Goal: Information Seeking & Learning: Check status

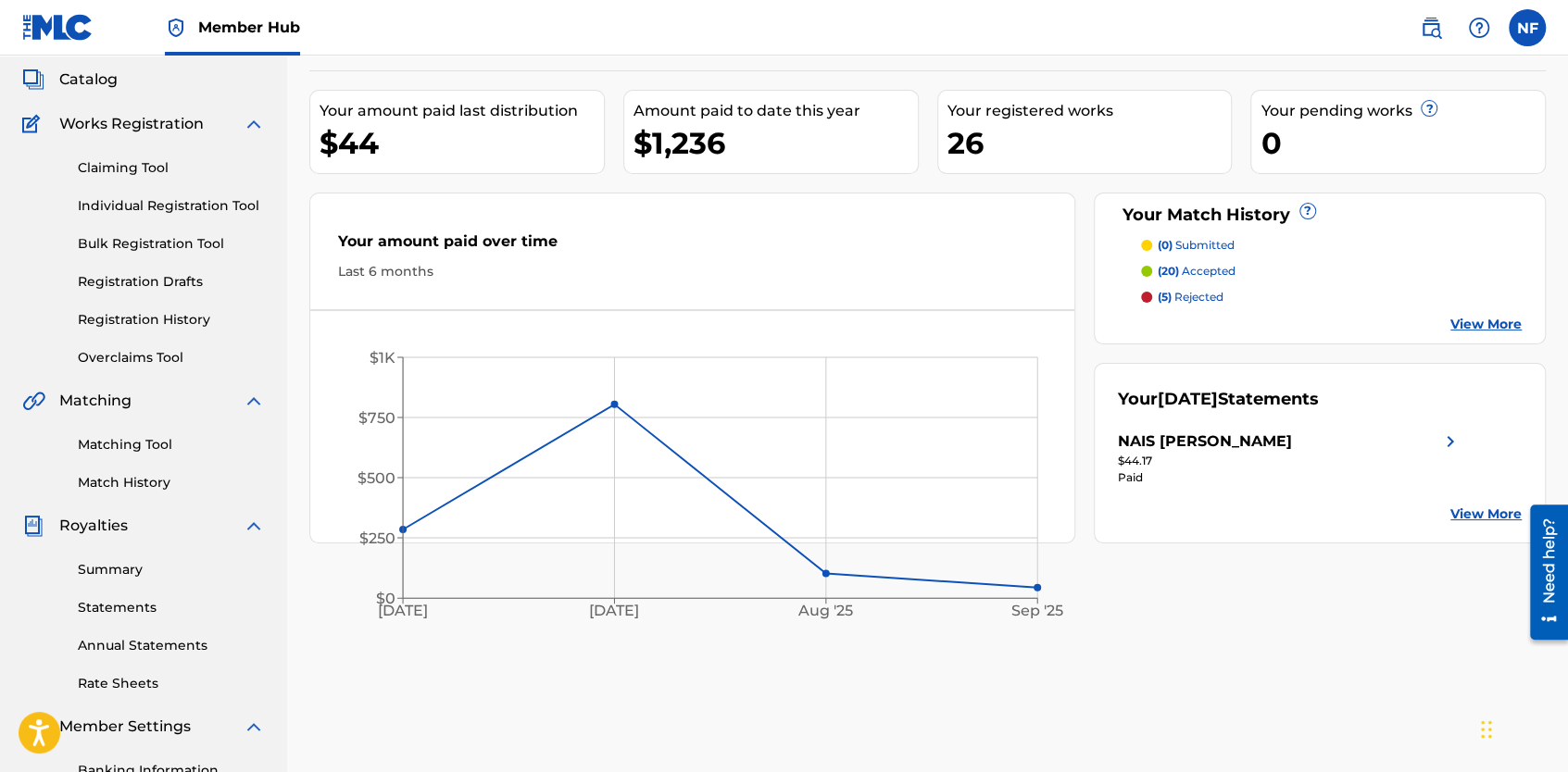
scroll to position [104, 0]
click at [1191, 294] on p "(5) rejected" at bounding box center [1190, 298] width 66 height 17
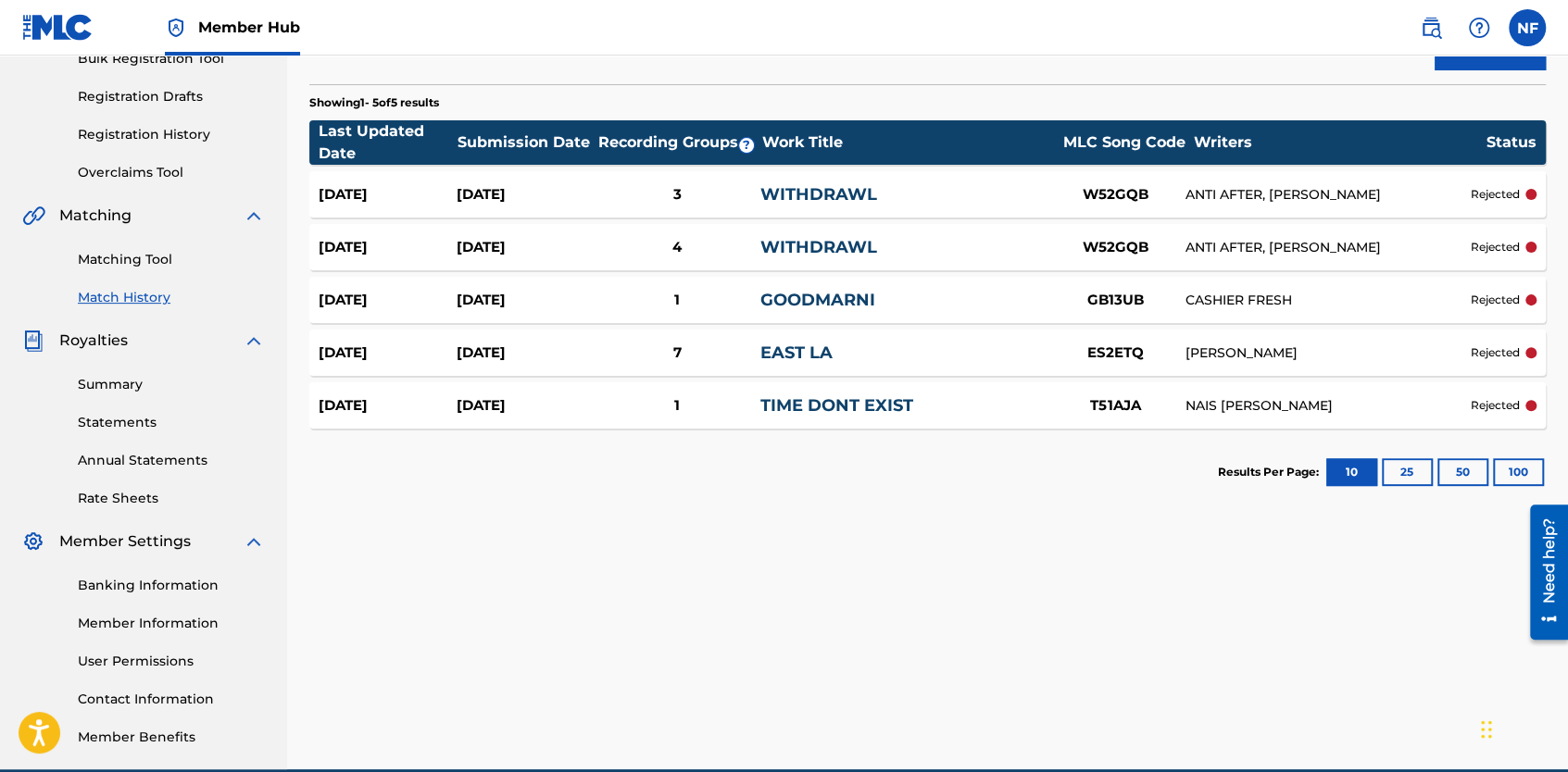
scroll to position [289, 0]
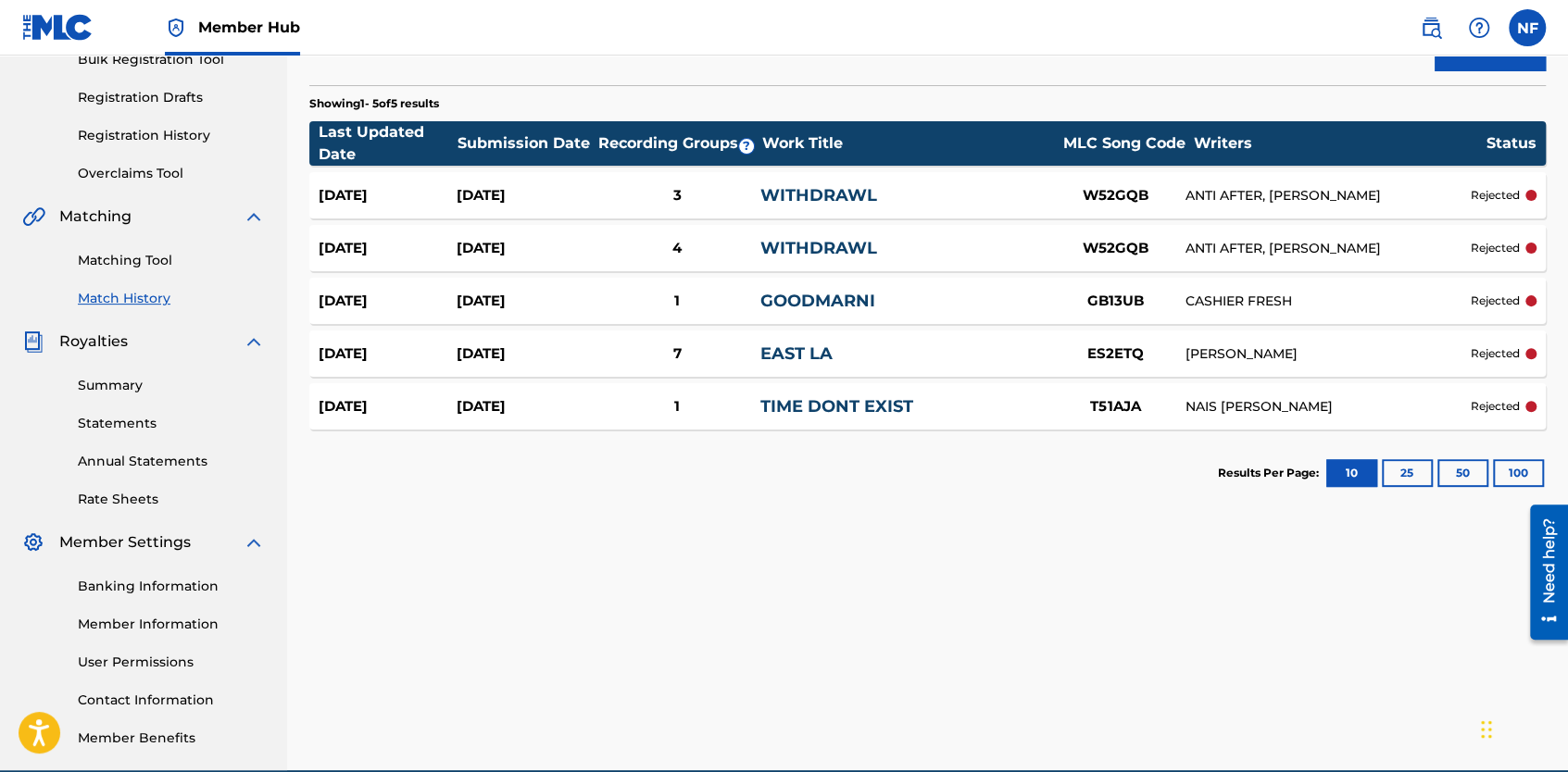
click at [796, 339] on div "Sep 4, 2025 Mar 30, 2025 7 EAST LA ES2ETQ MANNY LAURENKO rejected" at bounding box center [927, 354] width 1236 height 46
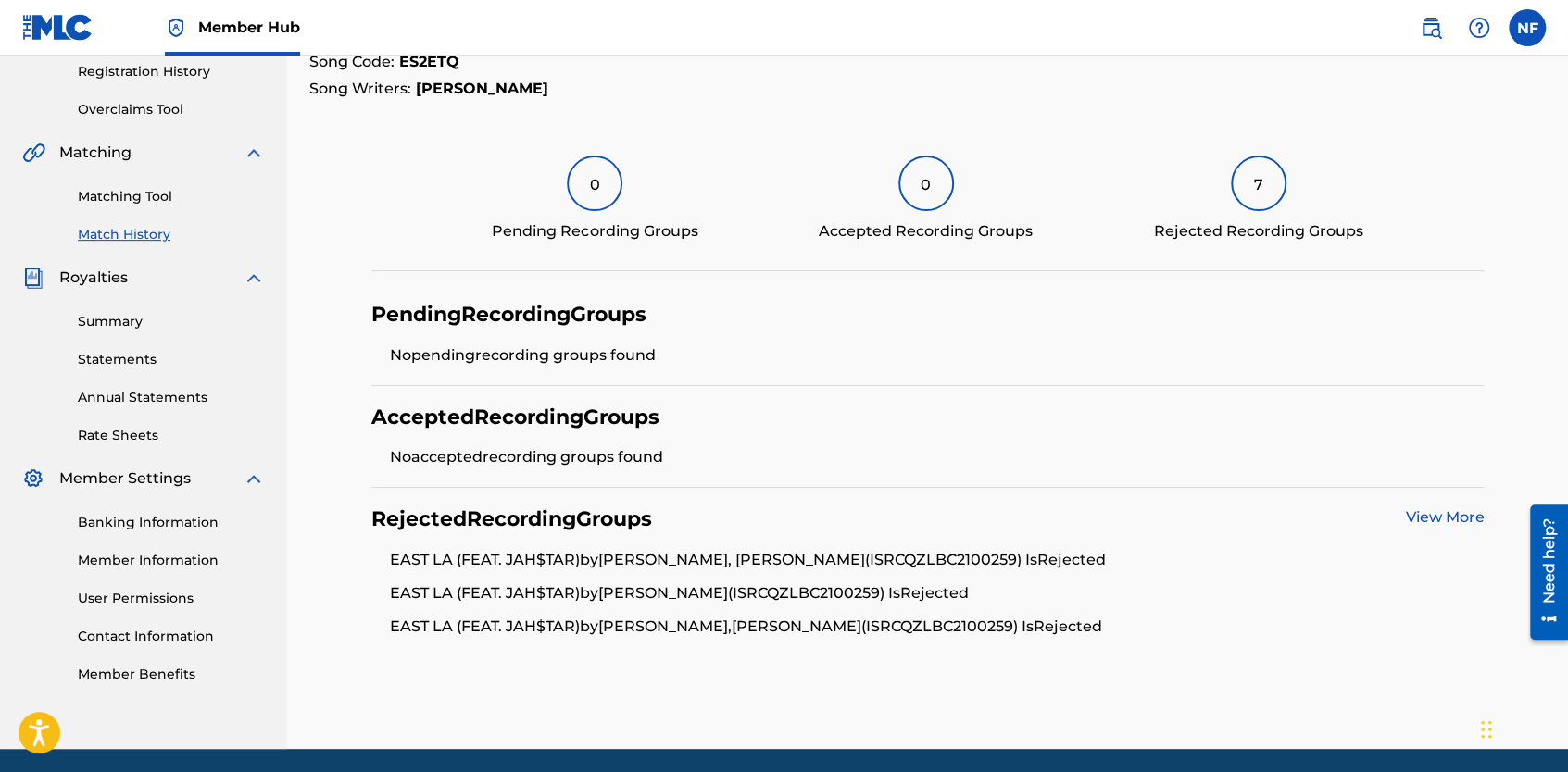
scroll to position [352, 0]
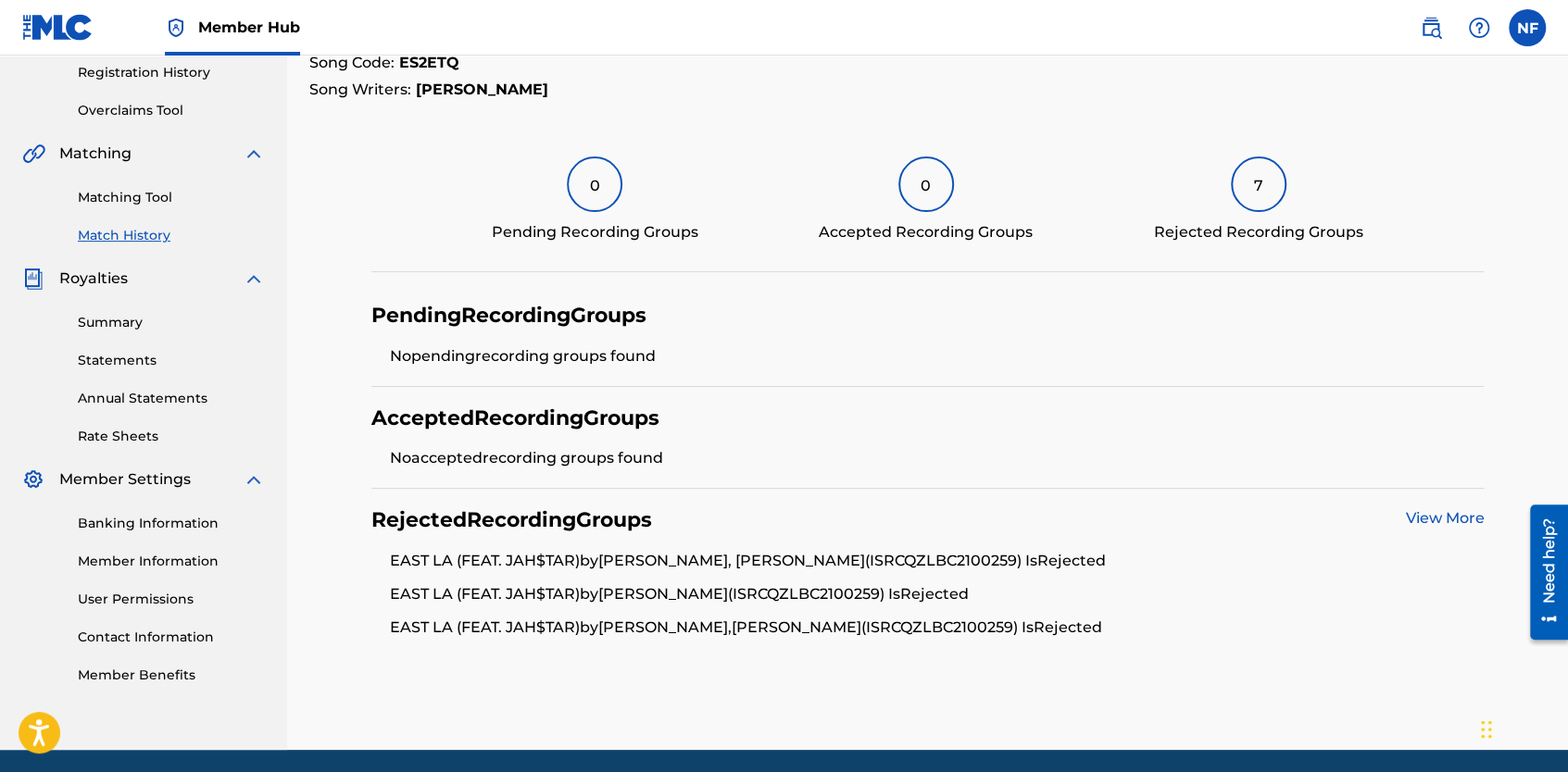
click at [1422, 509] on link "View More" at bounding box center [1444, 517] width 79 height 18
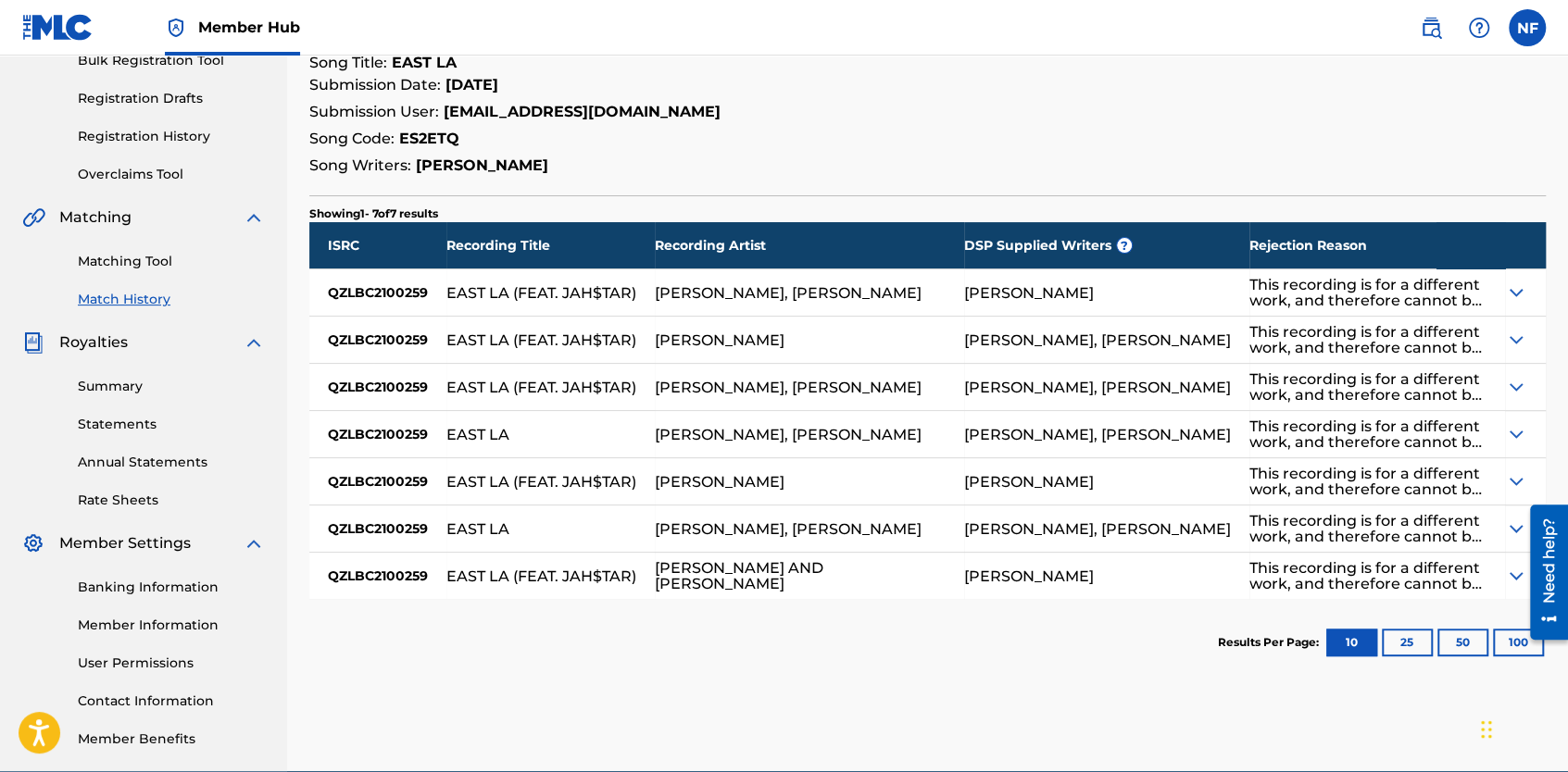
scroll to position [287, 0]
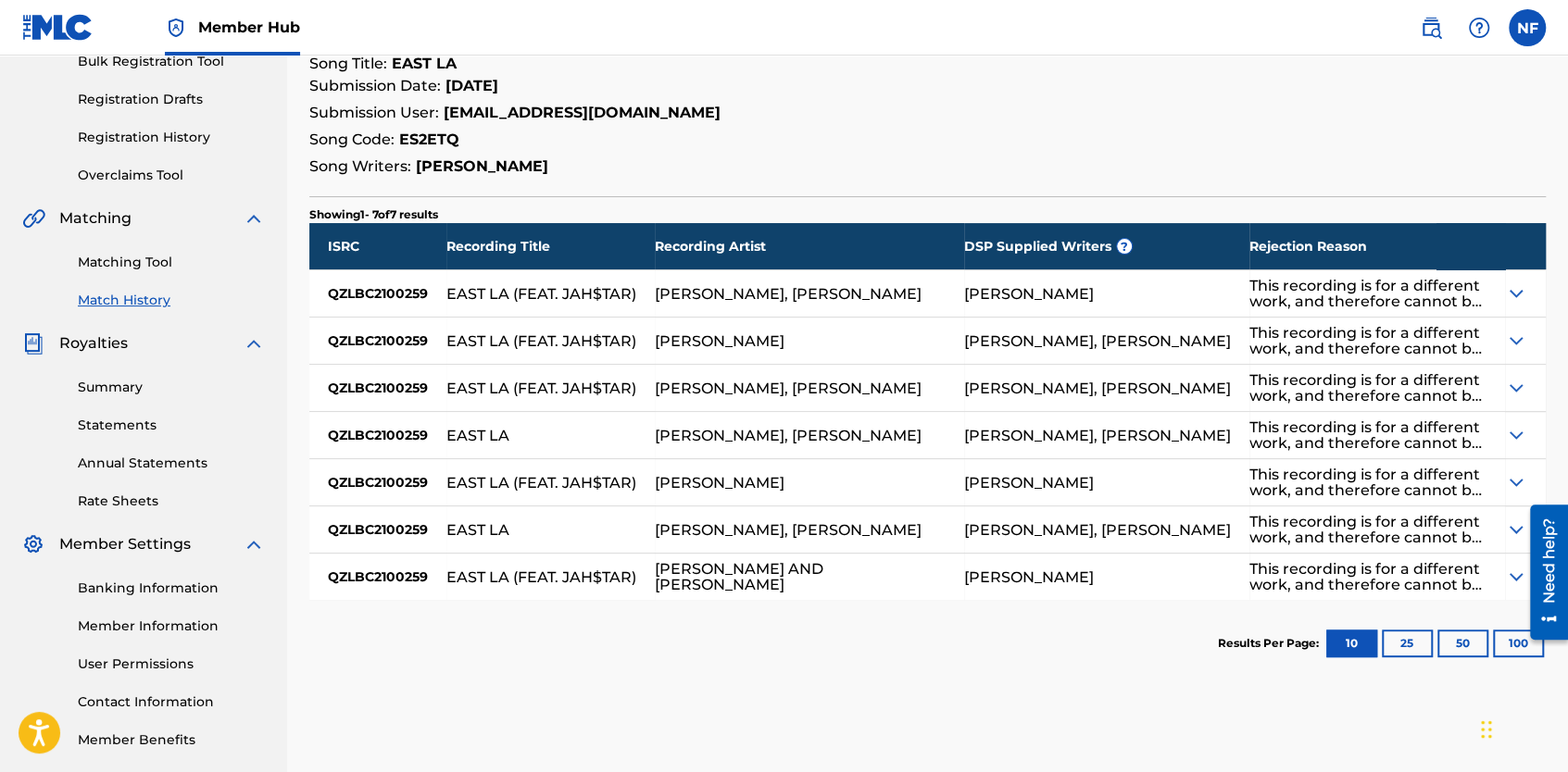
click at [1483, 478] on div "This recording is for a different work, and therefore cannot be matched to the …" at bounding box center [1368, 482] width 238 height 32
click at [1493, 482] on div "This recording is for a different work, and therefore cannot be matched to the …" at bounding box center [1378, 482] width 256 height 46
click at [1515, 483] on img at bounding box center [1516, 482] width 22 height 22
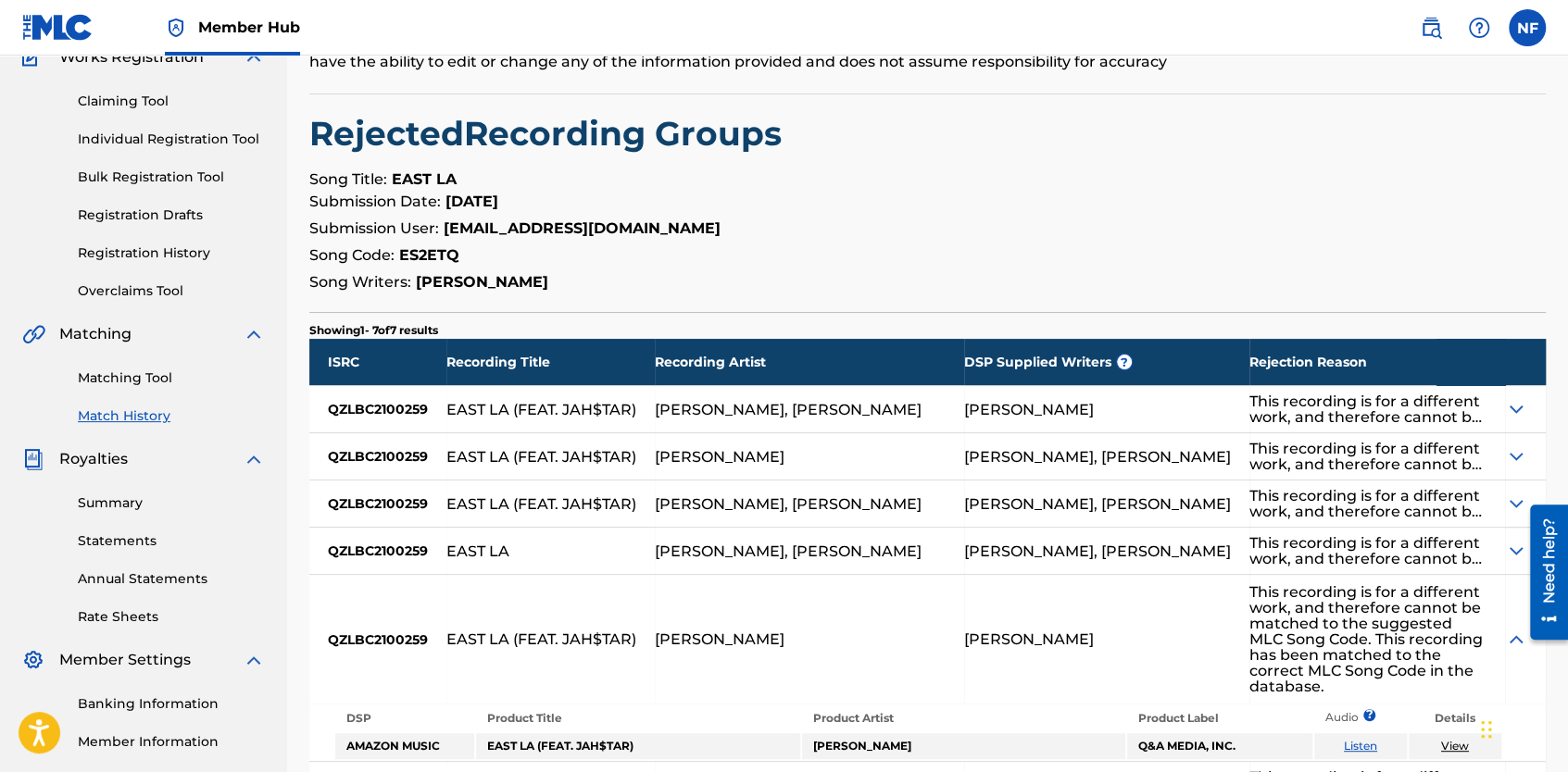
scroll to position [268, 0]
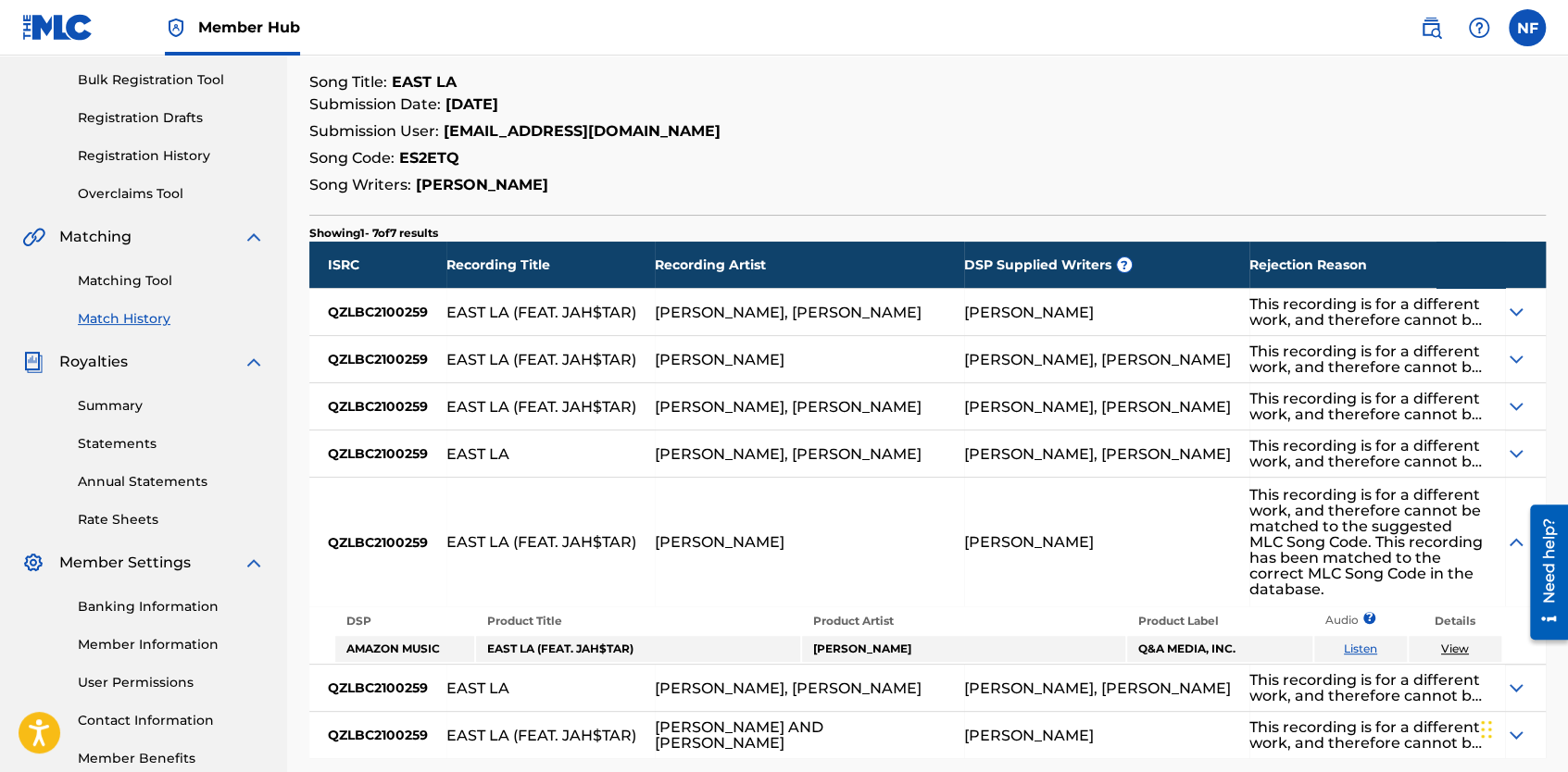
click at [1505, 451] on img at bounding box center [1516, 454] width 22 height 22
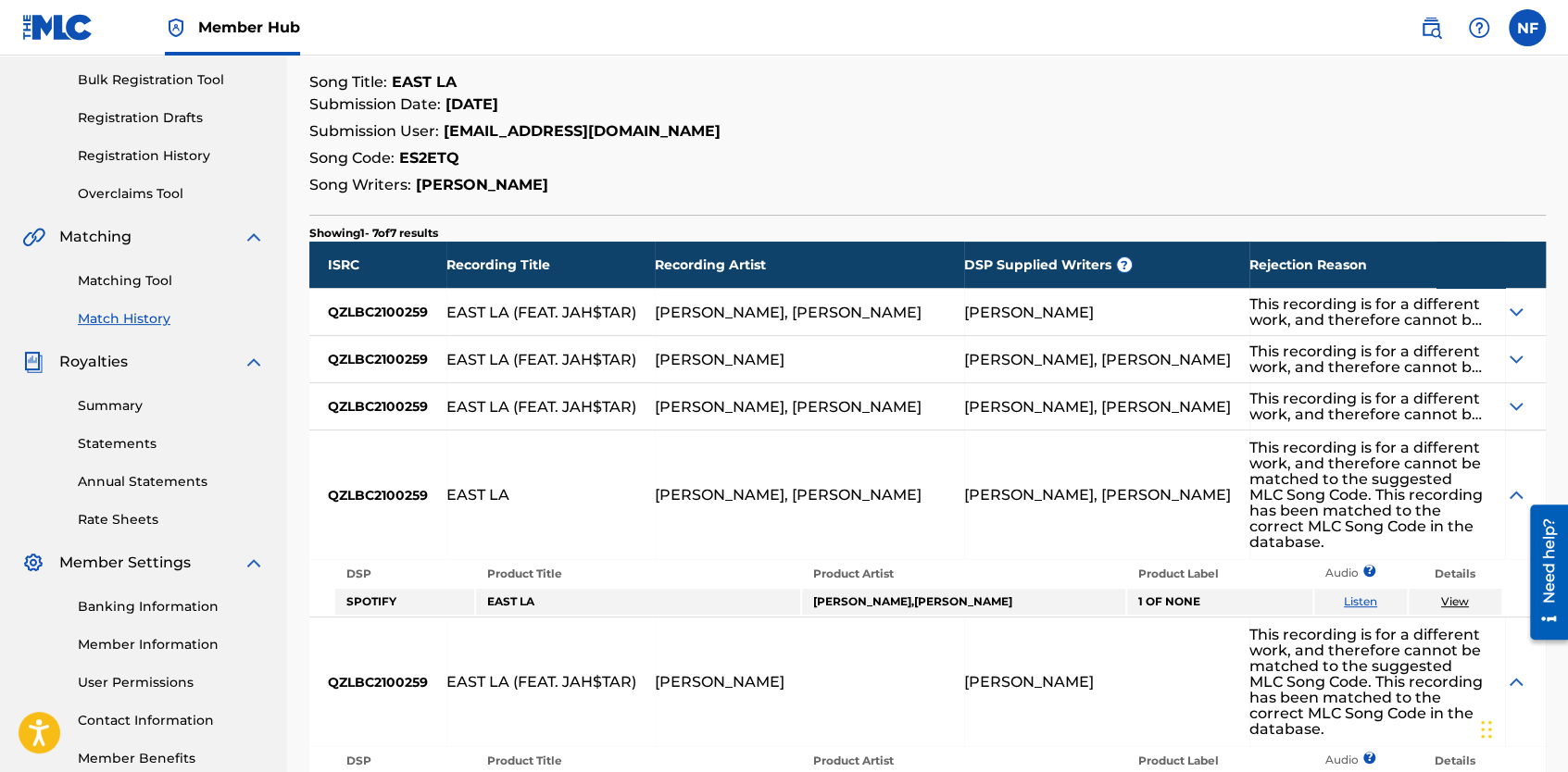
click at [1300, 393] on div "This recording is for a different work, and therefore cannot be matched to the …" at bounding box center [1368, 407] width 238 height 32
click at [1420, 413] on div "This recording is for a different work, and therefore cannot be matched to the …" at bounding box center [1368, 407] width 238 height 32
click at [1456, 559] on table "DSP Product Title Product Artist Product Label Audio ? Details SPOTIFY EAST LA …" at bounding box center [918, 588] width 1169 height 58
click at [1456, 589] on td "View" at bounding box center [1455, 602] width 93 height 26
drag, startPoint x: 1456, startPoint y: 557, endPoint x: 1451, endPoint y: 572, distance: 15.8
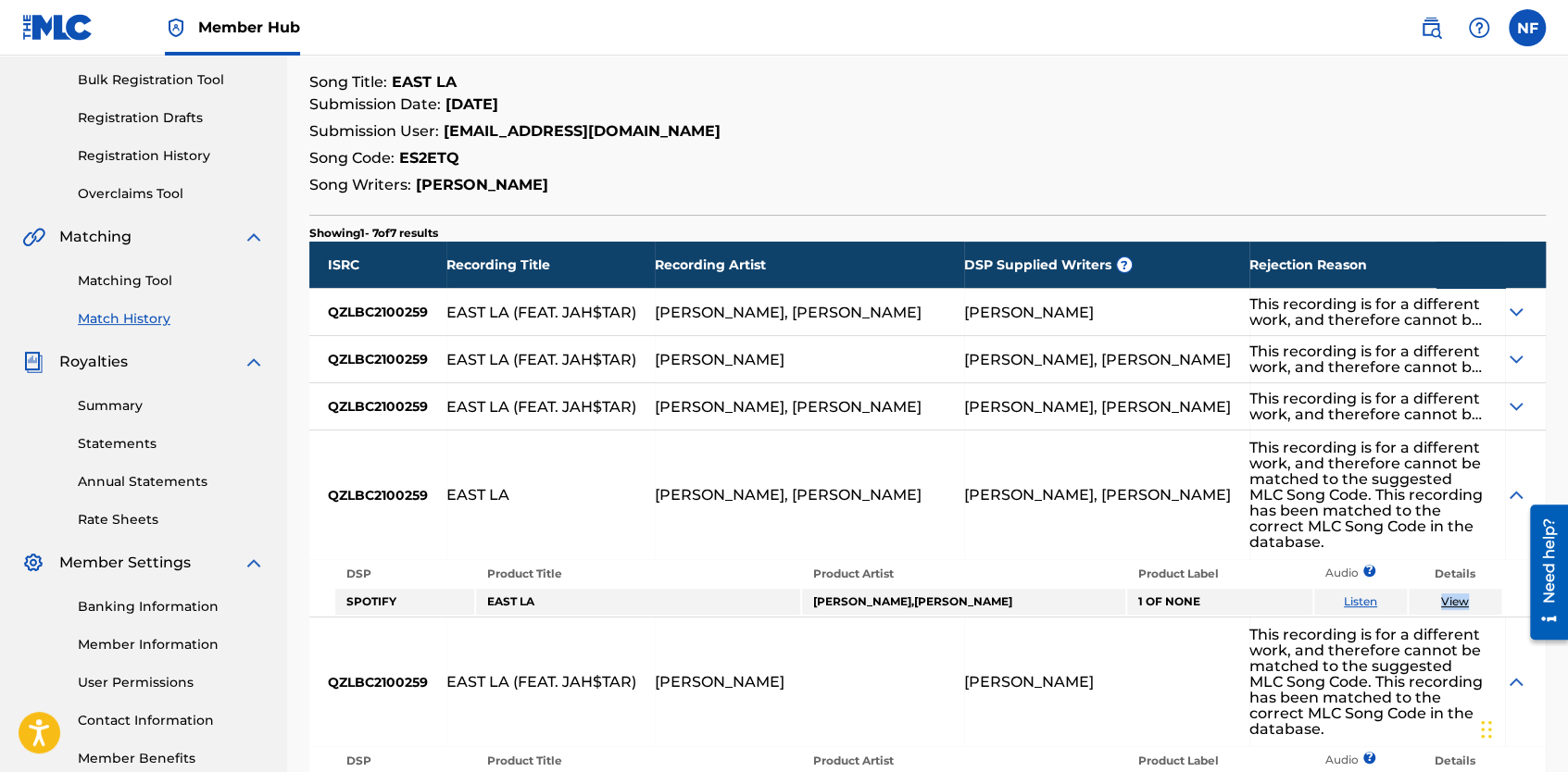
click at [1451, 595] on link "View" at bounding box center [1455, 601] width 28 height 14
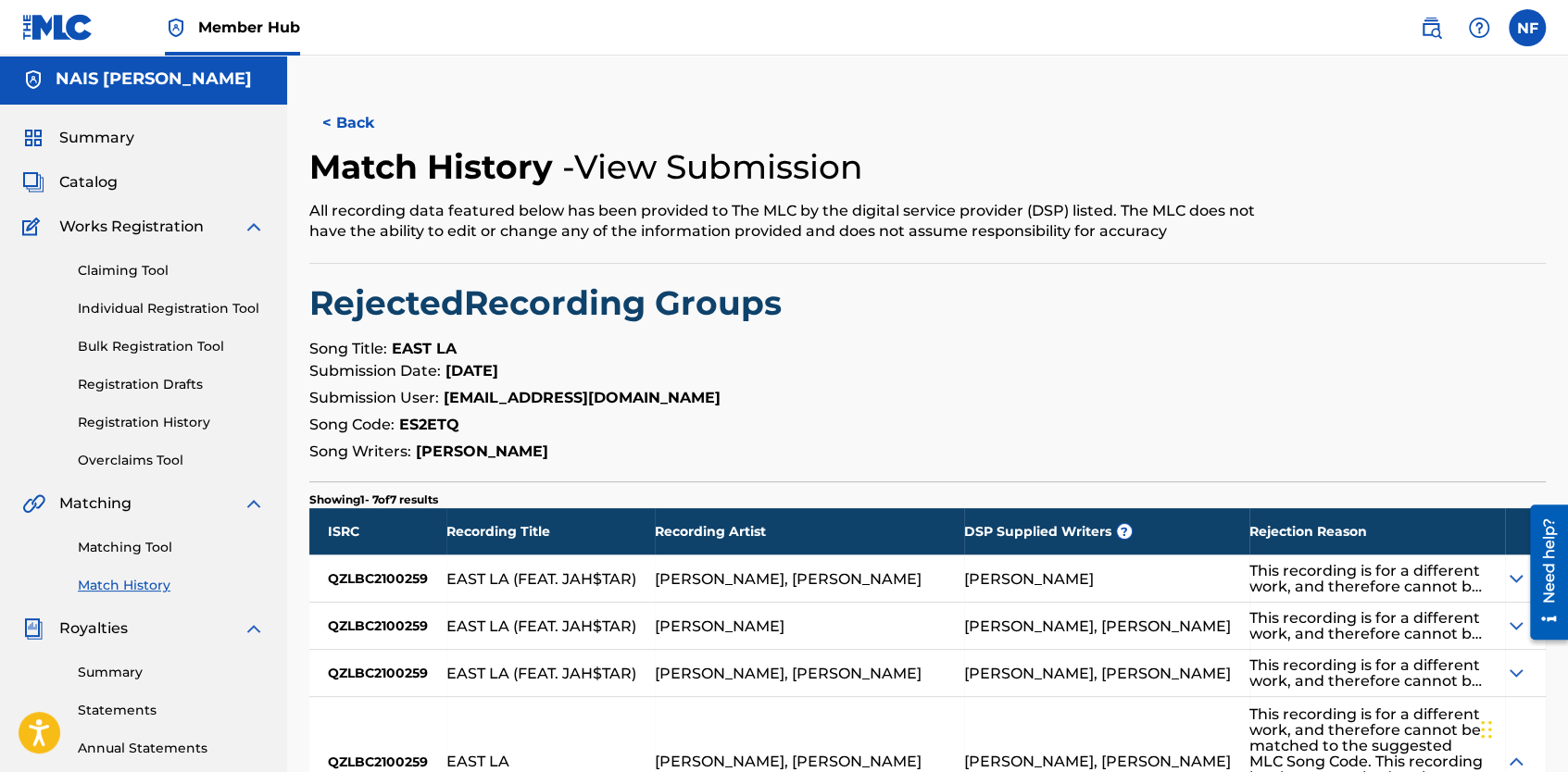
scroll to position [5, 0]
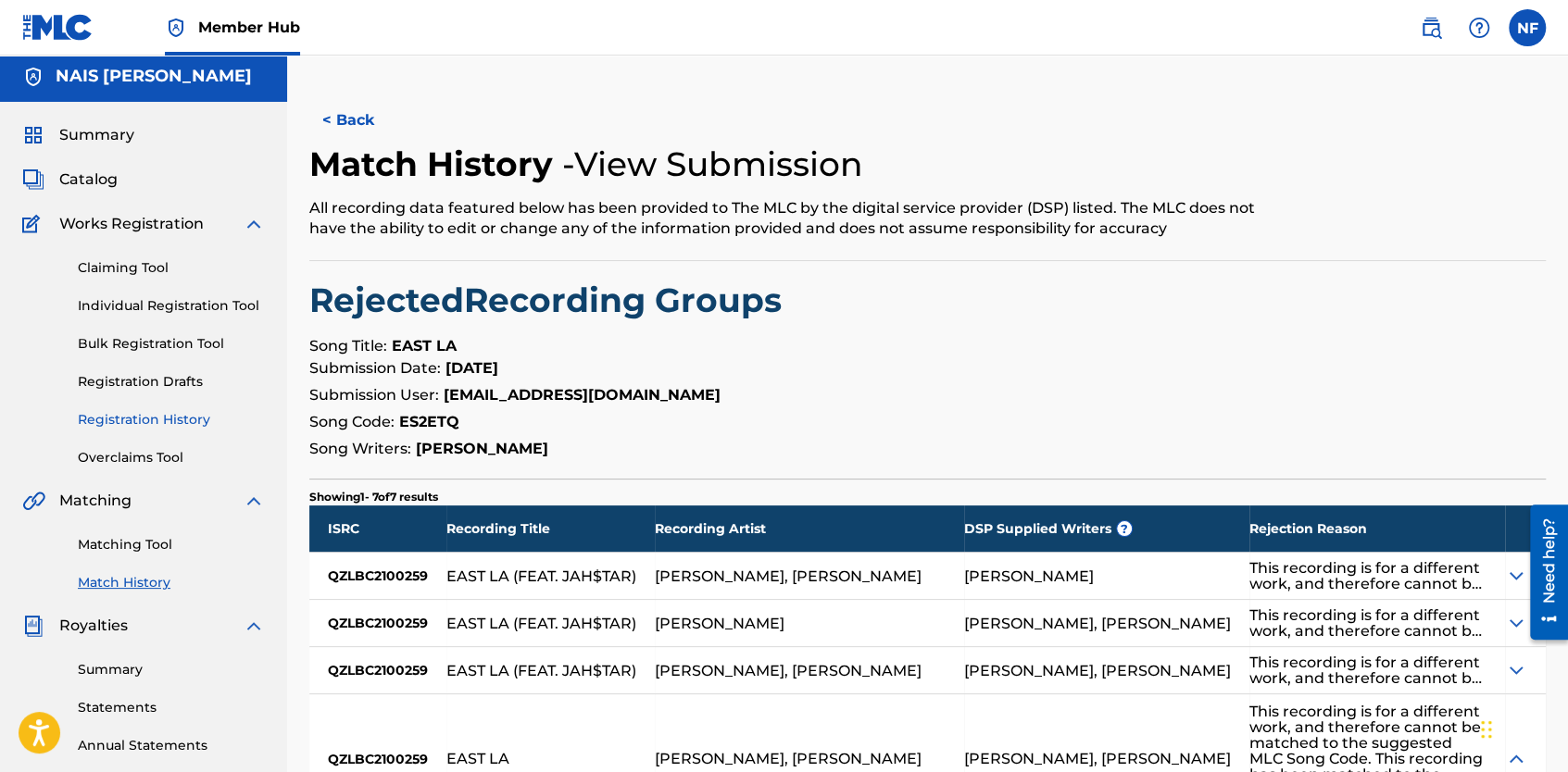
click at [131, 425] on link "Registration History" at bounding box center [171, 420] width 187 height 20
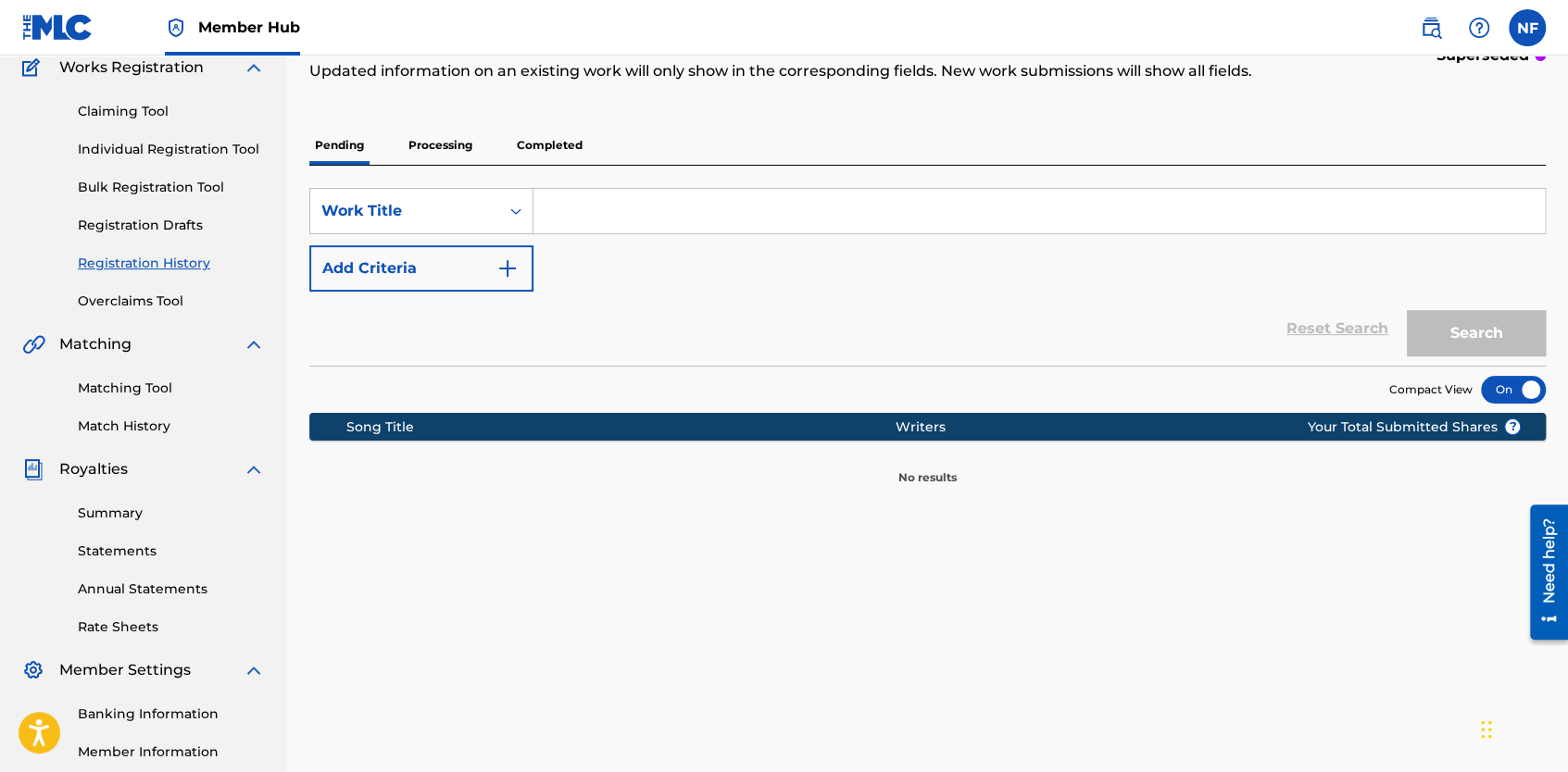
scroll to position [163, 0]
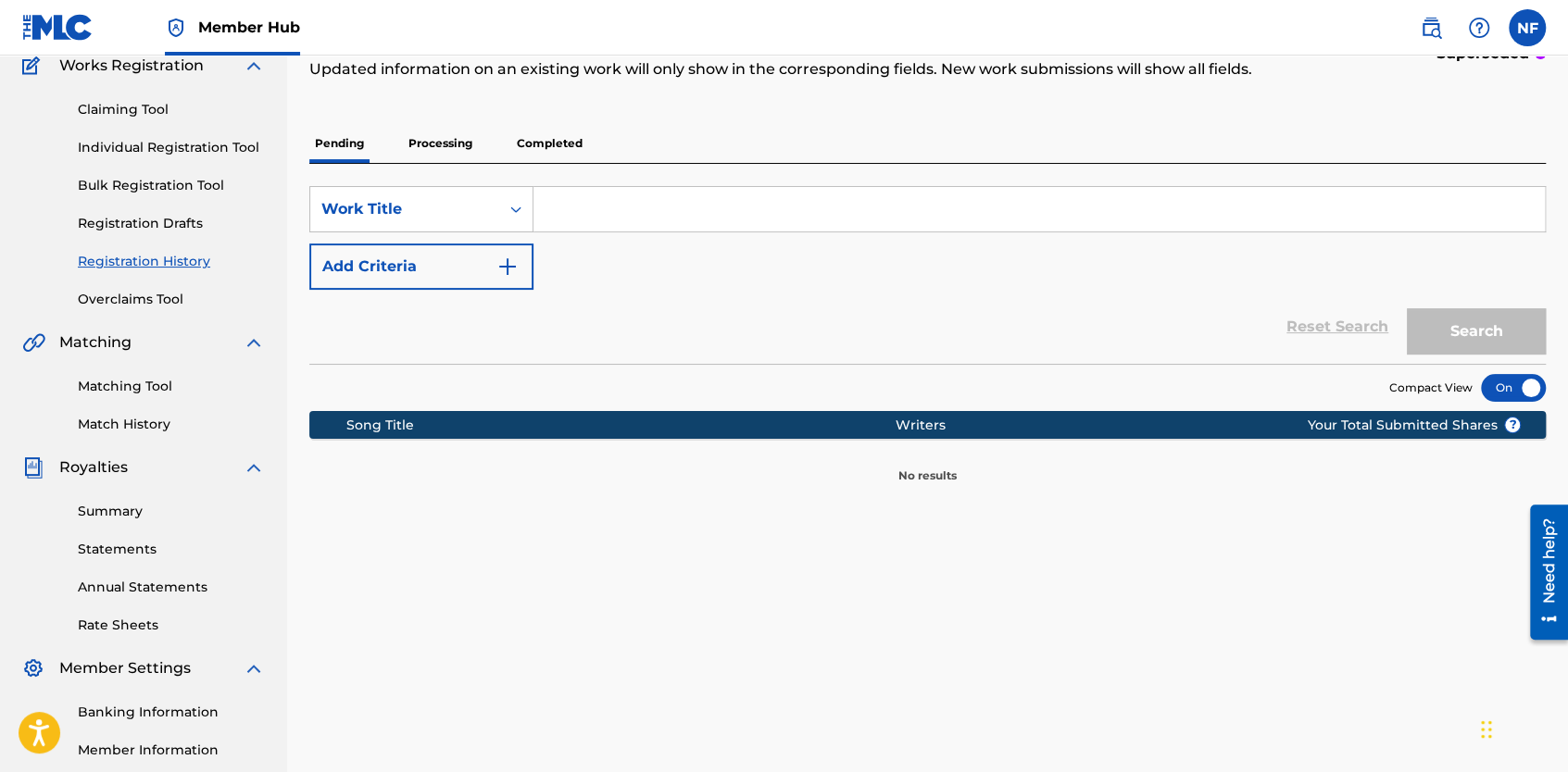
click at [570, 136] on p "Completed" at bounding box center [549, 144] width 77 height 39
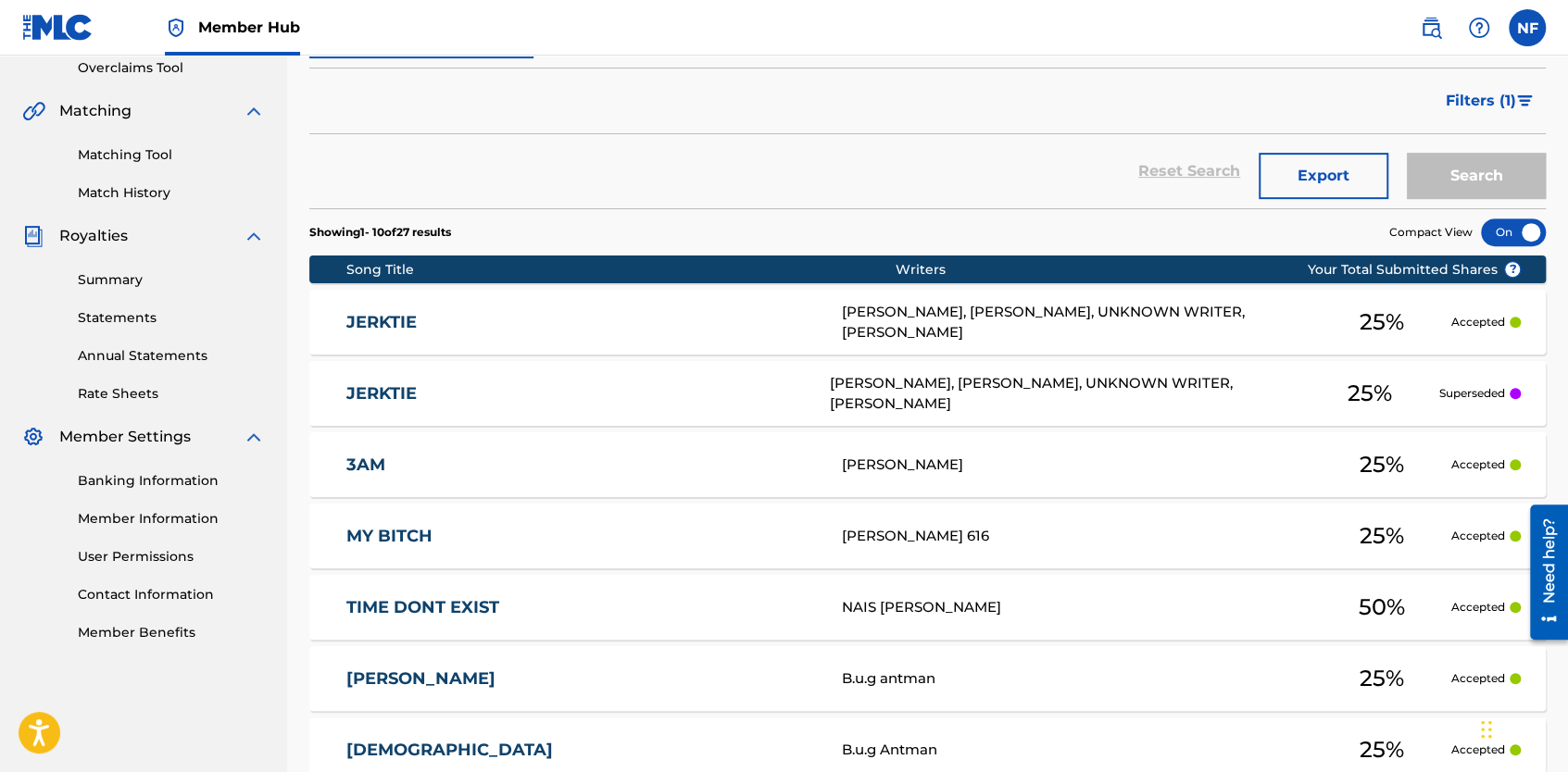
scroll to position [396, 0]
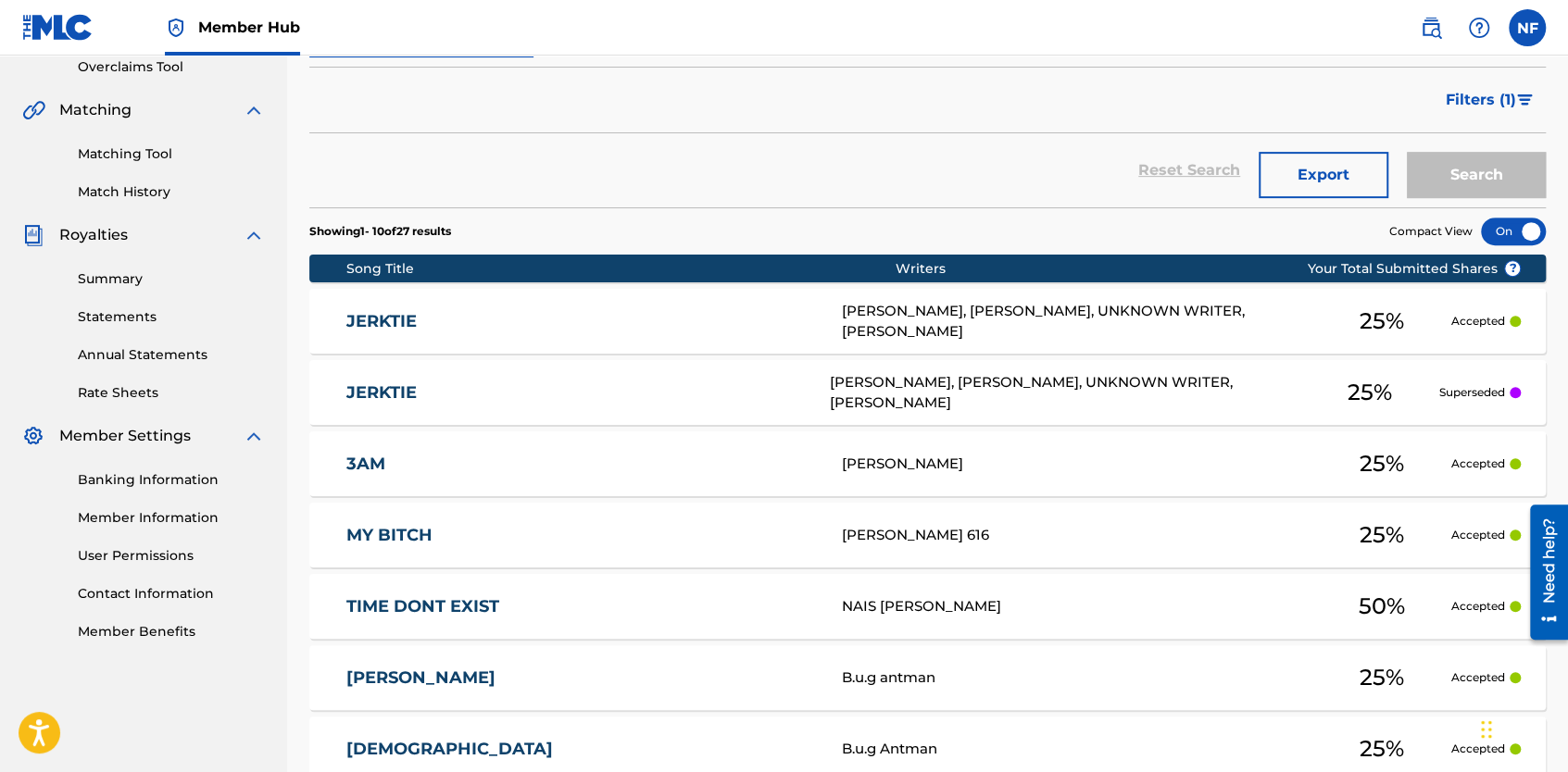
click at [1480, 393] on p "Superseded" at bounding box center [1470, 393] width 66 height 17
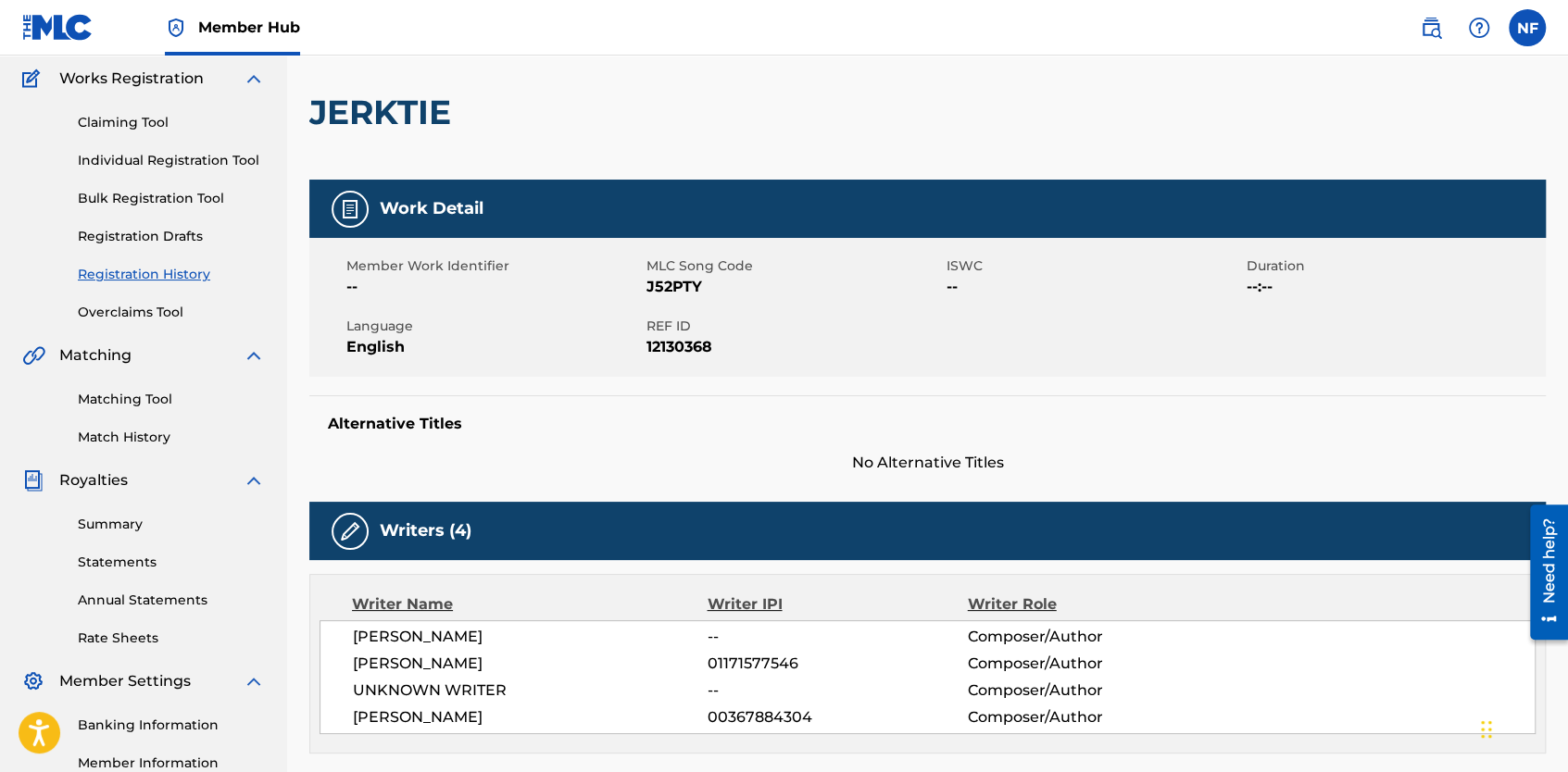
scroll to position [9, 0]
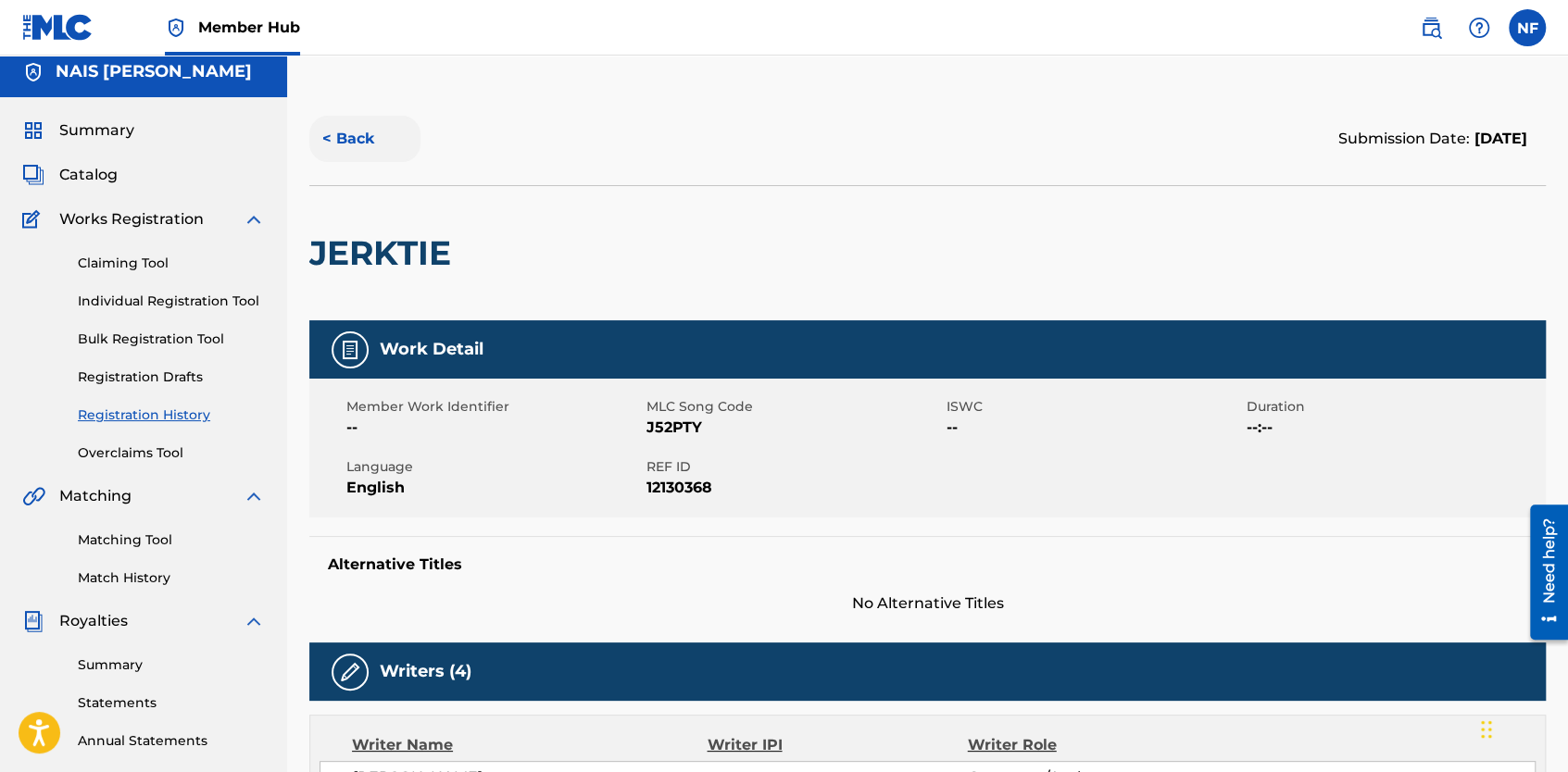
click at [333, 139] on button "< Back" at bounding box center [365, 139] width 111 height 46
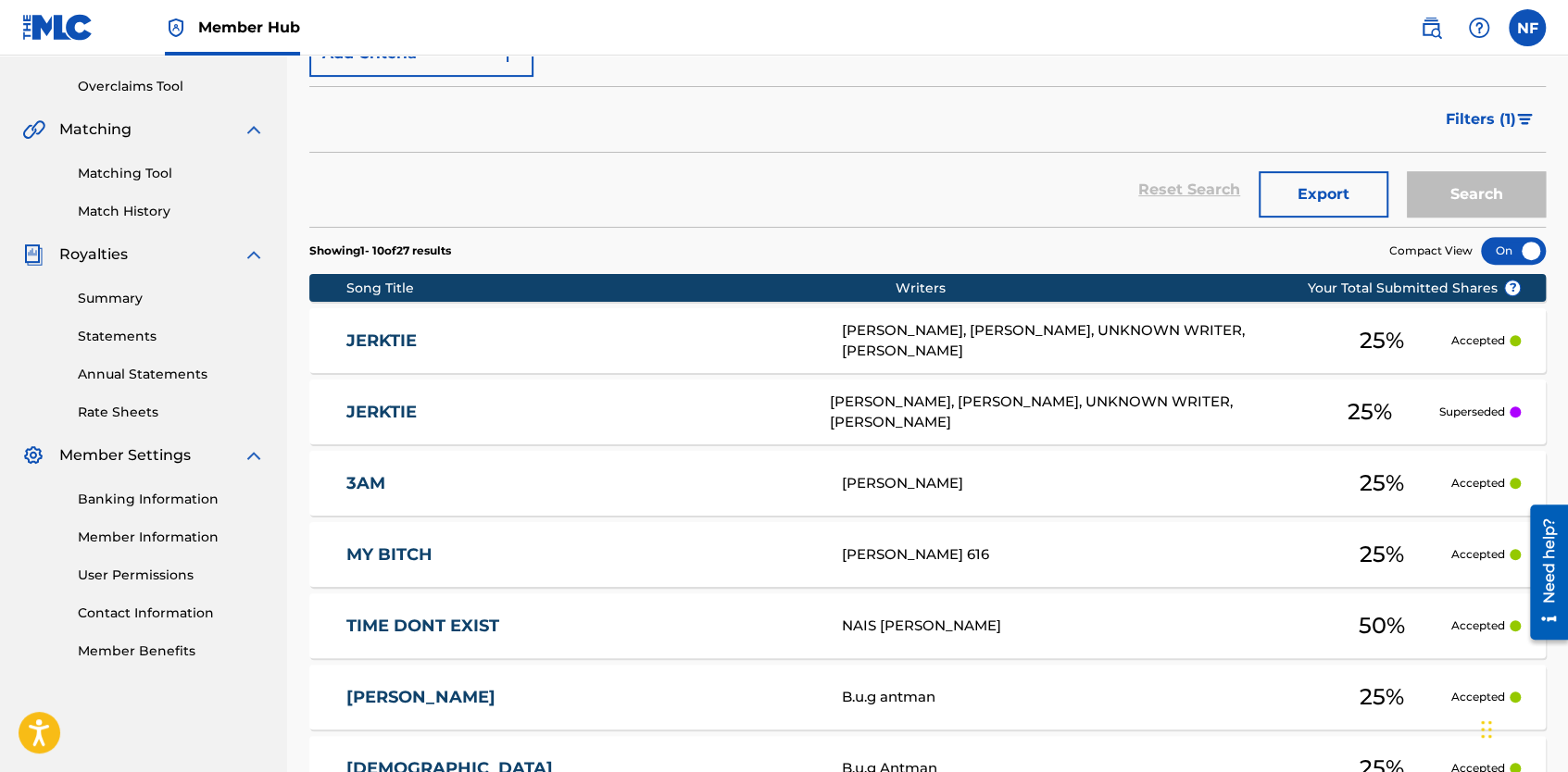
click at [995, 334] on div "BRENNAN JONES, SEBASTIAN COLIN SHAH, UNKNOWN WRITER, DANIEL DAMON D POINTER" at bounding box center [1076, 341] width 469 height 42
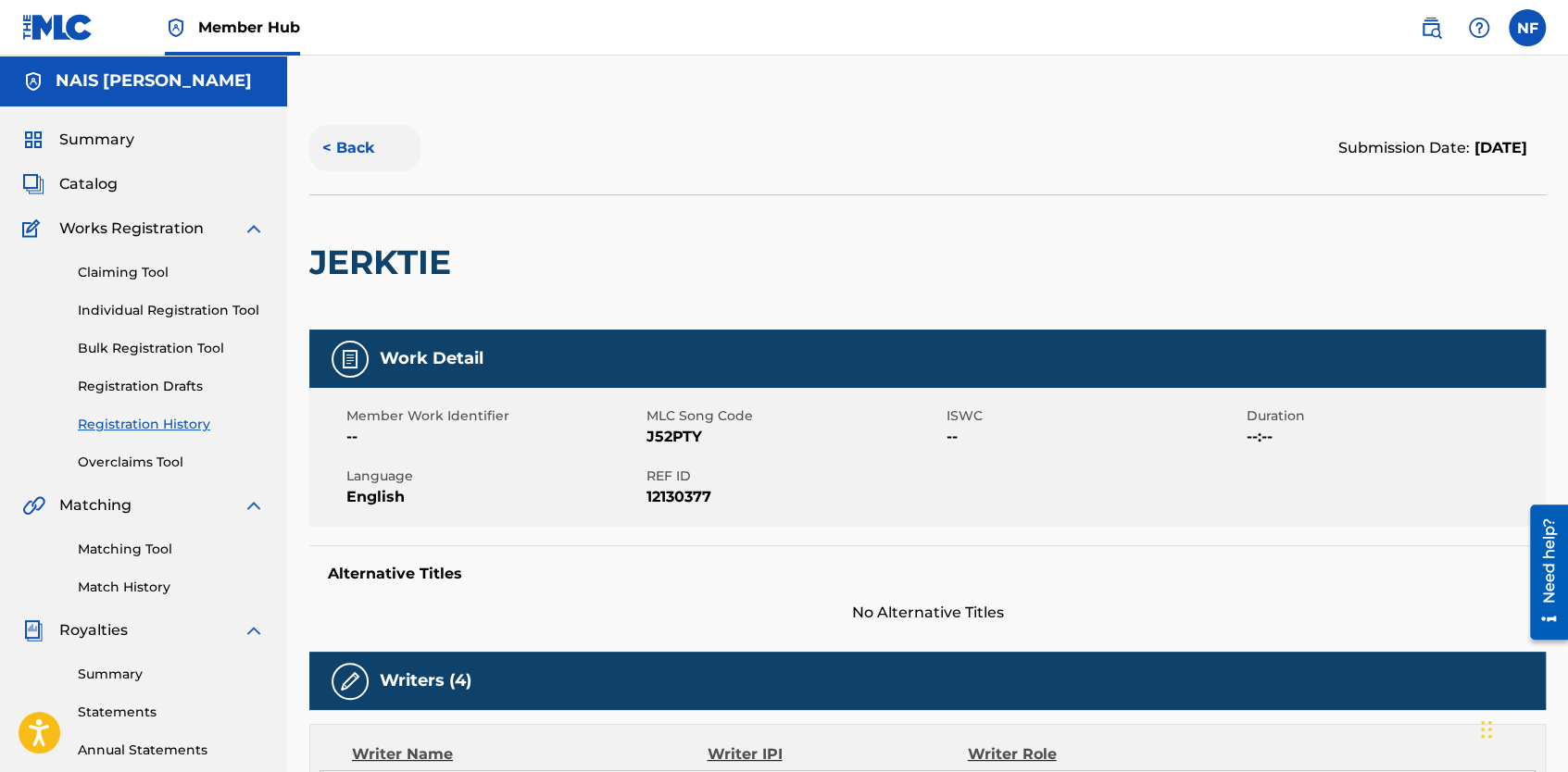
click at [328, 150] on button "< Back" at bounding box center [365, 149] width 111 height 46
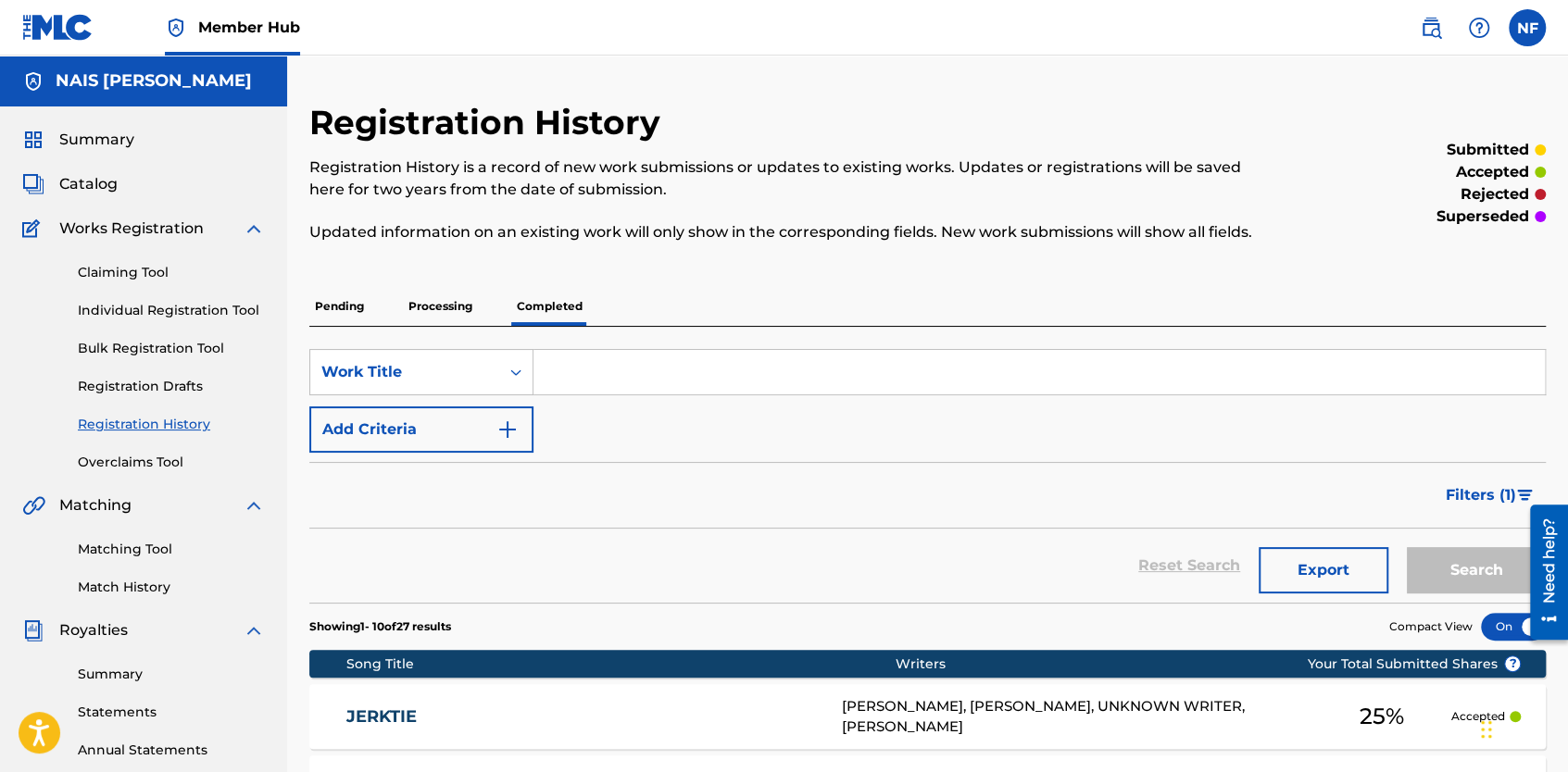
click at [436, 305] on p "Processing" at bounding box center [440, 307] width 75 height 39
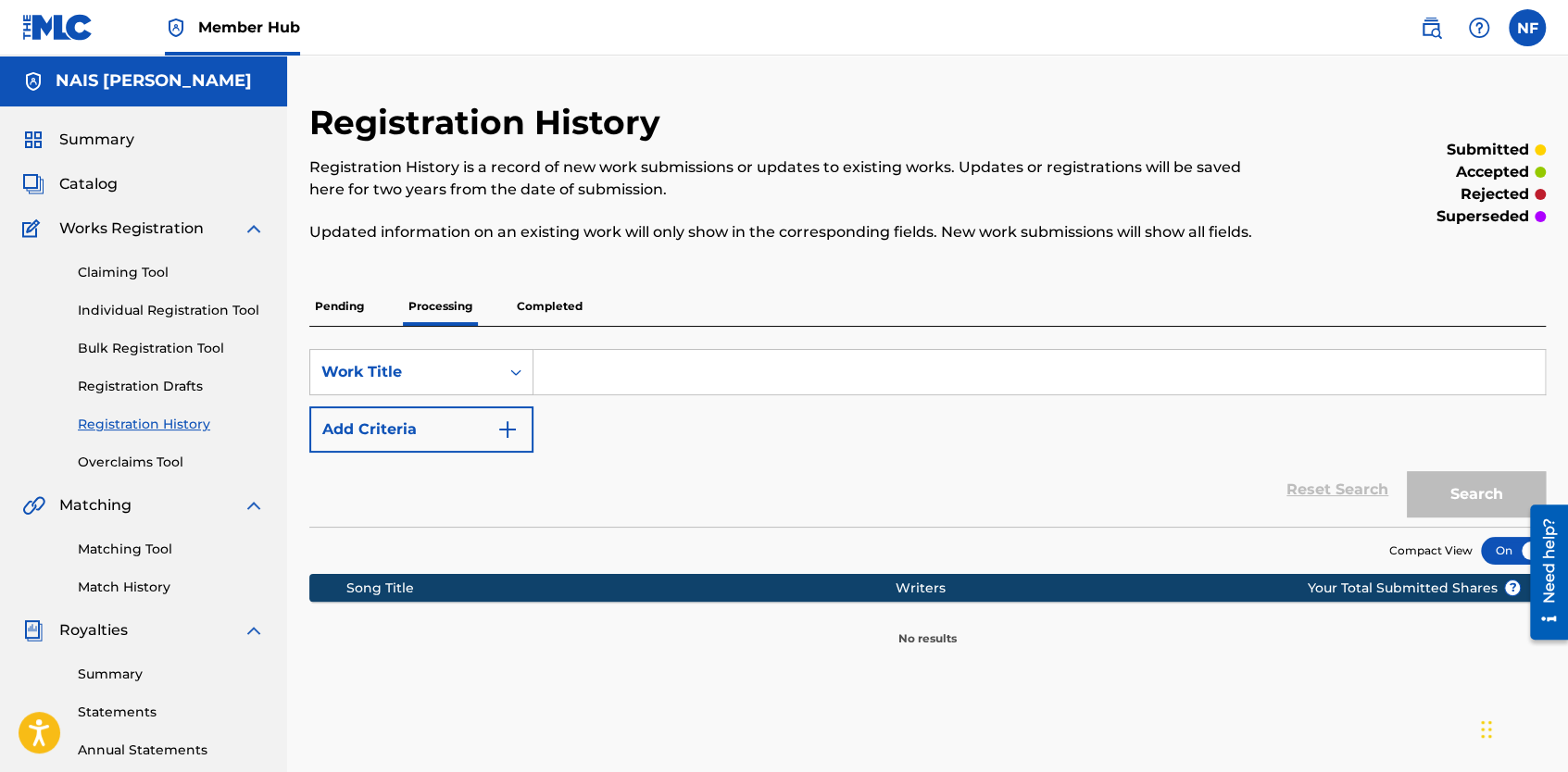
click at [346, 296] on p "Pending" at bounding box center [339, 307] width 60 height 39
click at [1508, 194] on p "rejected" at bounding box center [1495, 194] width 69 height 22
click at [161, 397] on div "Claiming Tool Individual Registration Tool Bulk Registration Tool Registration …" at bounding box center [143, 356] width 242 height 232
click at [128, 472] on div "Summary Catalog Works Registration Claiming Tool Individual Registration Tool B…" at bounding box center [143, 583] width 287 height 953
click at [122, 432] on link "Registration History" at bounding box center [171, 425] width 187 height 20
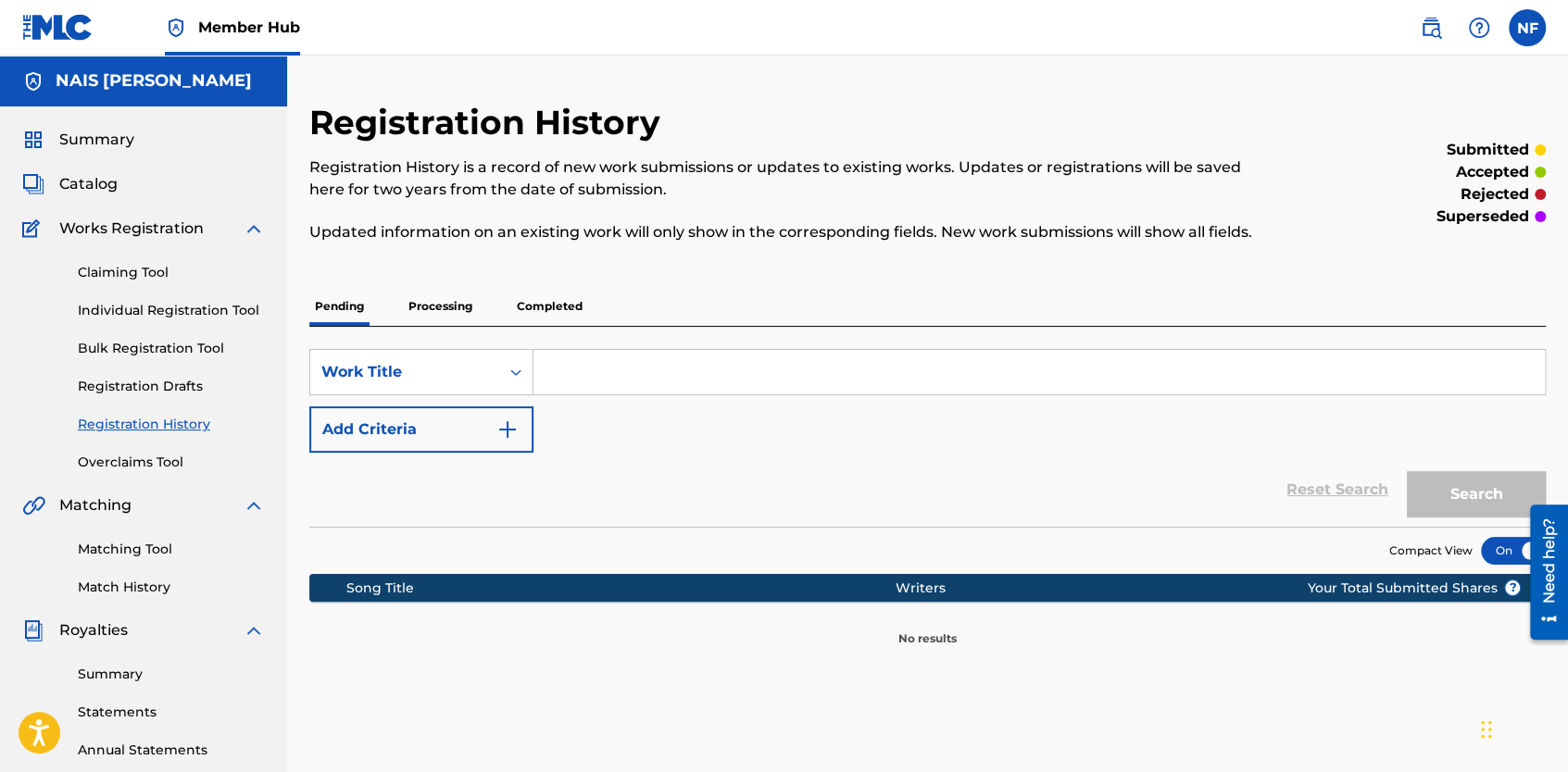
click at [115, 451] on div "Claiming Tool Individual Registration Tool Bulk Registration Tool Registration …" at bounding box center [143, 356] width 242 height 232
click at [116, 468] on link "Overclaims Tool" at bounding box center [171, 463] width 187 height 20
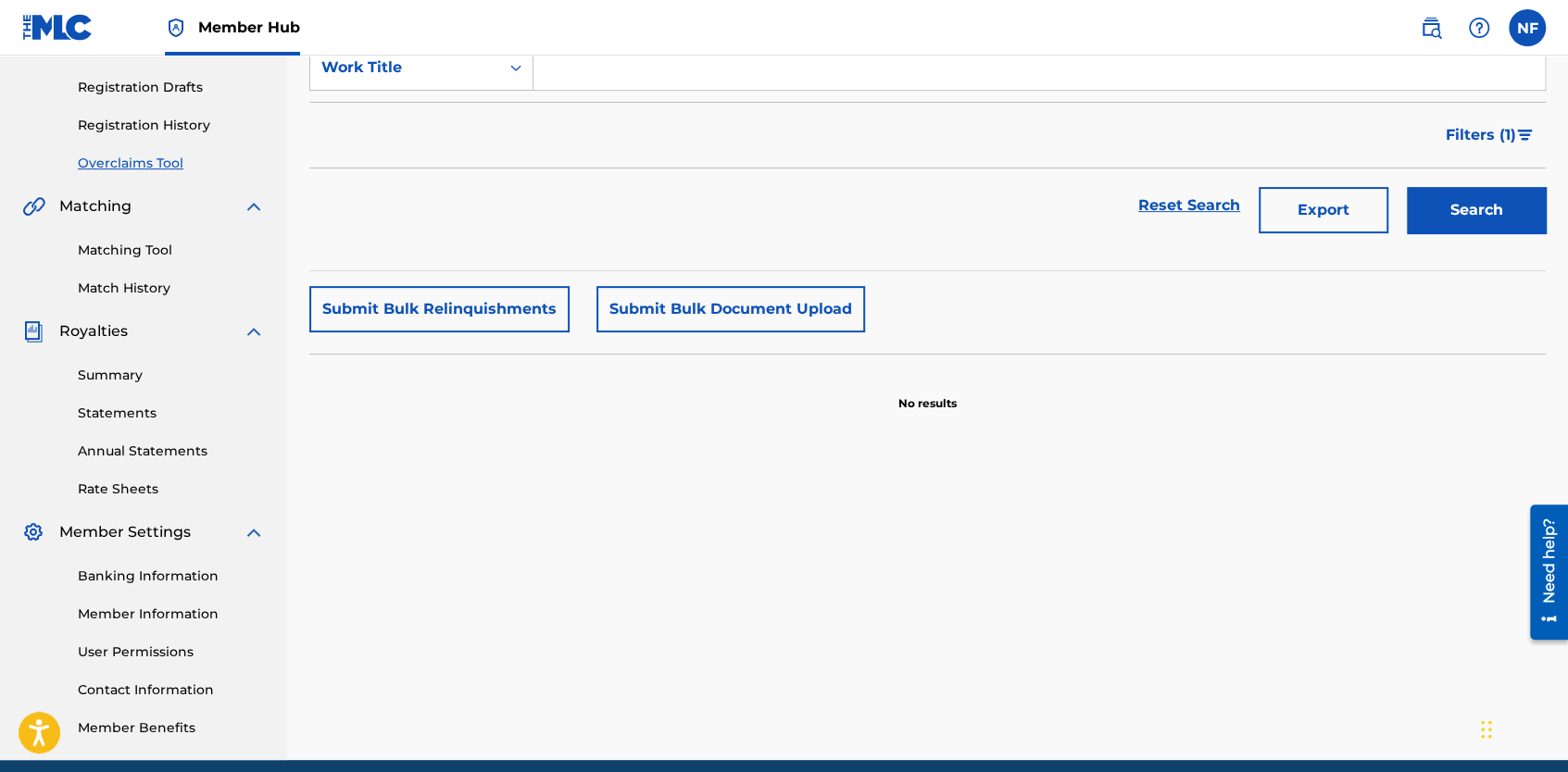
scroll to position [77, 0]
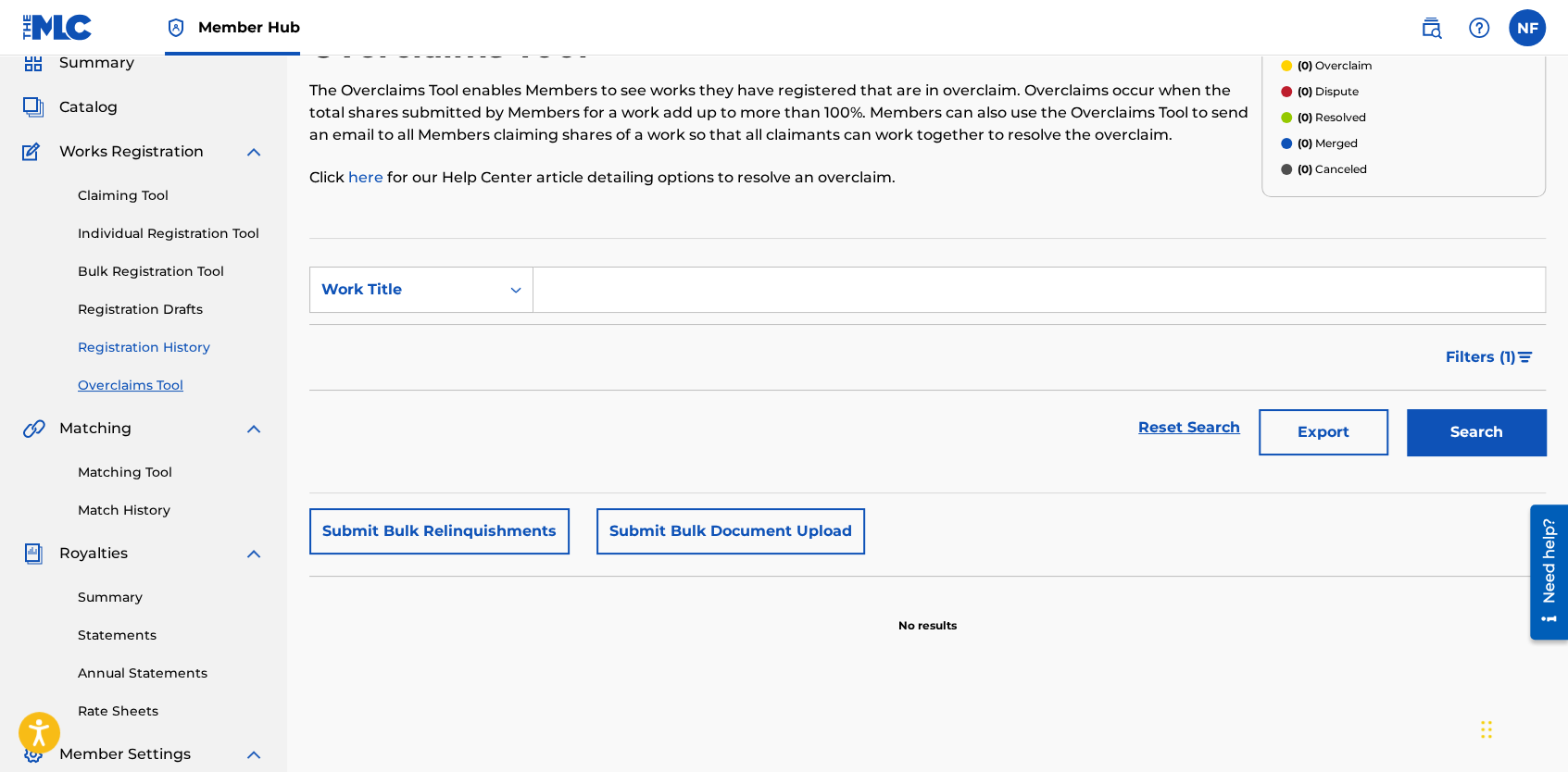
click at [199, 345] on link "Registration History" at bounding box center [171, 347] width 187 height 20
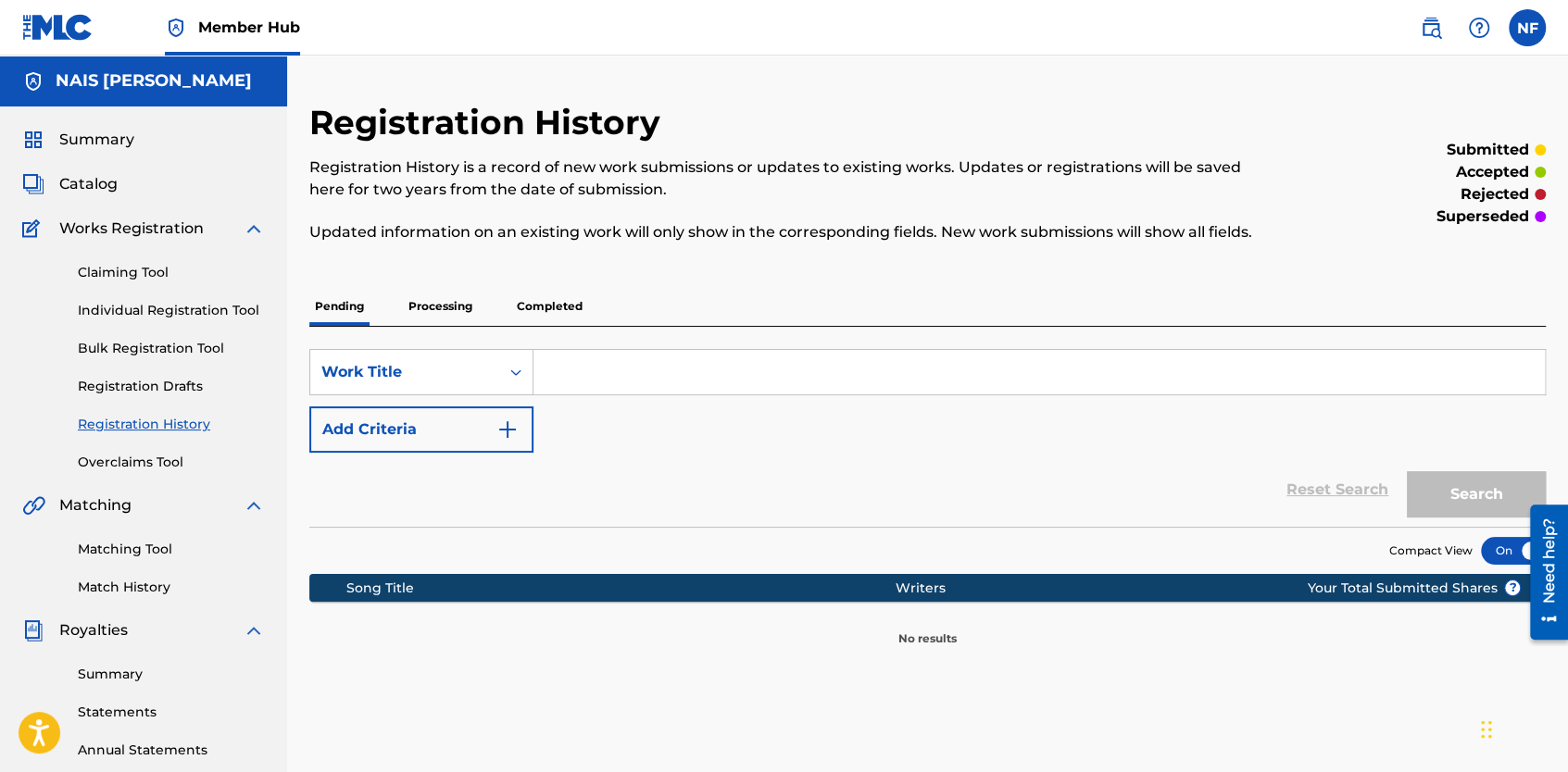
click at [569, 316] on p "Completed" at bounding box center [549, 307] width 77 height 39
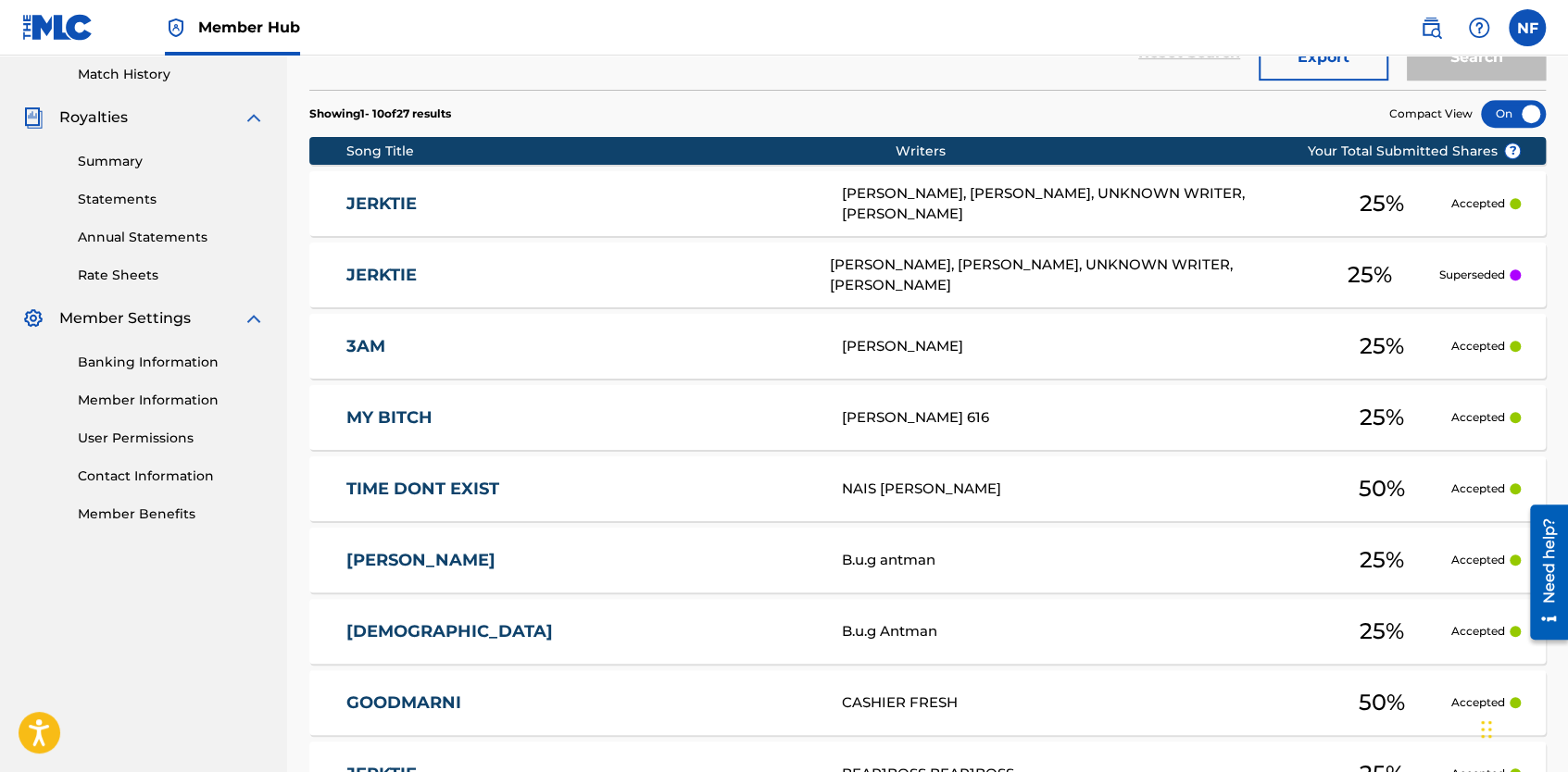
scroll to position [831, 0]
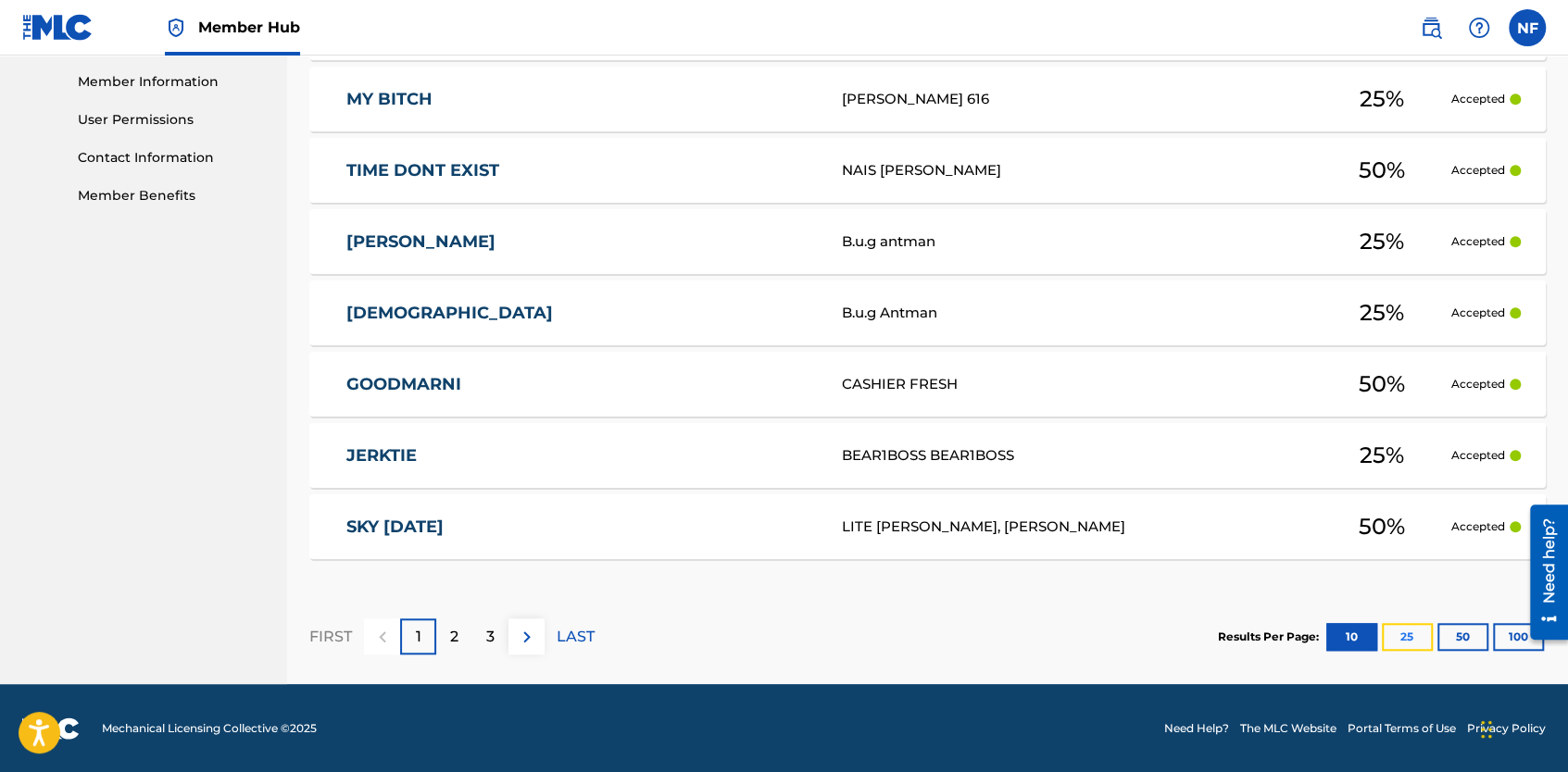
click at [1401, 647] on button "25" at bounding box center [1406, 637] width 51 height 28
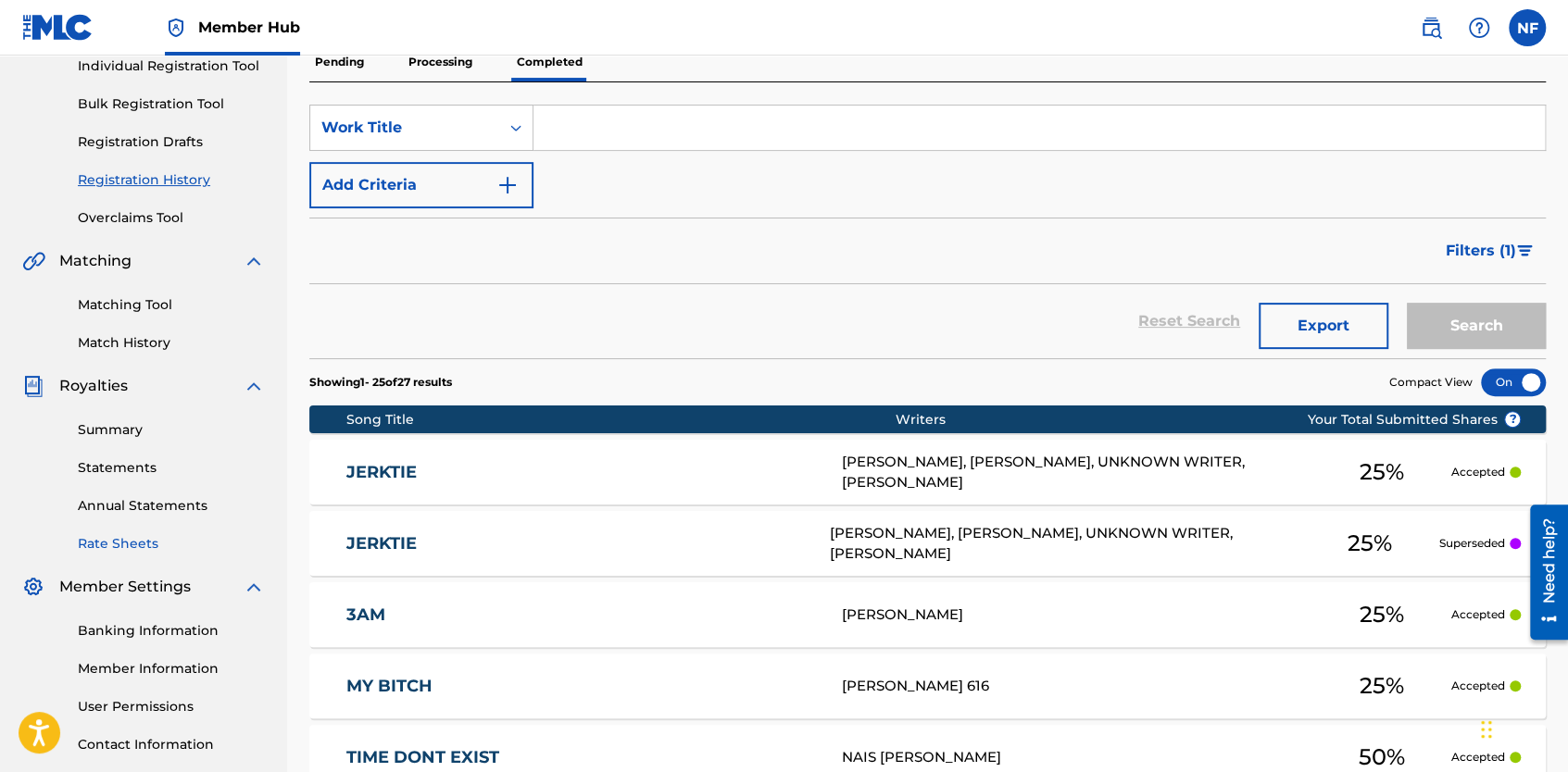
scroll to position [246, 0]
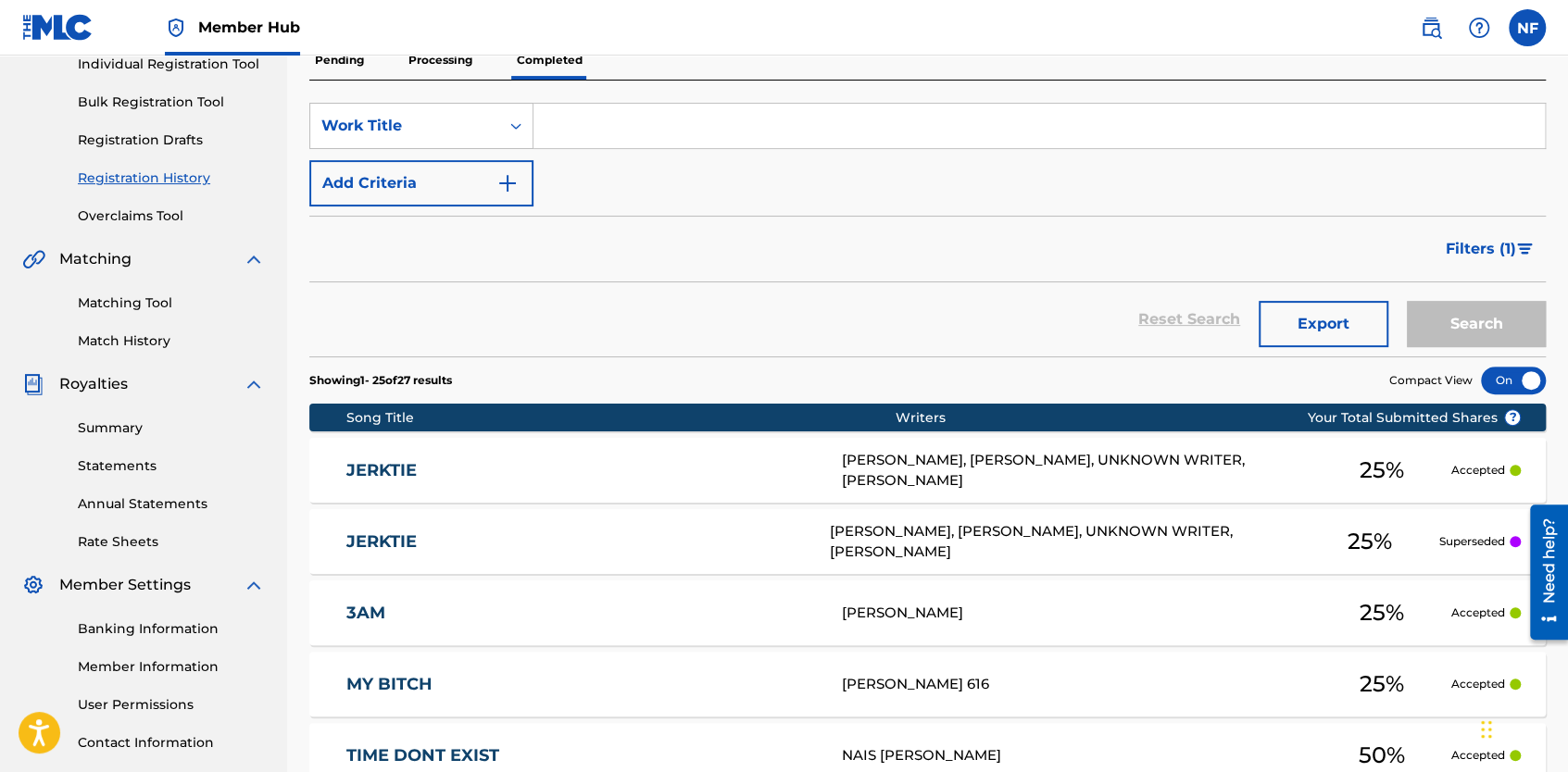
click at [125, 292] on div "Matching Tool Match History" at bounding box center [143, 310] width 242 height 81
click at [124, 300] on link "Matching Tool" at bounding box center [171, 303] width 187 height 20
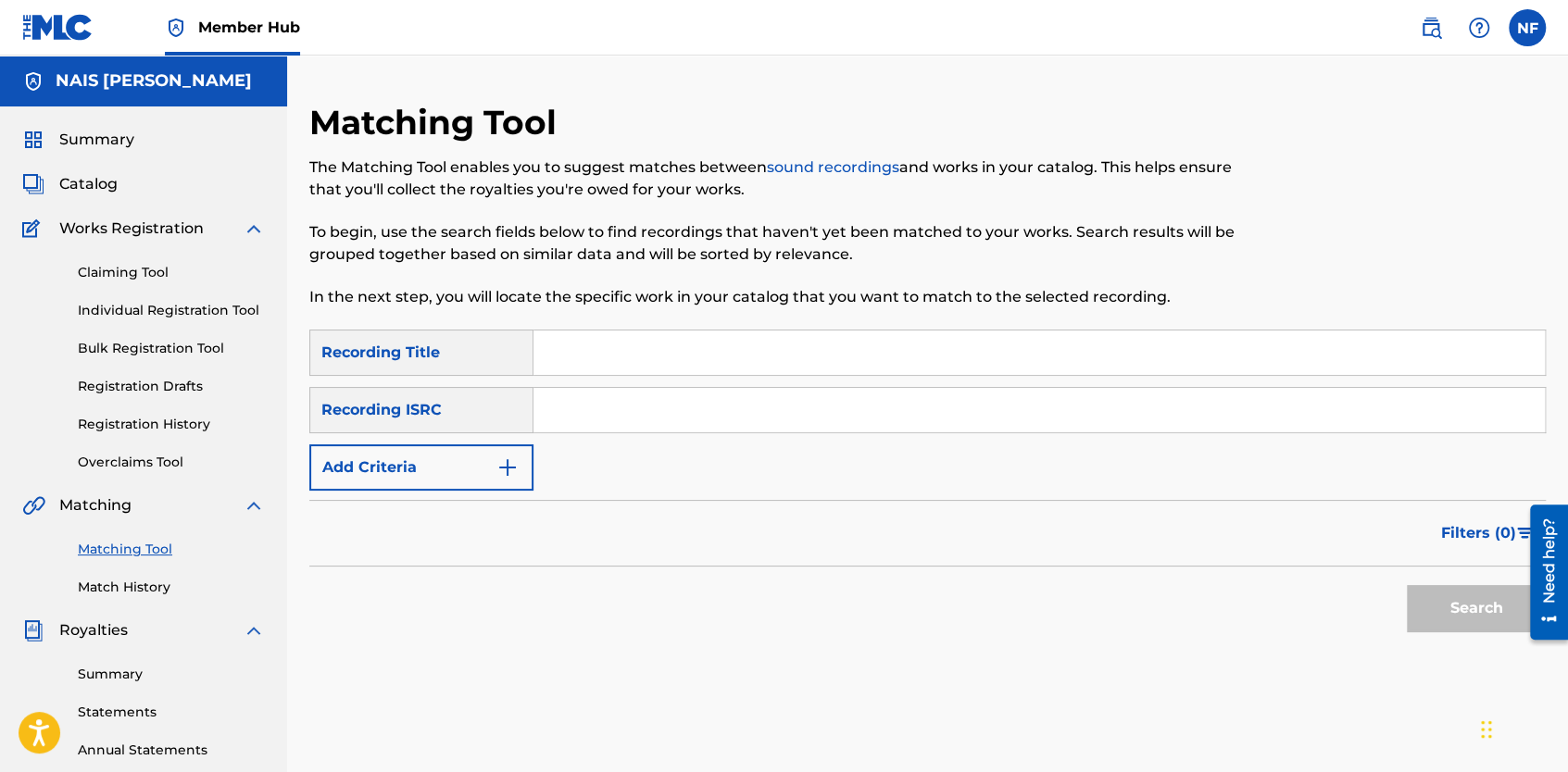
drag, startPoint x: 100, startPoint y: 588, endPoint x: 62, endPoint y: 582, distance: 38.5
click at [62, 582] on div "Matching Tool Match History" at bounding box center [143, 556] width 242 height 81
click at [108, 596] on link "Match History" at bounding box center [171, 587] width 187 height 20
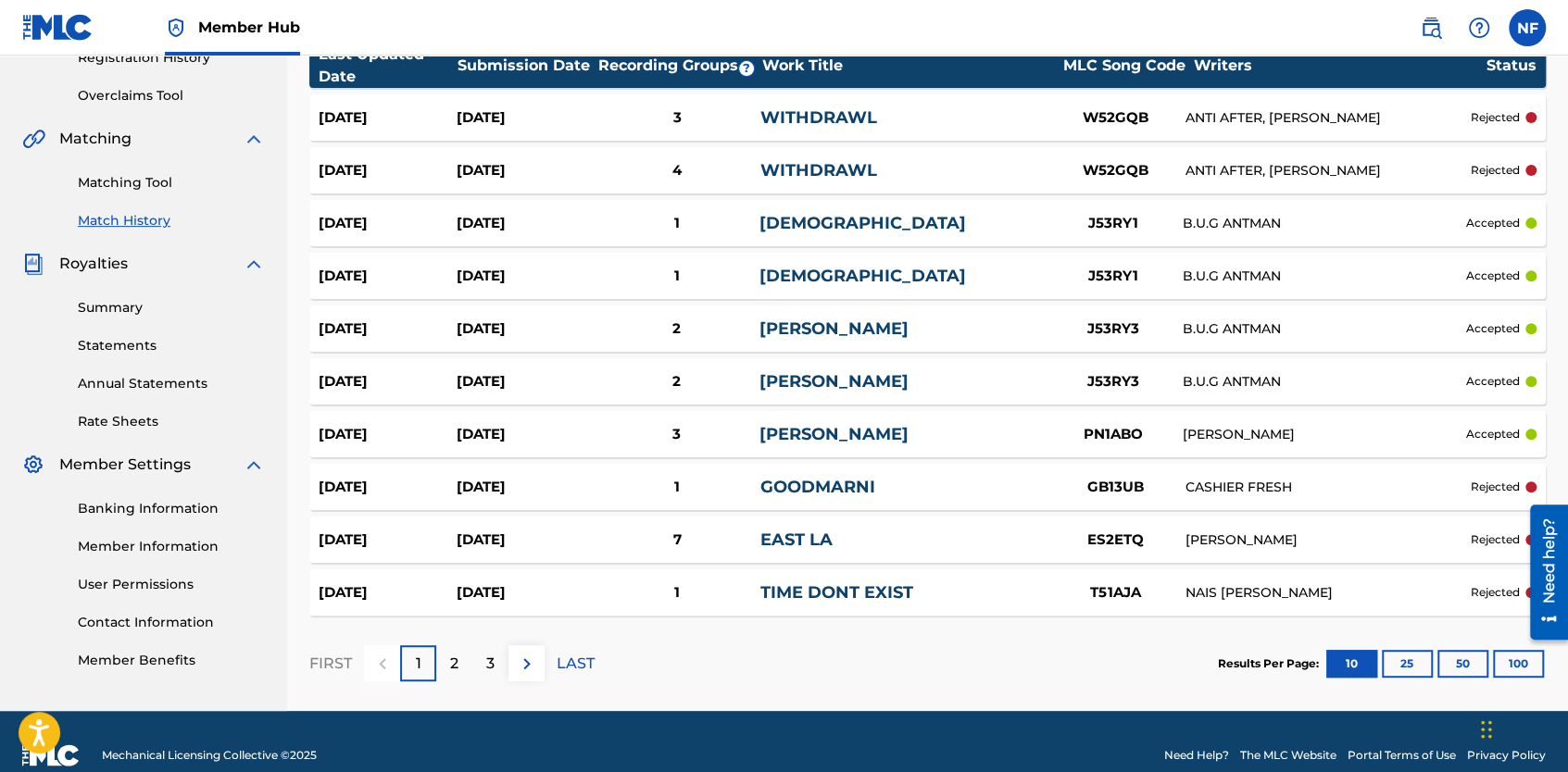
scroll to position [394, 0]
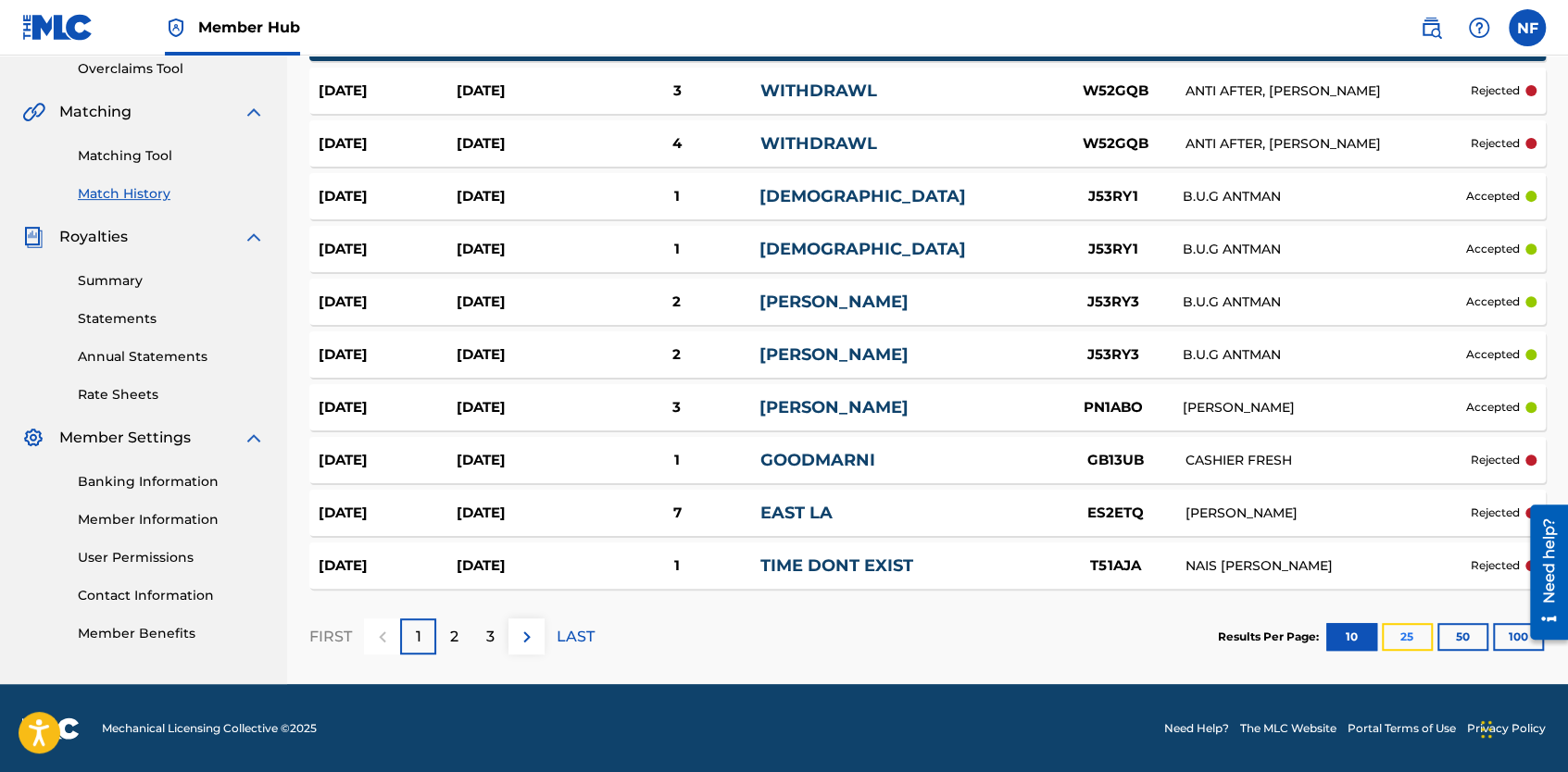
click at [1404, 641] on button "25" at bounding box center [1406, 637] width 51 height 28
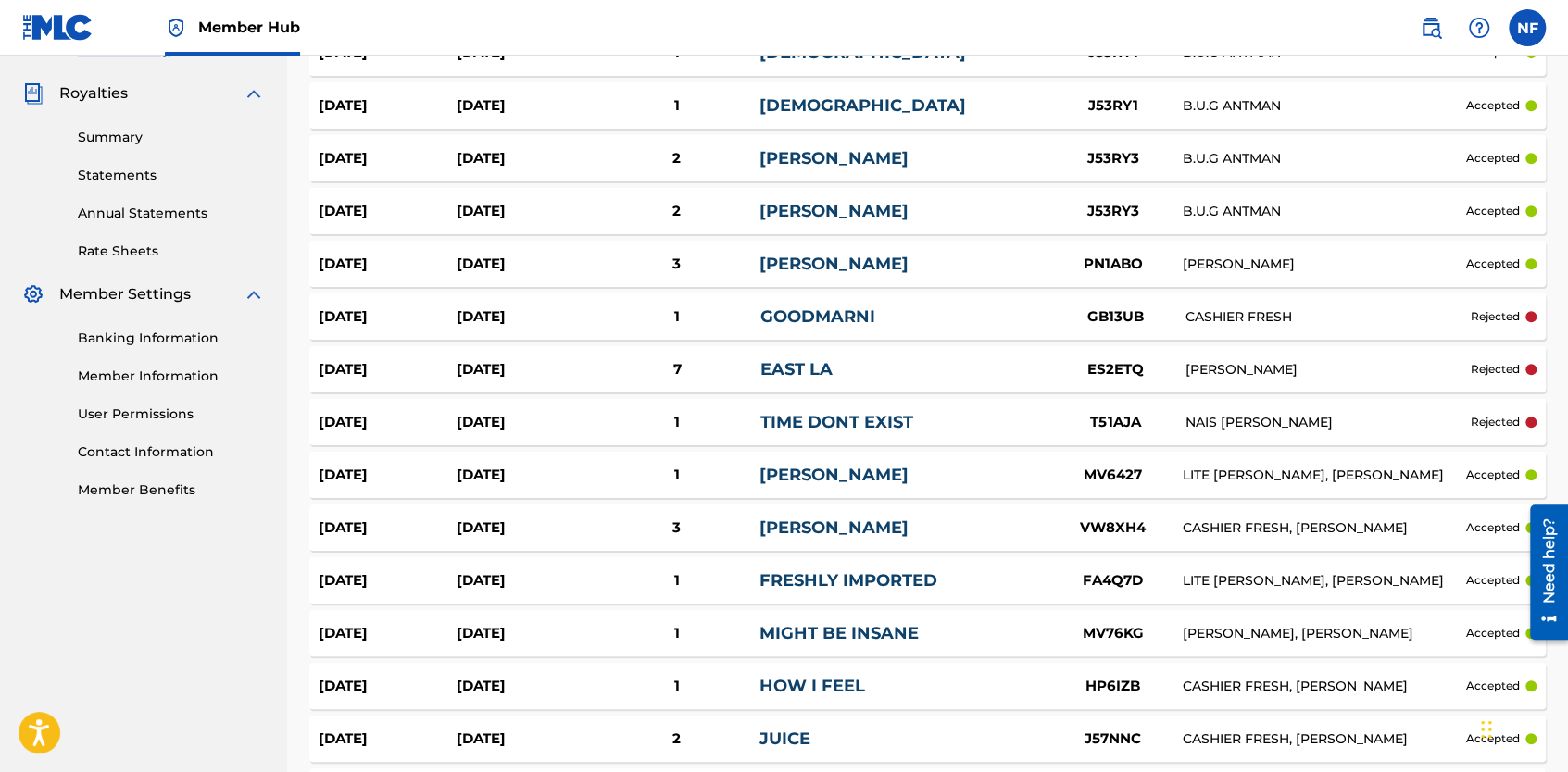
scroll to position [536, 0]
click at [804, 415] on link "TIME DONT EXIST" at bounding box center [836, 424] width 152 height 20
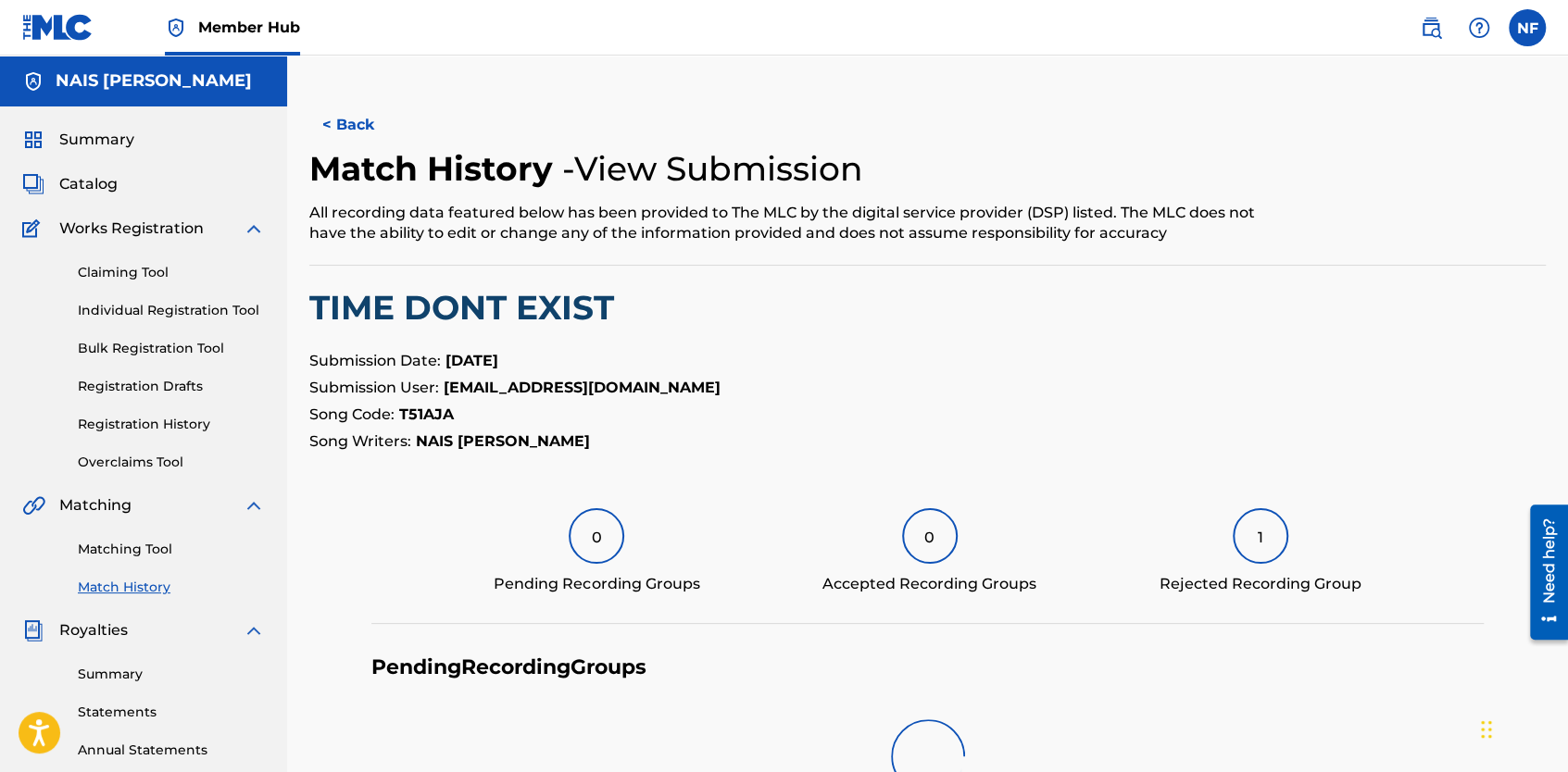
scroll to position [376, 0]
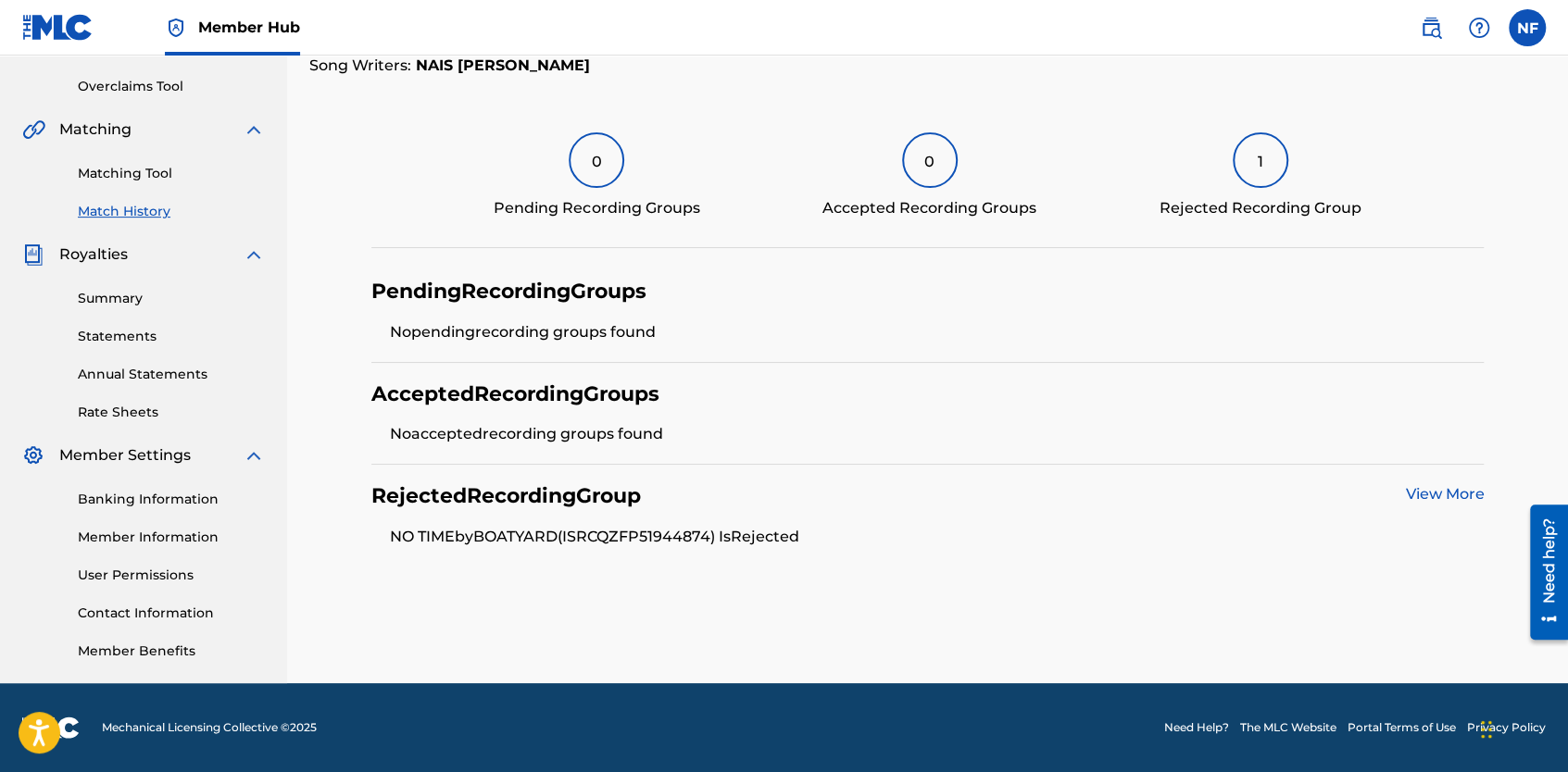
click at [1451, 489] on link "View More" at bounding box center [1444, 493] width 79 height 18
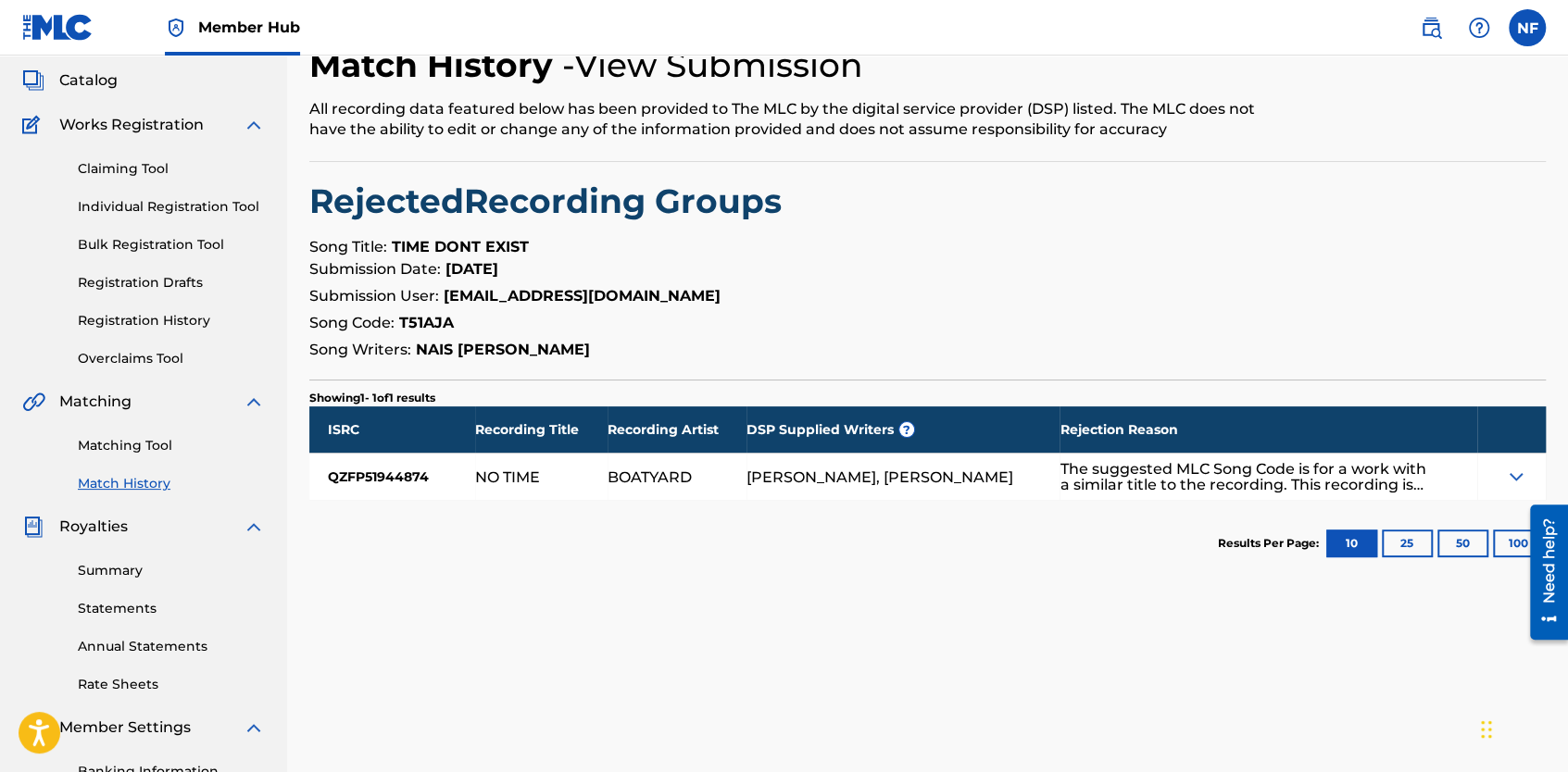
scroll to position [106, 0]
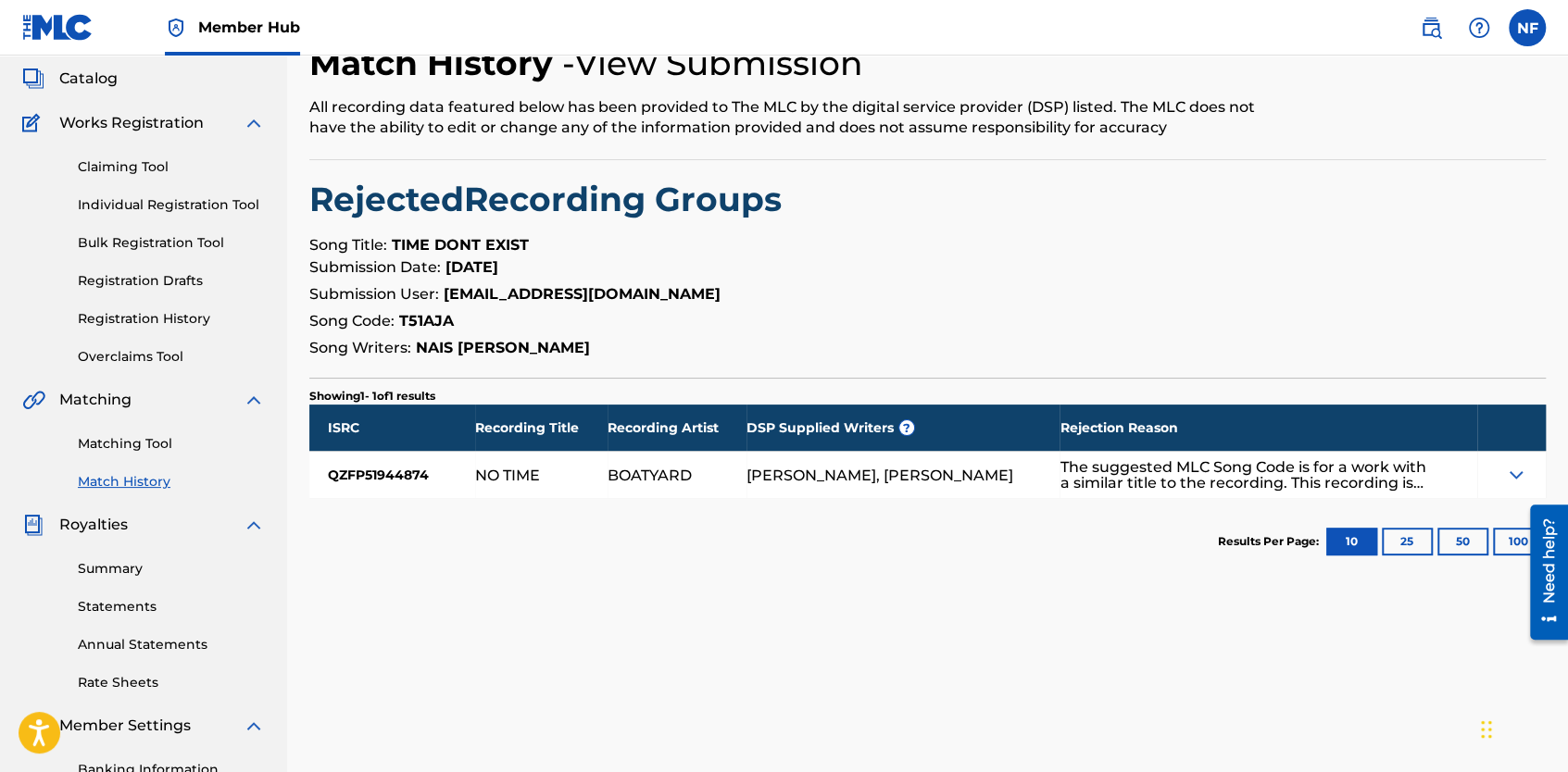
click at [1238, 522] on div "Results Per Page: 10 25 50 100" at bounding box center [1381, 542] width 328 height 87
click at [1214, 470] on div "The suggested MLC Song Code is for a work with a similar title to the recording…" at bounding box center [1245, 475] width 371 height 32
click at [1515, 474] on img at bounding box center [1516, 475] width 22 height 22
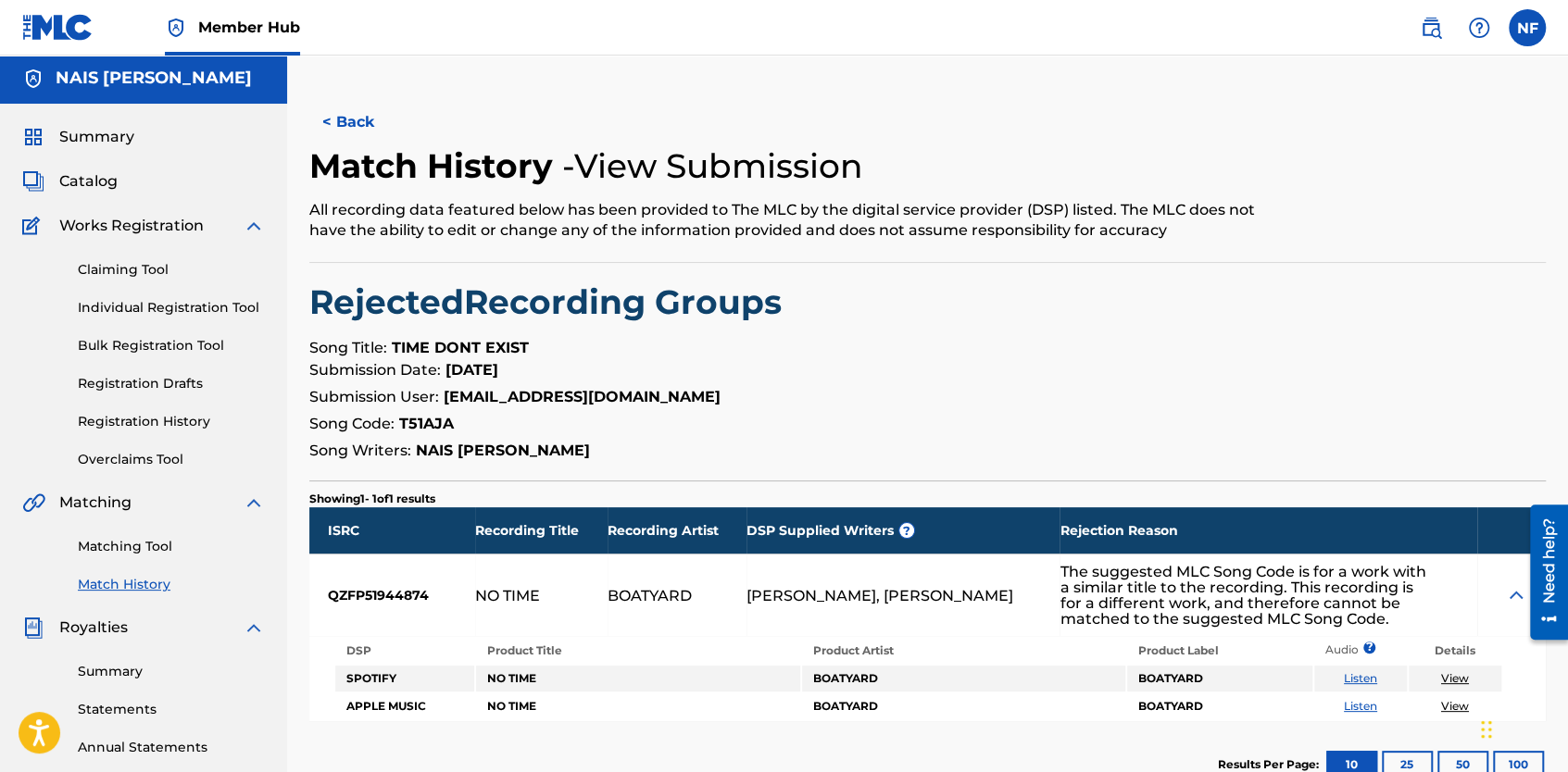
scroll to position [4, 0]
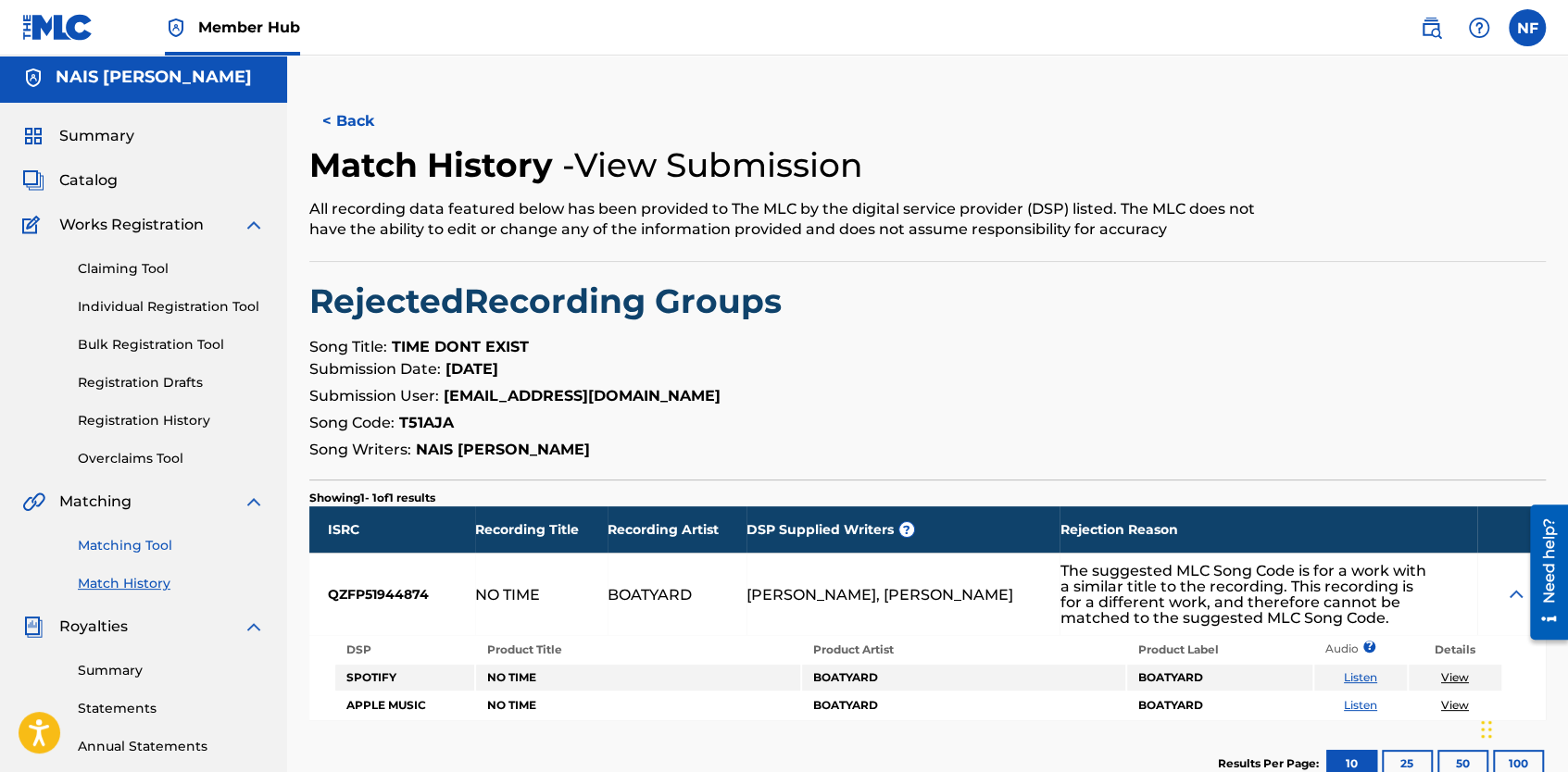
click at [150, 543] on link "Matching Tool" at bounding box center [171, 545] width 187 height 20
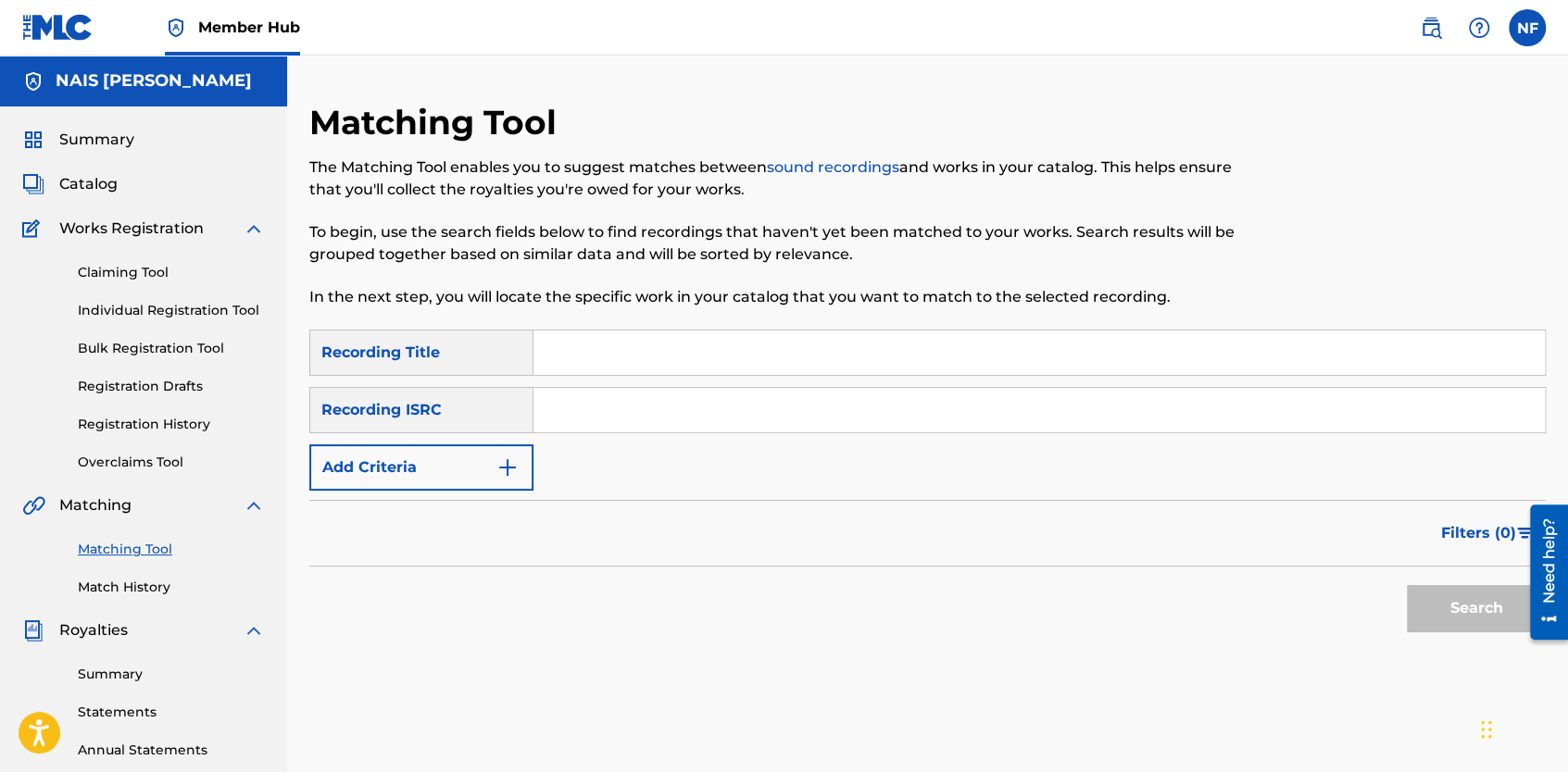
click at [602, 336] on input "Search Form" at bounding box center [1039, 353] width 1012 height 45
type input "JERKTIE"
click at [587, 405] on input "Search Form" at bounding box center [1039, 411] width 1012 height 45
click at [415, 415] on div "Recording ISRC" at bounding box center [421, 411] width 224 height 46
click at [403, 416] on div "Recording ISRC" at bounding box center [421, 411] width 224 height 46
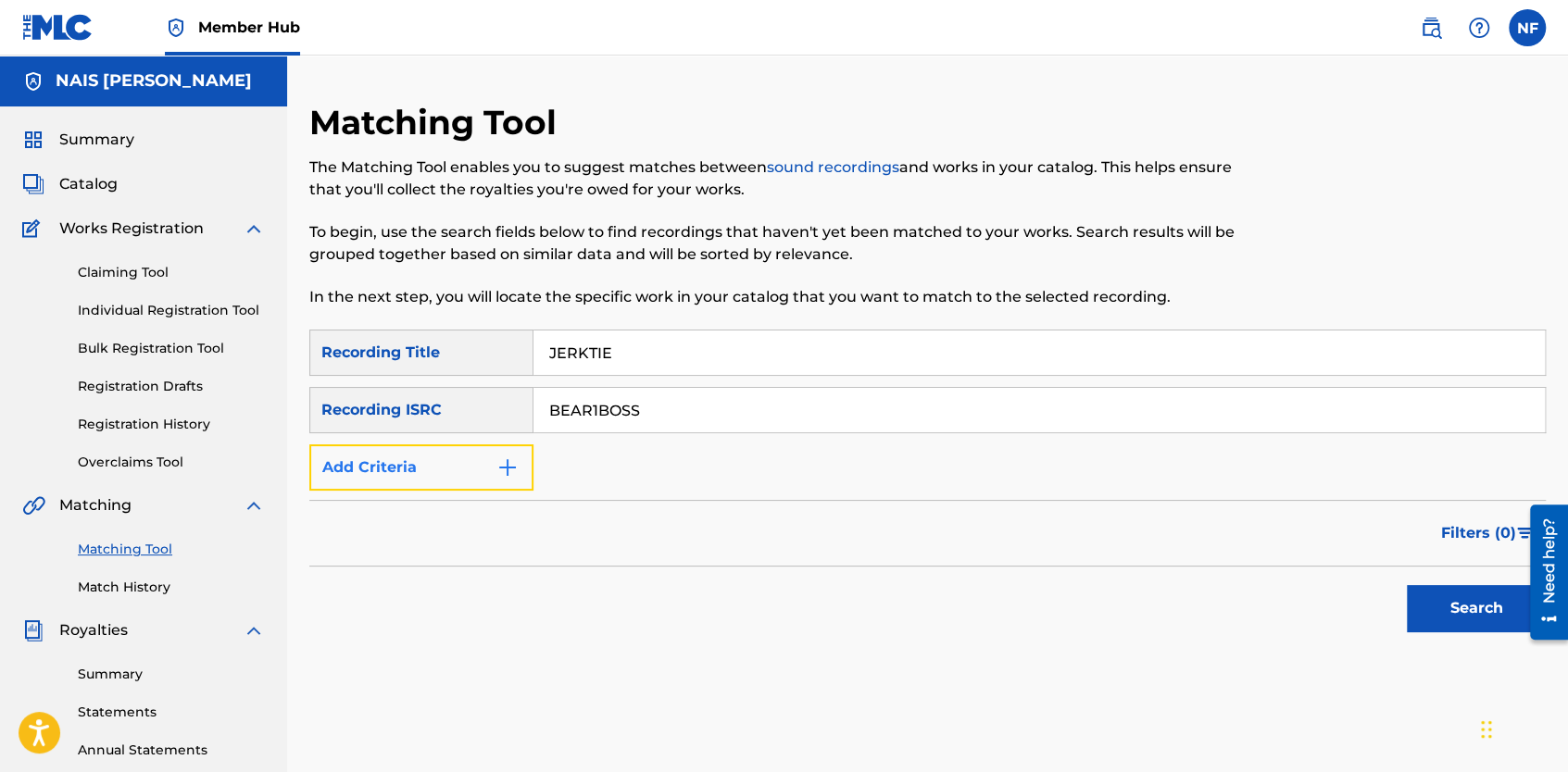
click at [404, 466] on button "Add Criteria" at bounding box center [421, 468] width 224 height 46
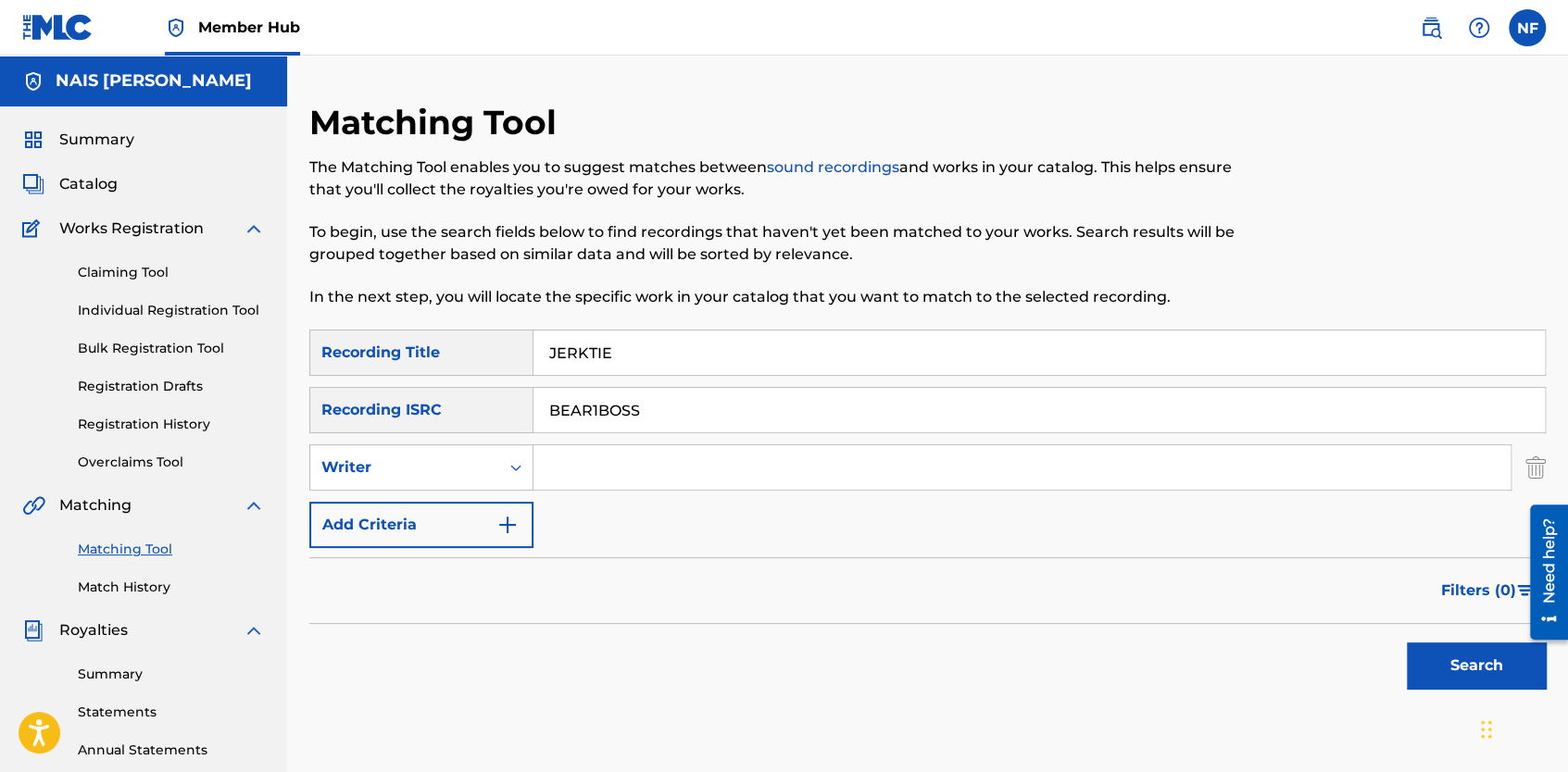
click at [595, 422] on input "BEAR1BOSS" at bounding box center [1039, 411] width 1012 height 45
type input "\"
click at [595, 459] on input "Search Form" at bounding box center [1022, 468] width 977 height 45
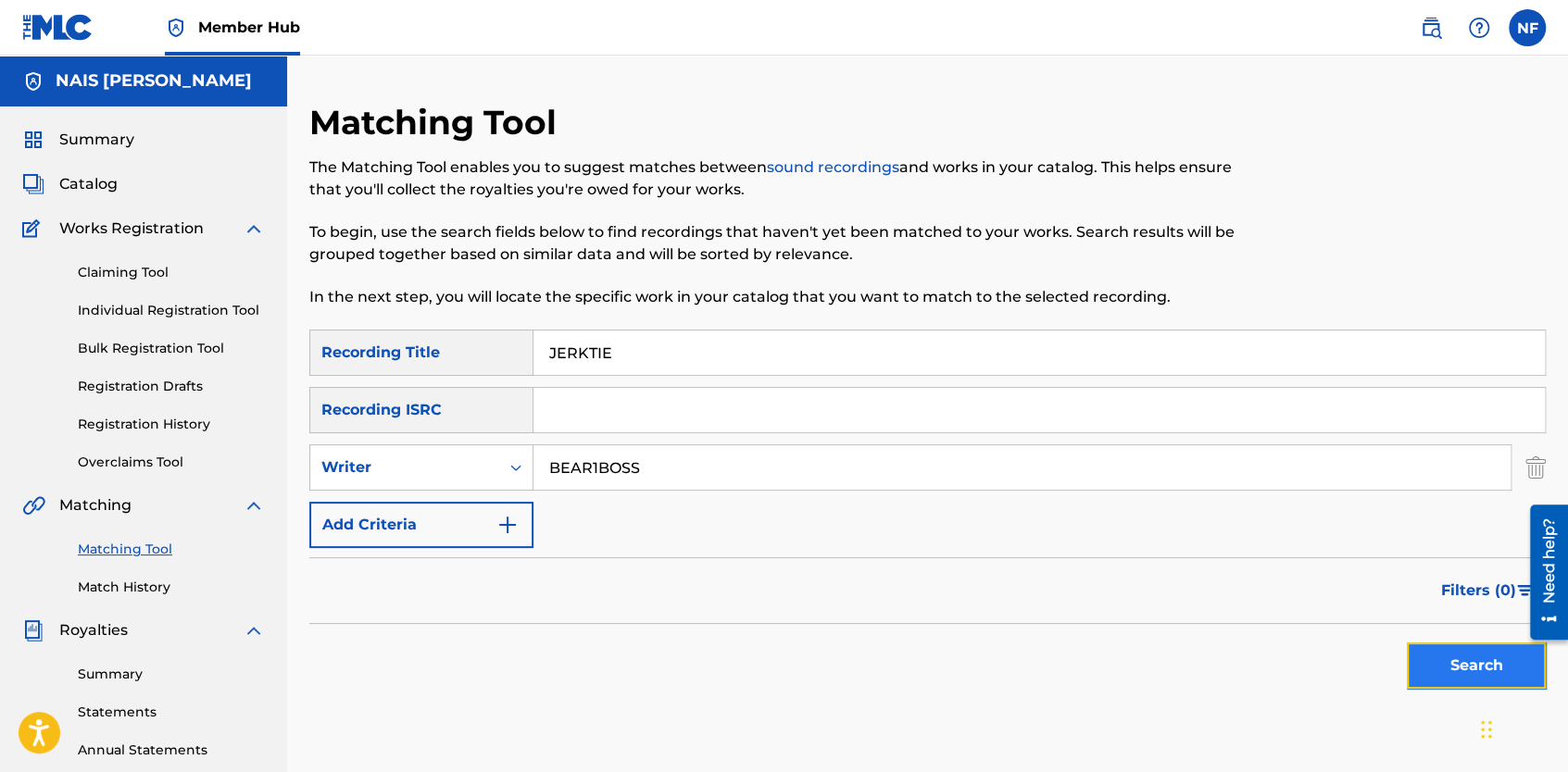
click at [1446, 676] on button "Search" at bounding box center [1476, 666] width 139 height 46
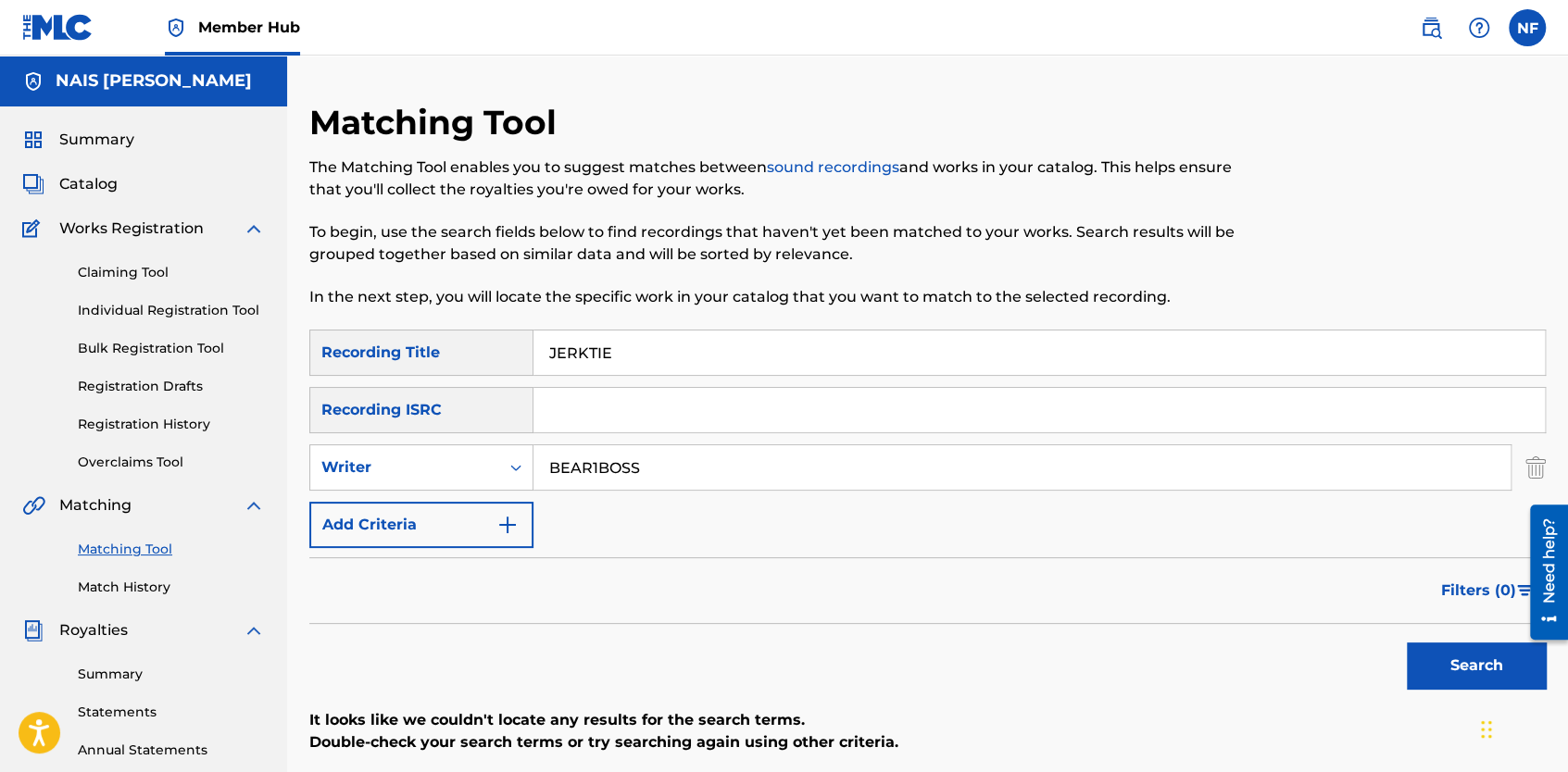
click at [687, 482] on input "BEAR1BOSS" at bounding box center [1022, 468] width 977 height 45
click at [1406, 643] on button "Search" at bounding box center [1476, 666] width 139 height 46
type input "b"
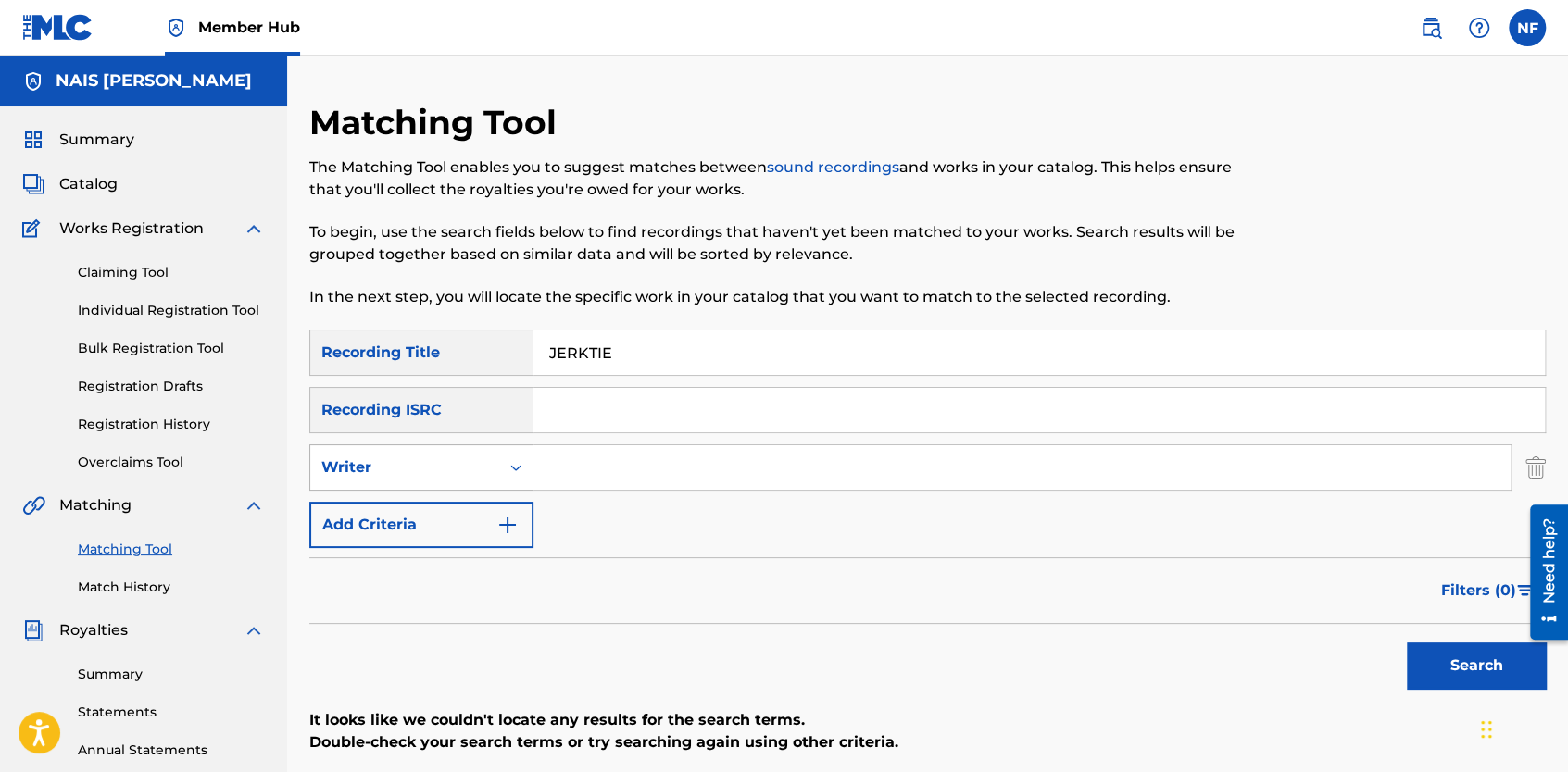
click at [494, 463] on div "Writer" at bounding box center [404, 468] width 189 height 35
click at [464, 513] on div "Recording Artist" at bounding box center [421, 514] width 222 height 46
click at [609, 467] on input "Search Form" at bounding box center [1022, 468] width 977 height 45
click at [1452, 676] on button "Search" at bounding box center [1476, 666] width 139 height 46
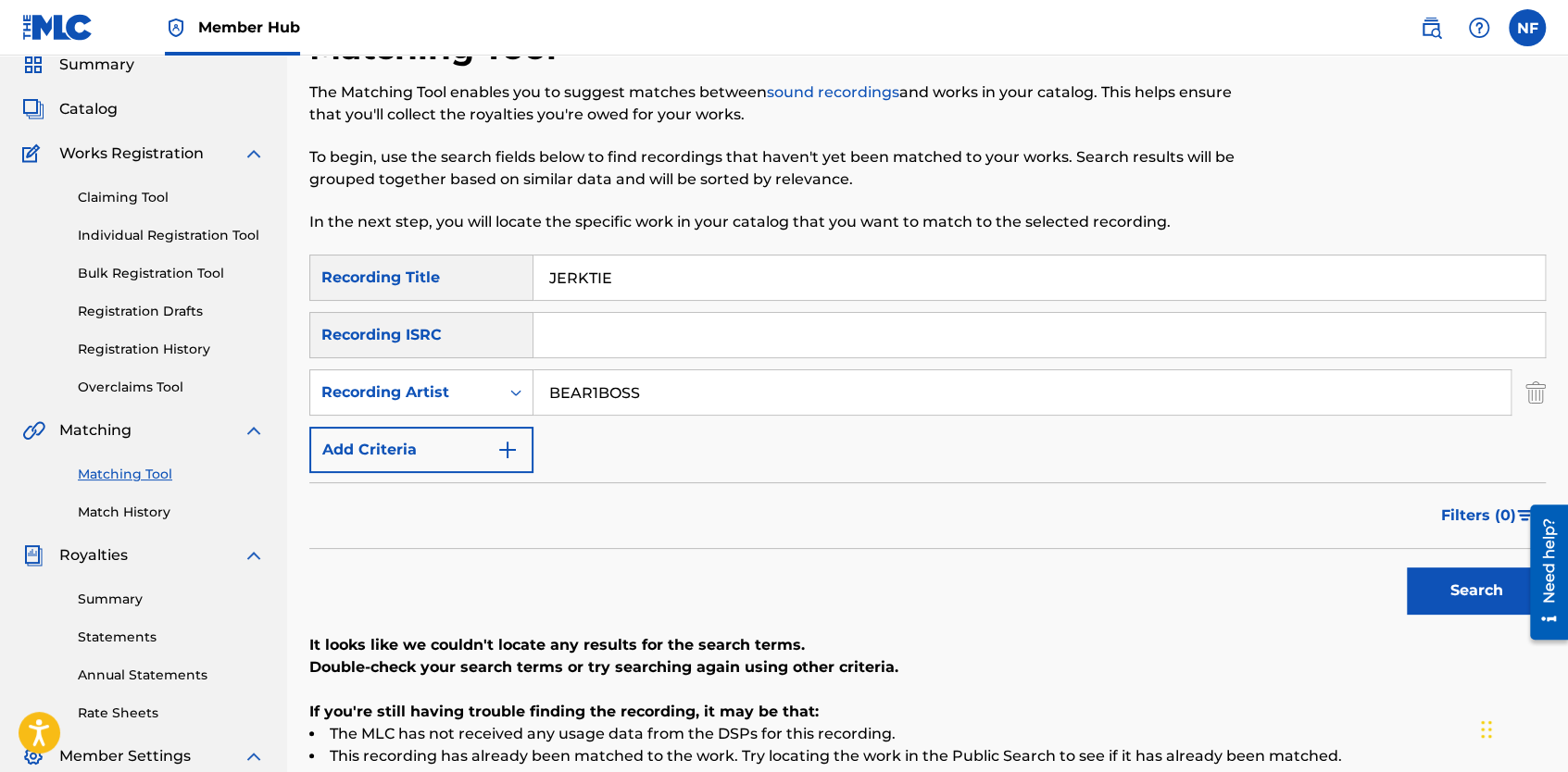
scroll to position [76, 0]
click at [646, 295] on input "JERKTIE" at bounding box center [1039, 277] width 1012 height 45
click at [647, 401] on input "BEAR1BOSS" at bounding box center [1022, 392] width 977 height 45
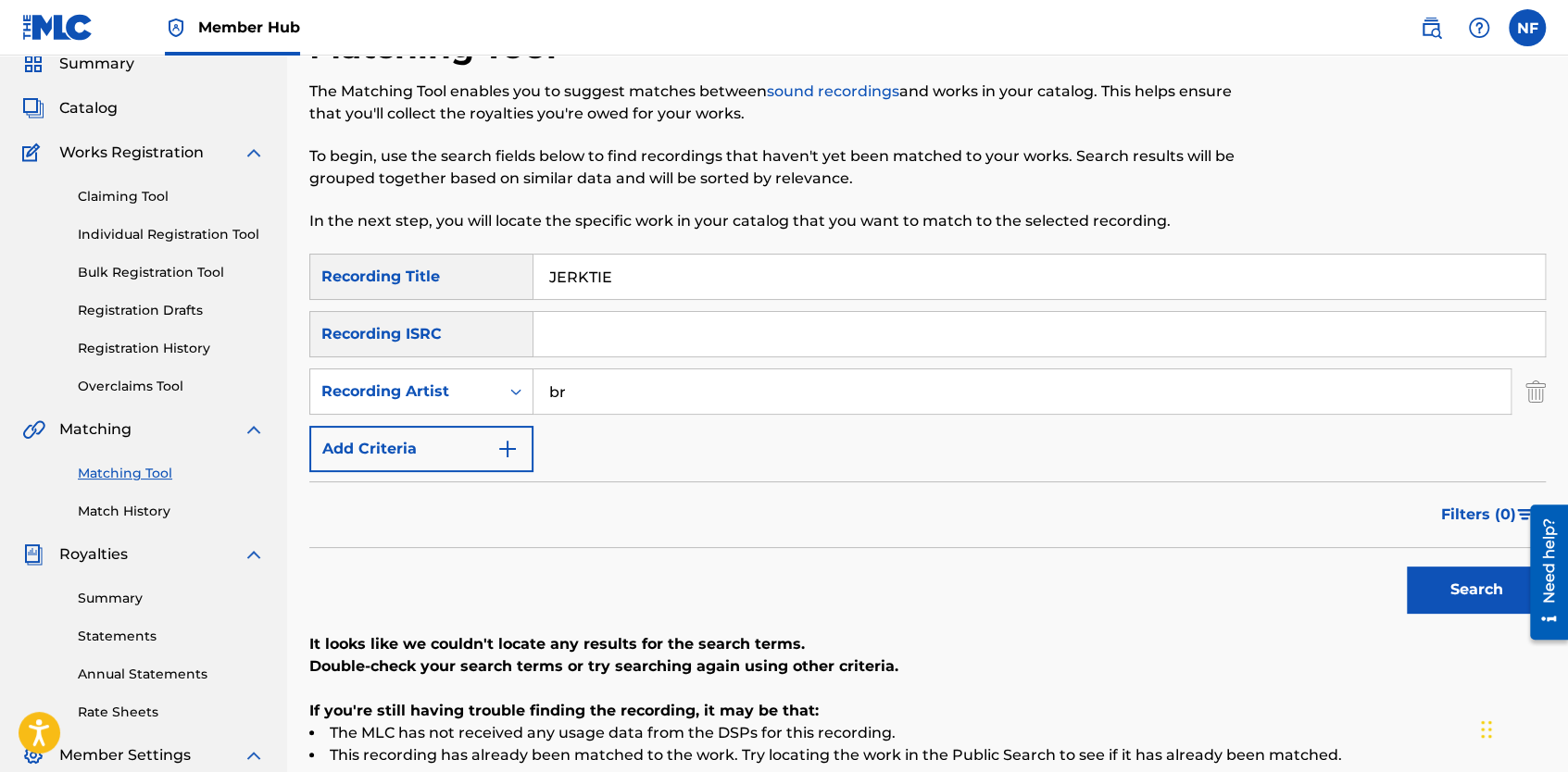
type input "b"
click at [128, 346] on link "Registration History" at bounding box center [171, 348] width 187 height 20
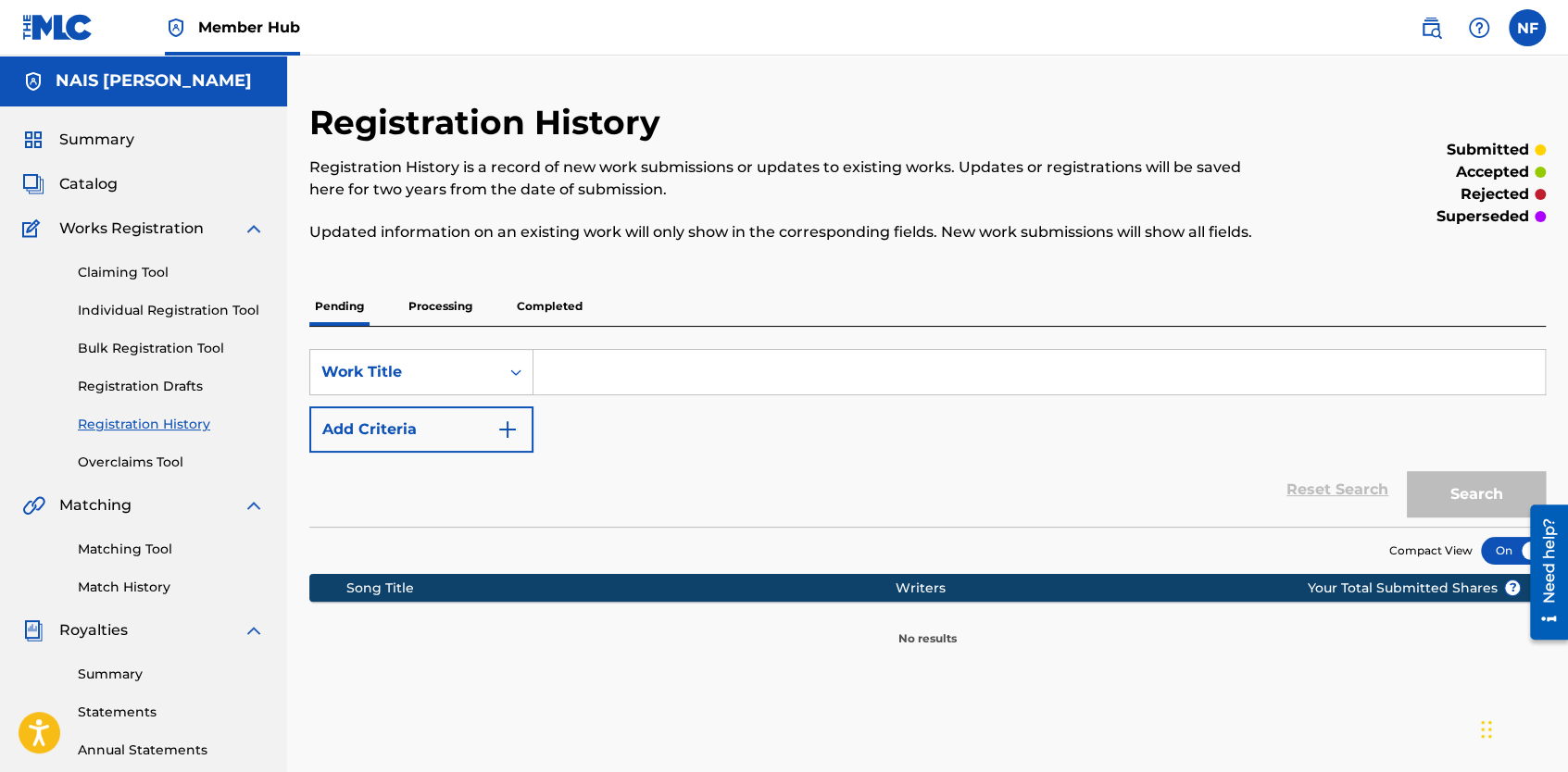
click at [560, 306] on p "Completed" at bounding box center [549, 307] width 77 height 39
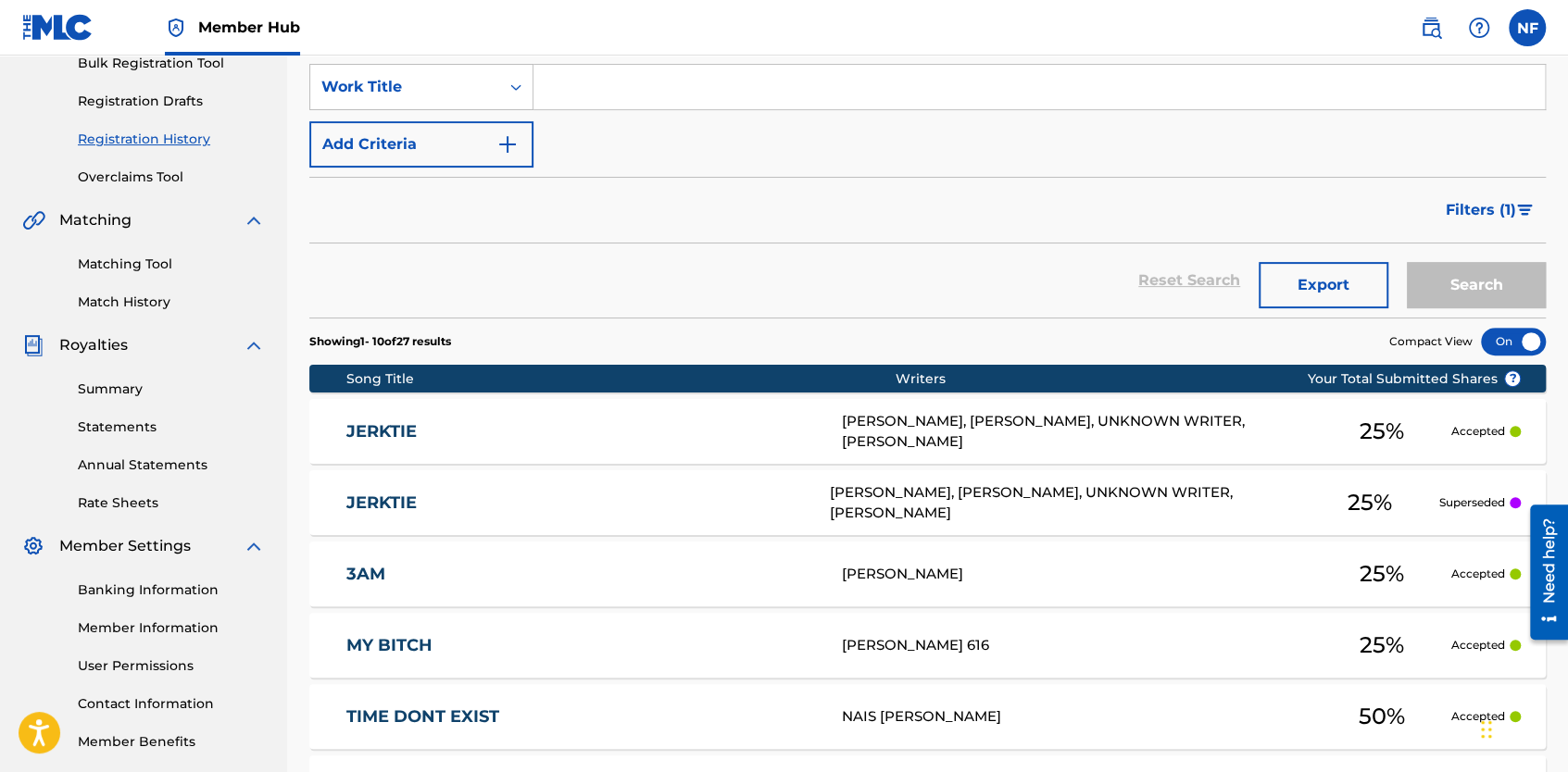
scroll to position [288, 0]
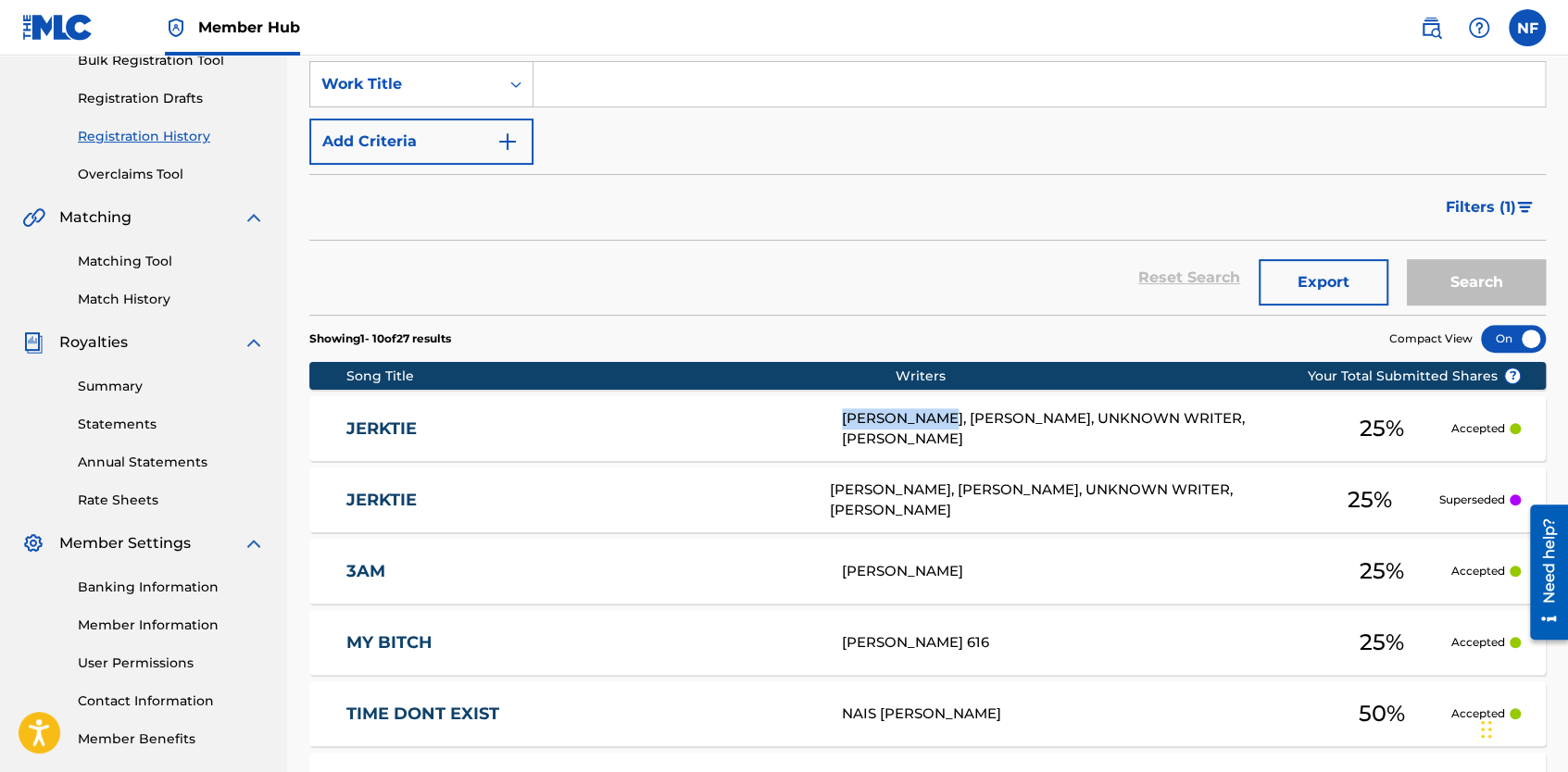
drag, startPoint x: 960, startPoint y: 410, endPoint x: 817, endPoint y: 402, distance: 143.2
click at [817, 402] on div "JERKTIE J52PTY BRENNAN JONES, SEBASTIAN COLIN SHAH, UNKNOWN WRITER, DANIEL DAMO…" at bounding box center [927, 429] width 1236 height 65
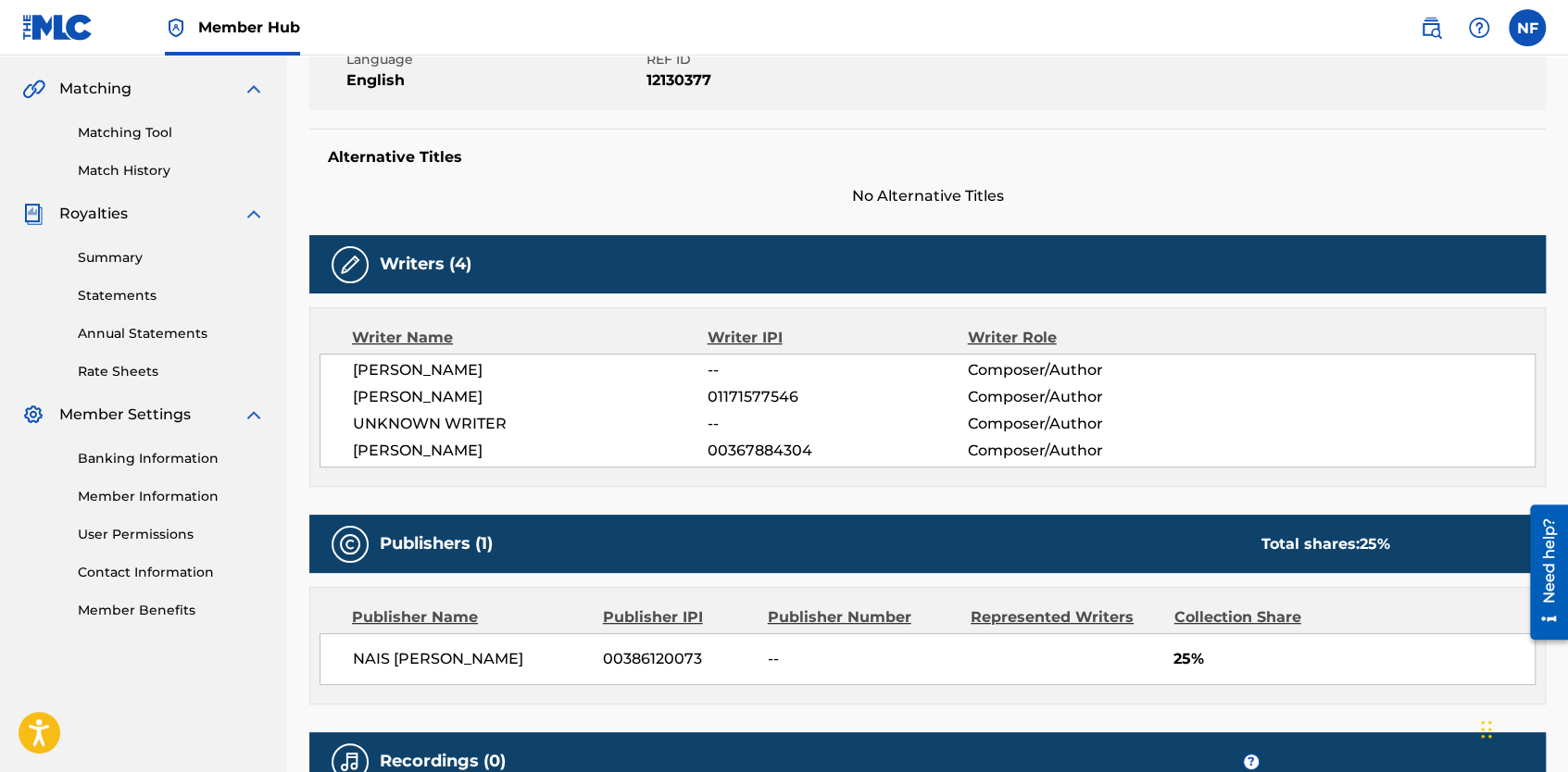
scroll to position [423, 0]
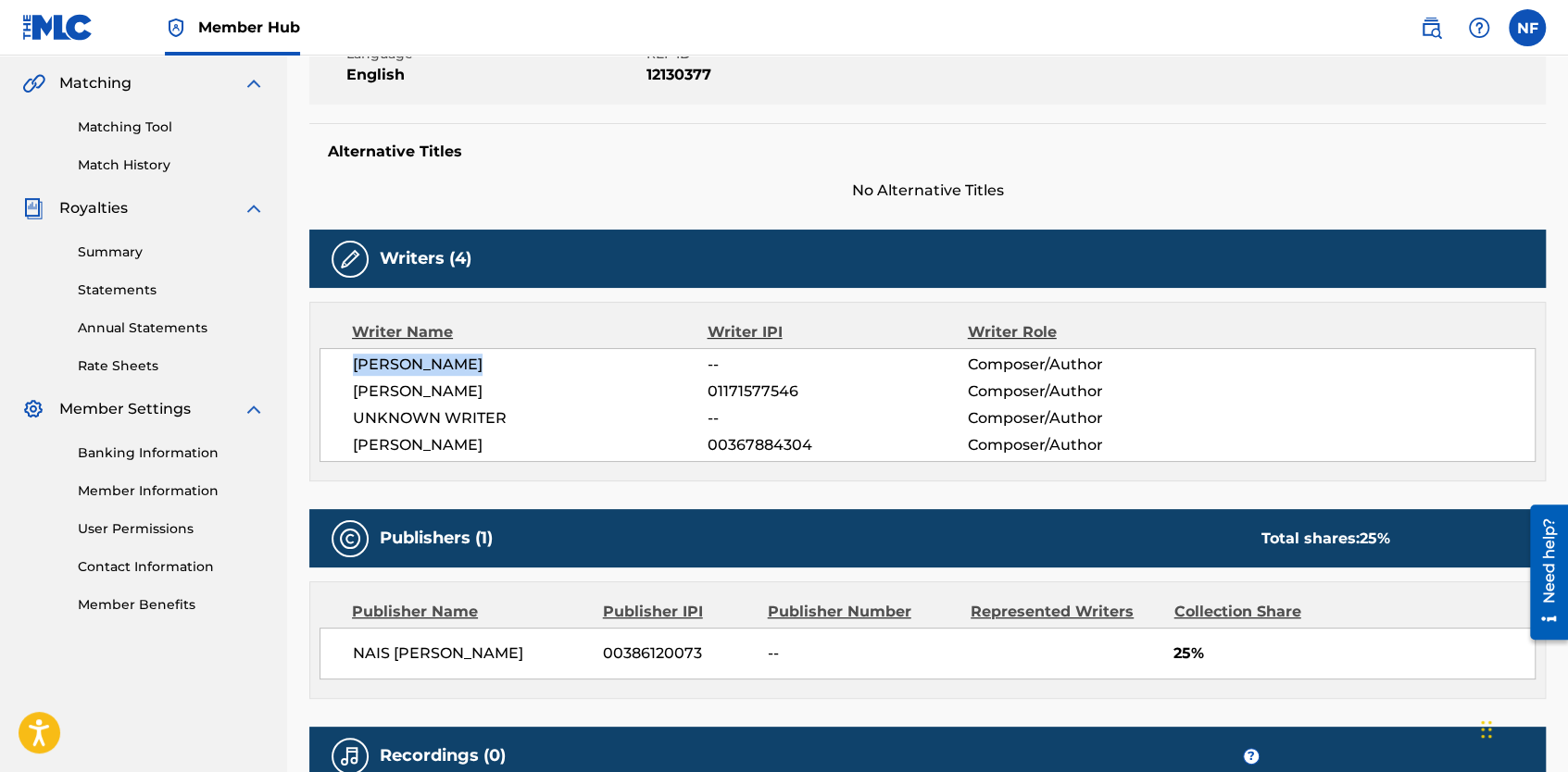
drag, startPoint x: 511, startPoint y: 358, endPoint x: 326, endPoint y: 358, distance: 185.0
click at [326, 358] on div "BRENNAN JONES -- Composer/Author SEBASTIAN COLIN SHAH 01171577546 Composer/Auth…" at bounding box center [927, 405] width 1216 height 114
copy span "BRENNAN JONES"
drag, startPoint x: 595, startPoint y: 450, endPoint x: 350, endPoint y: 437, distance: 245.3
click at [350, 437] on div "BRENNAN JONES -- Composer/Author SEBASTIAN COLIN SHAH 01171577546 Composer/Auth…" at bounding box center [927, 405] width 1216 height 114
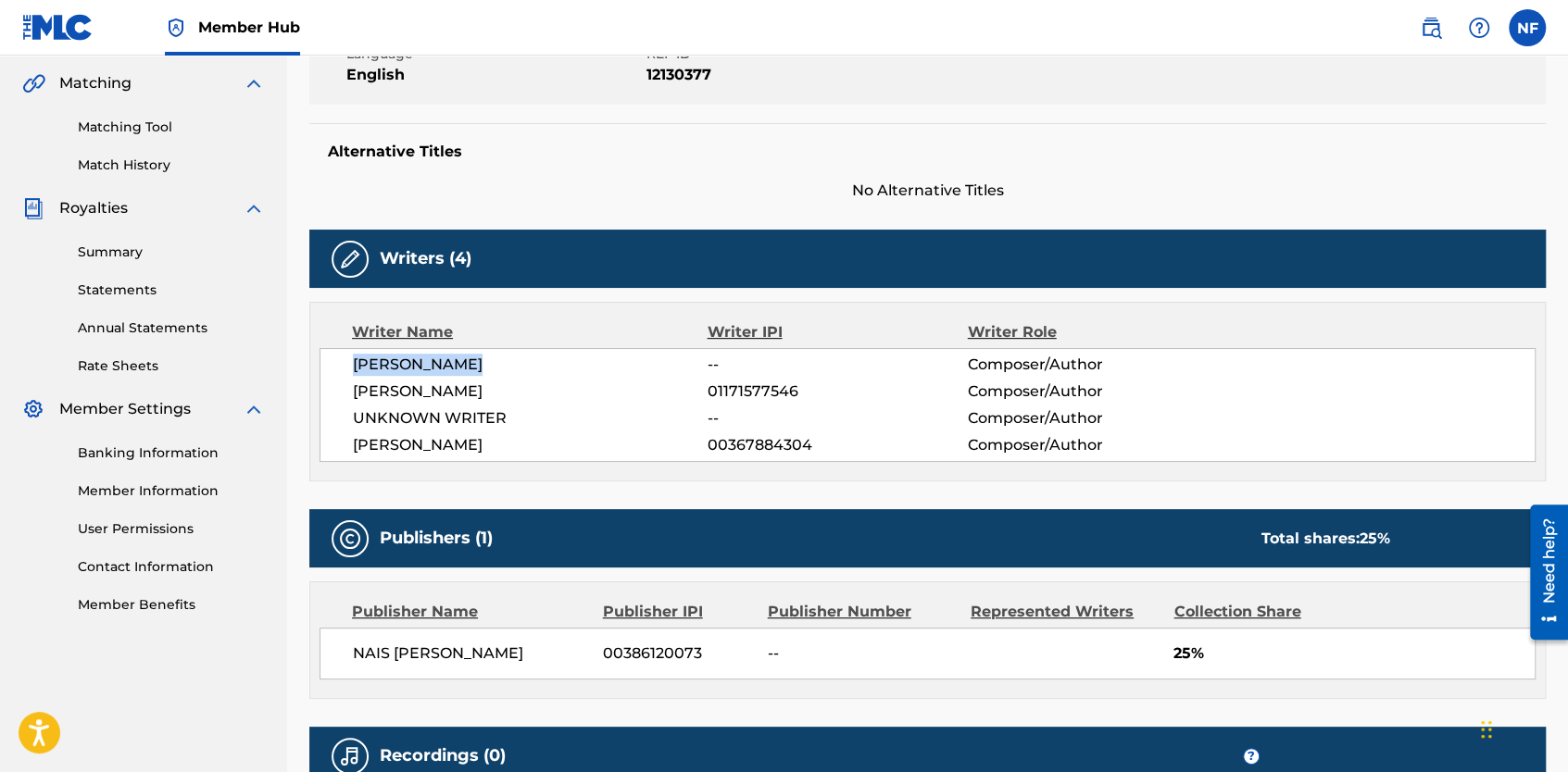
copy span "DANIEL DAMON D POINTER"
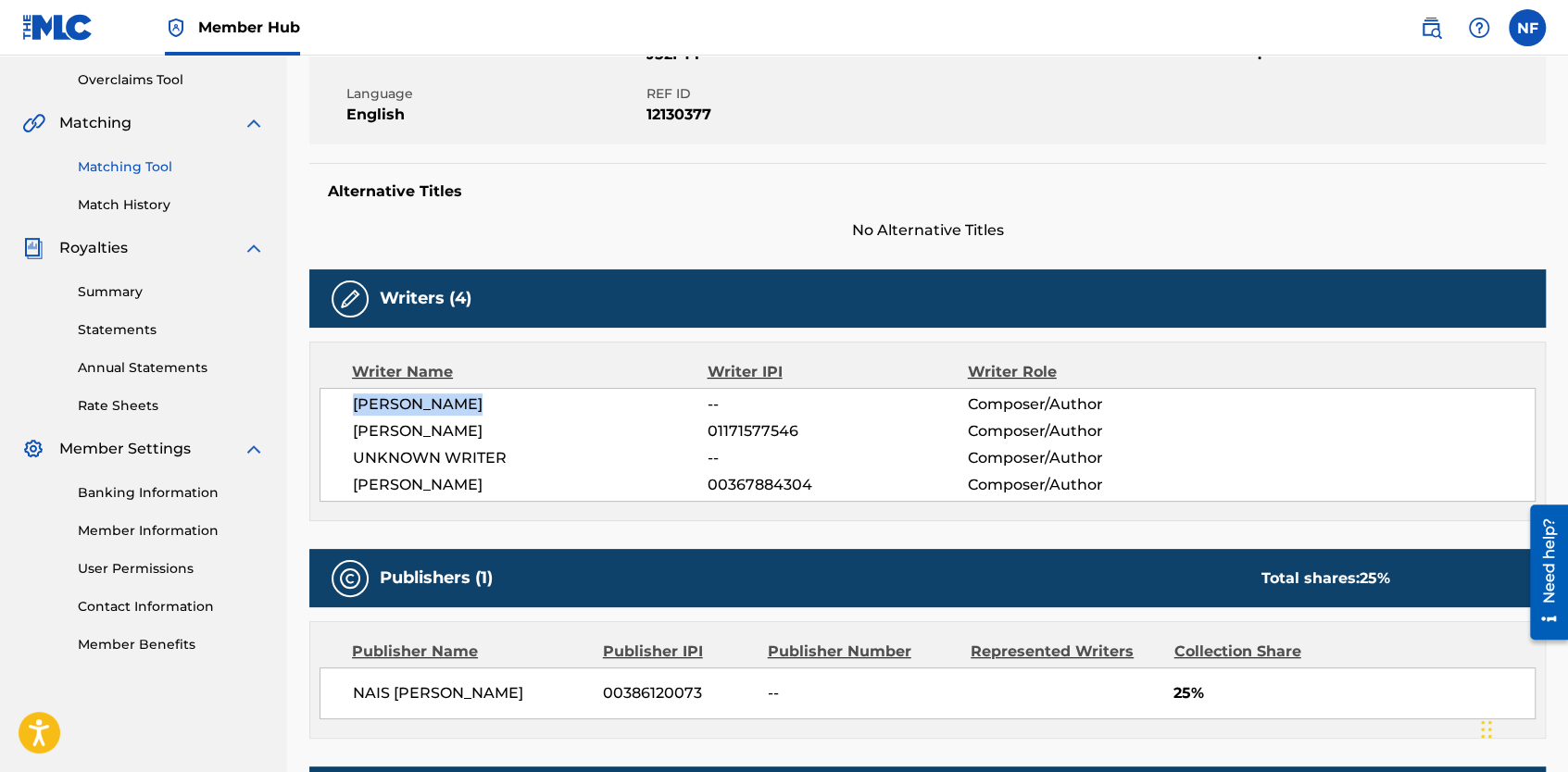
click at [124, 159] on link "Matching Tool" at bounding box center [171, 166] width 187 height 20
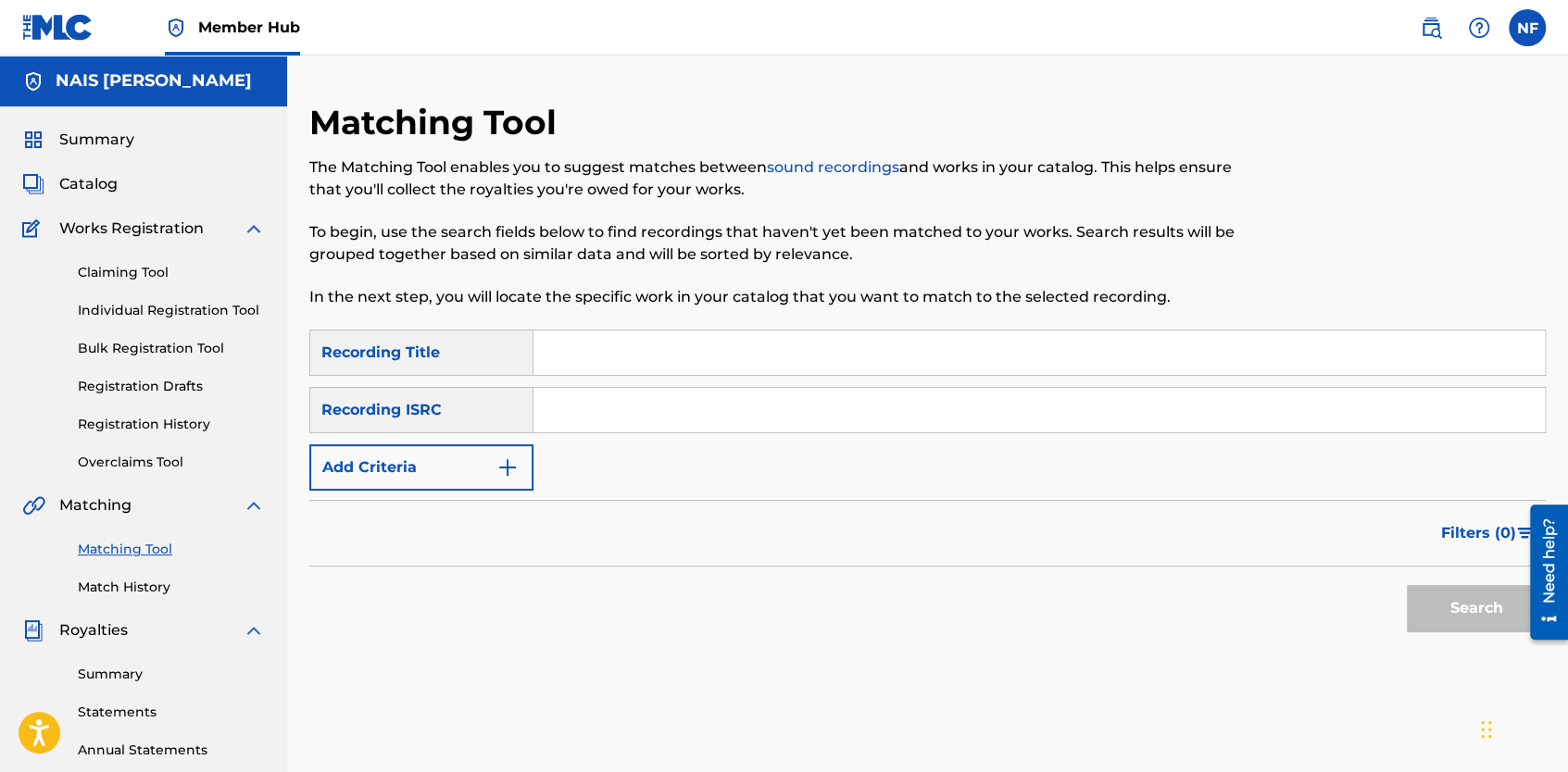
click at [559, 361] on input "Search Form" at bounding box center [1039, 353] width 1012 height 45
type input "JERKTIE"
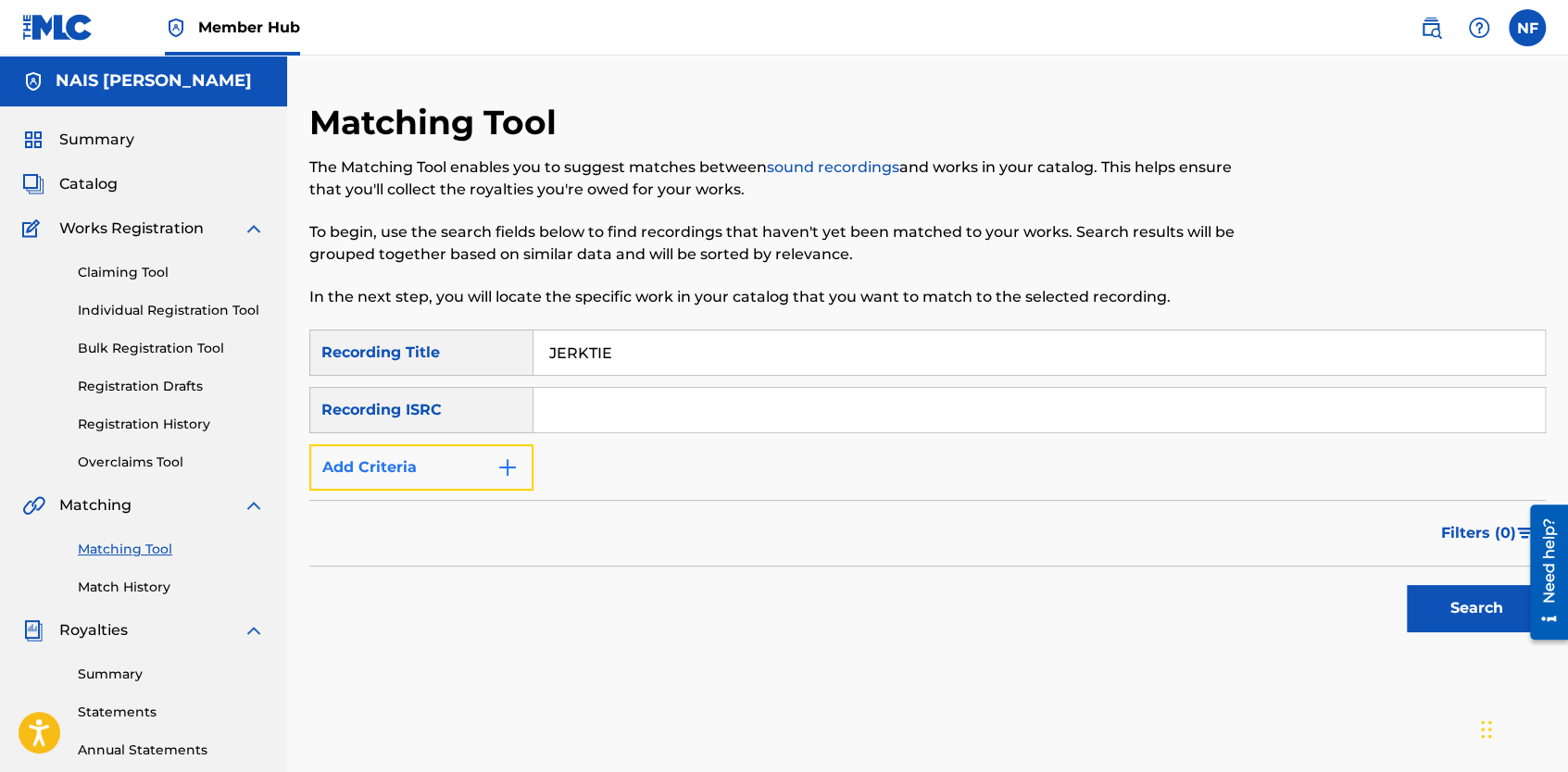
click at [468, 474] on button "Add Criteria" at bounding box center [421, 468] width 224 height 46
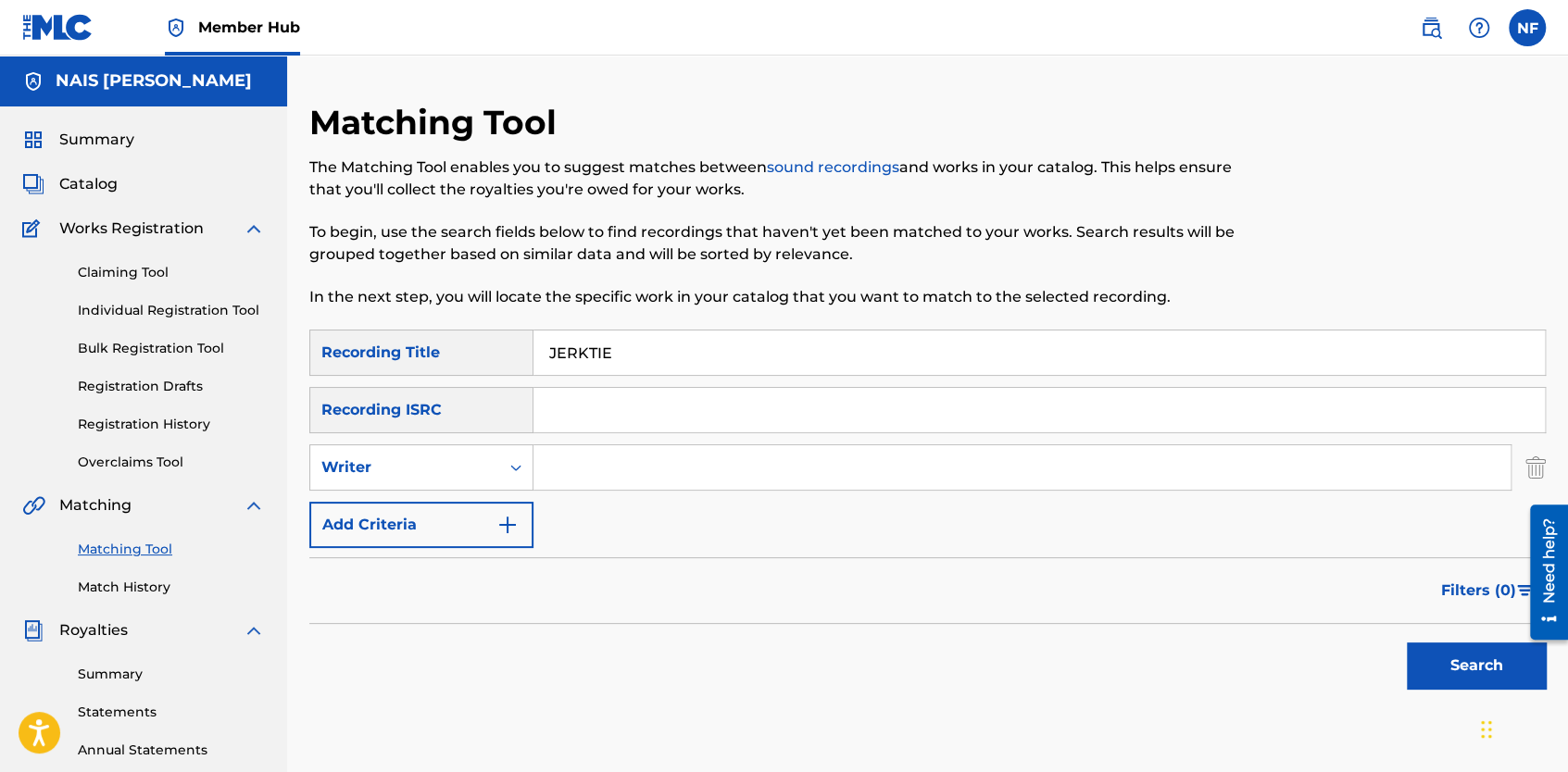
click at [581, 472] on input "Search Form" at bounding box center [1022, 468] width 977 height 45
paste input "DANIEL DAMON D POINTER"
click at [1420, 662] on button "Search" at bounding box center [1476, 666] width 139 height 46
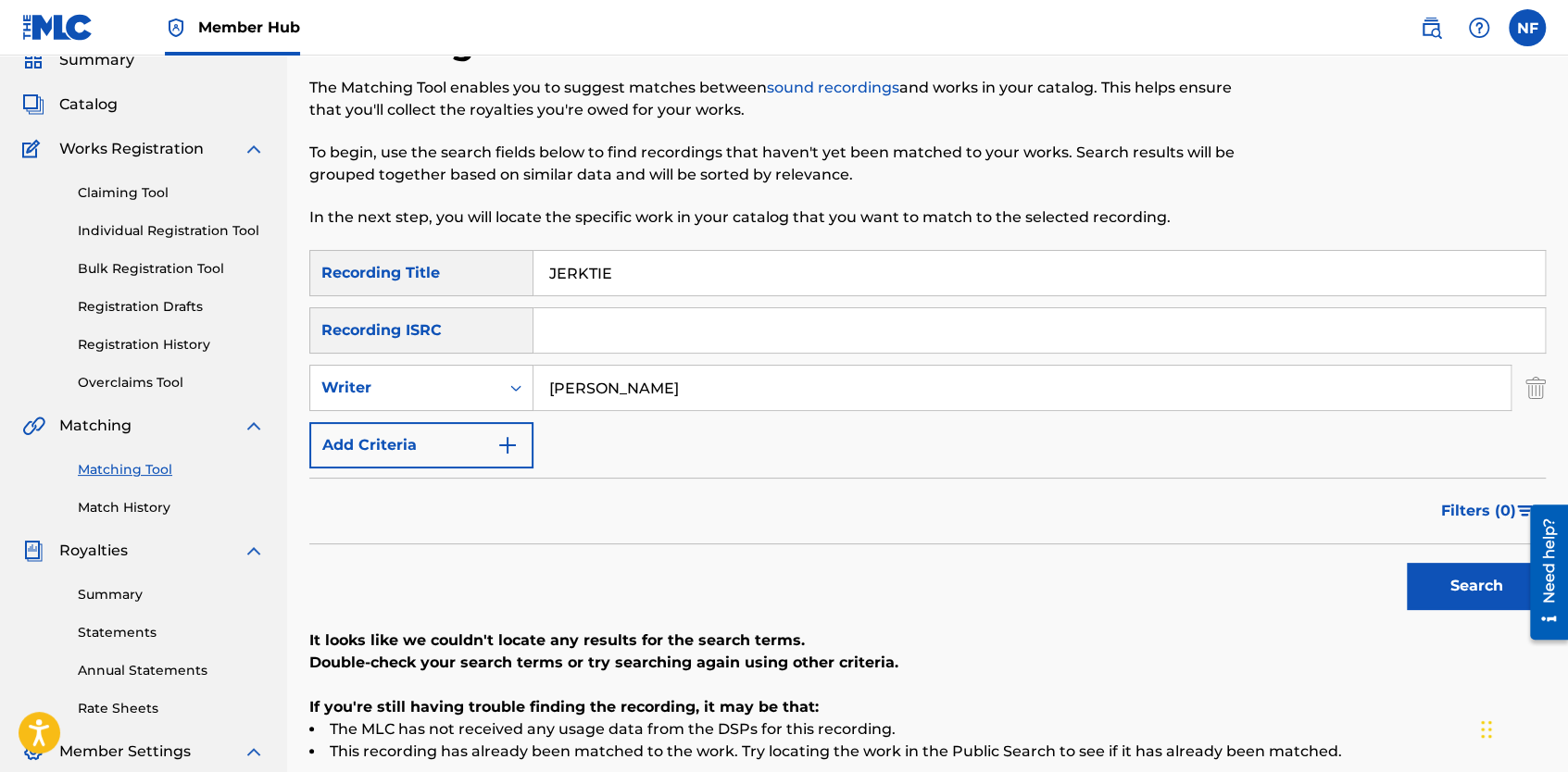
scroll to position [78, 0]
click at [768, 411] on input "DANIEL DAMON D POINTER" at bounding box center [1022, 390] width 977 height 45
type input "DANIEL DAMON"
click at [1502, 565] on button "Search" at bounding box center [1476, 588] width 139 height 46
click at [619, 269] on input "JERKTIE" at bounding box center [1039, 275] width 1012 height 45
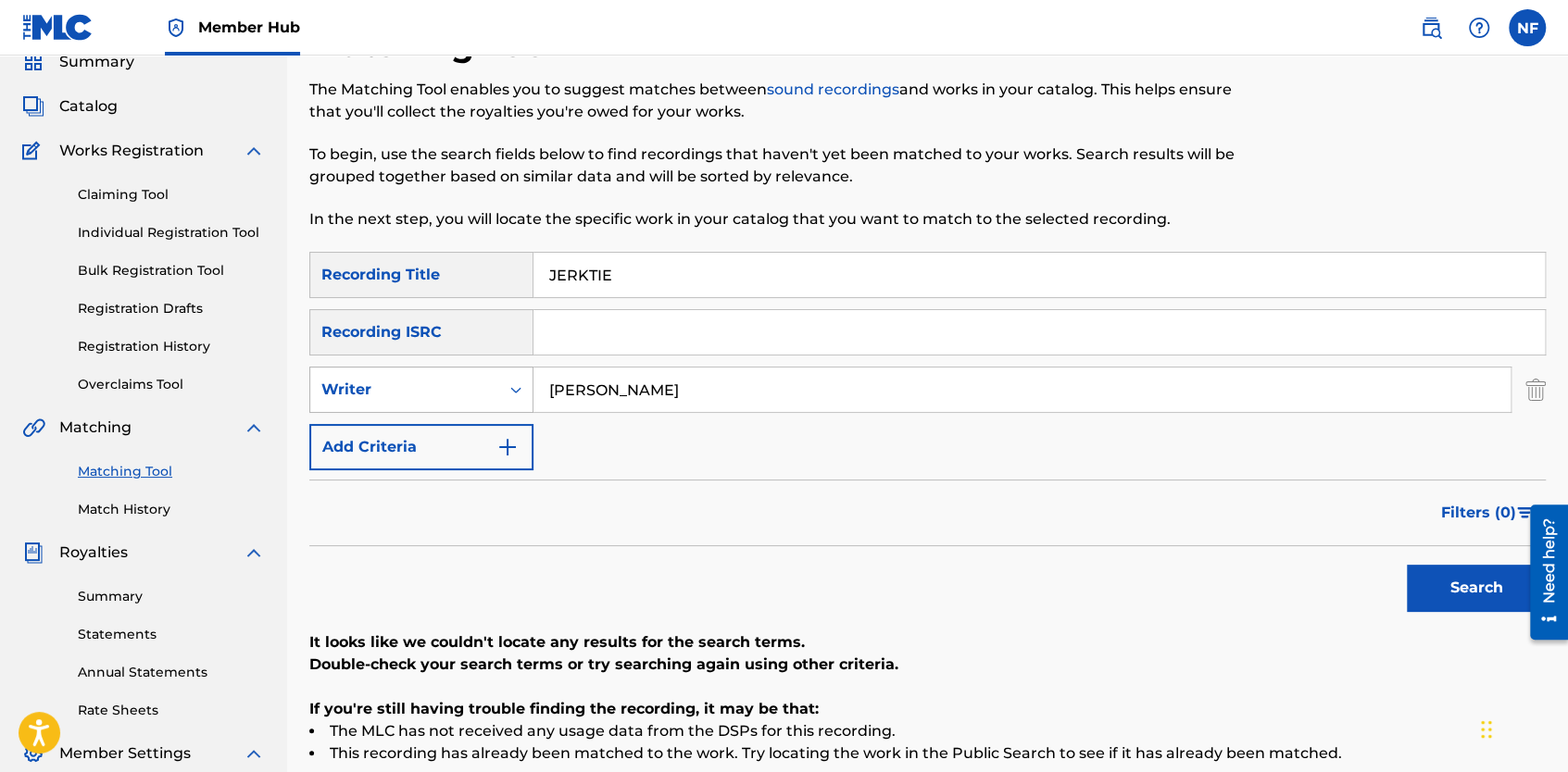
click at [489, 396] on div "Writer" at bounding box center [404, 390] width 189 height 35
click at [472, 438] on div "Recording Artist" at bounding box center [421, 437] width 222 height 46
click at [678, 377] on input "Search Form" at bounding box center [1022, 390] width 977 height 45
paste input "DANIEL DAMON D POINTER"
type input "DANIEL DAMON D POINTER"
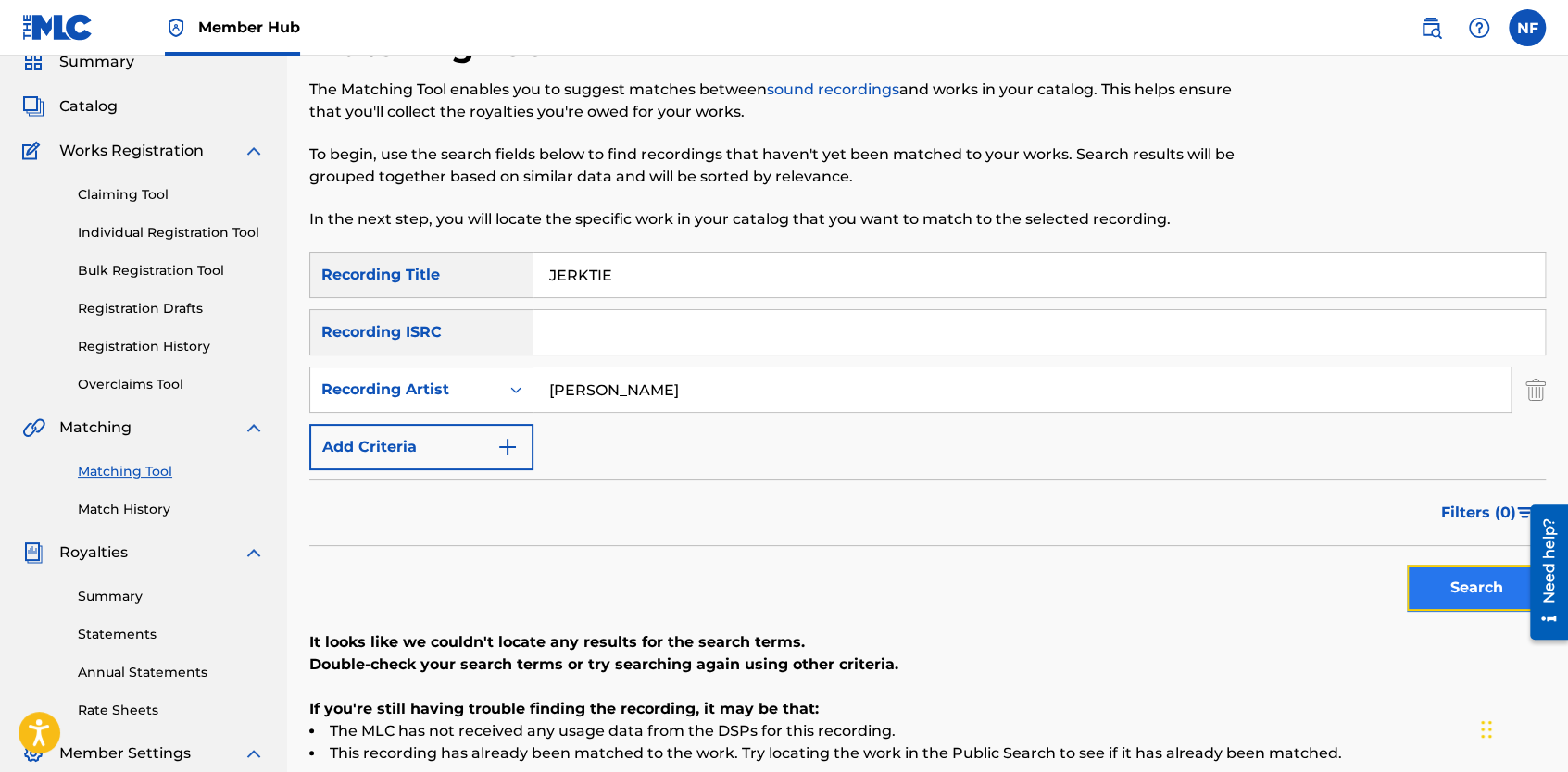
click at [1470, 587] on button "Search" at bounding box center [1476, 588] width 139 height 46
click at [184, 349] on link "Registration History" at bounding box center [171, 347] width 187 height 20
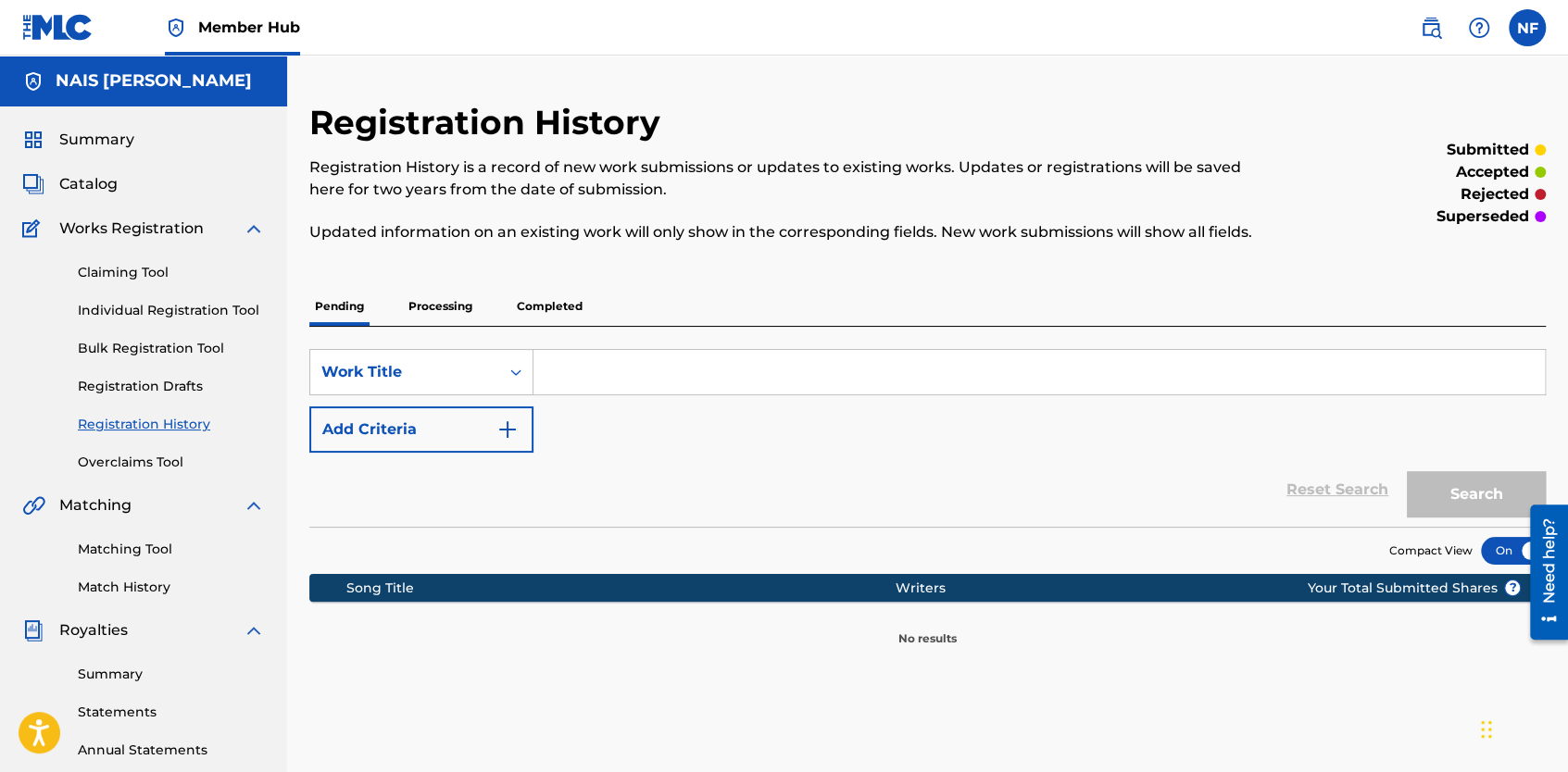
click at [581, 296] on p "Completed" at bounding box center [549, 307] width 77 height 39
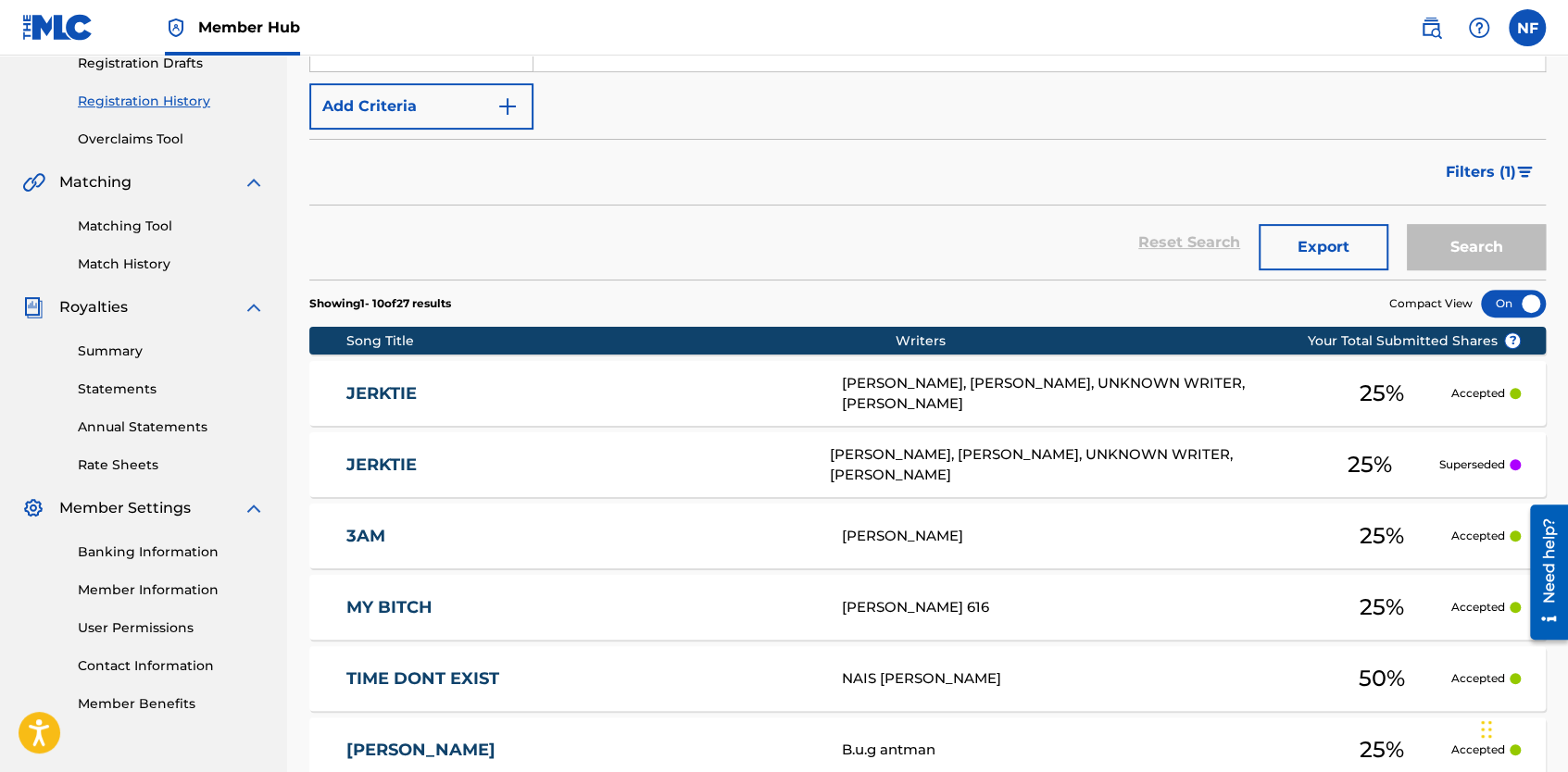
scroll to position [325, 0]
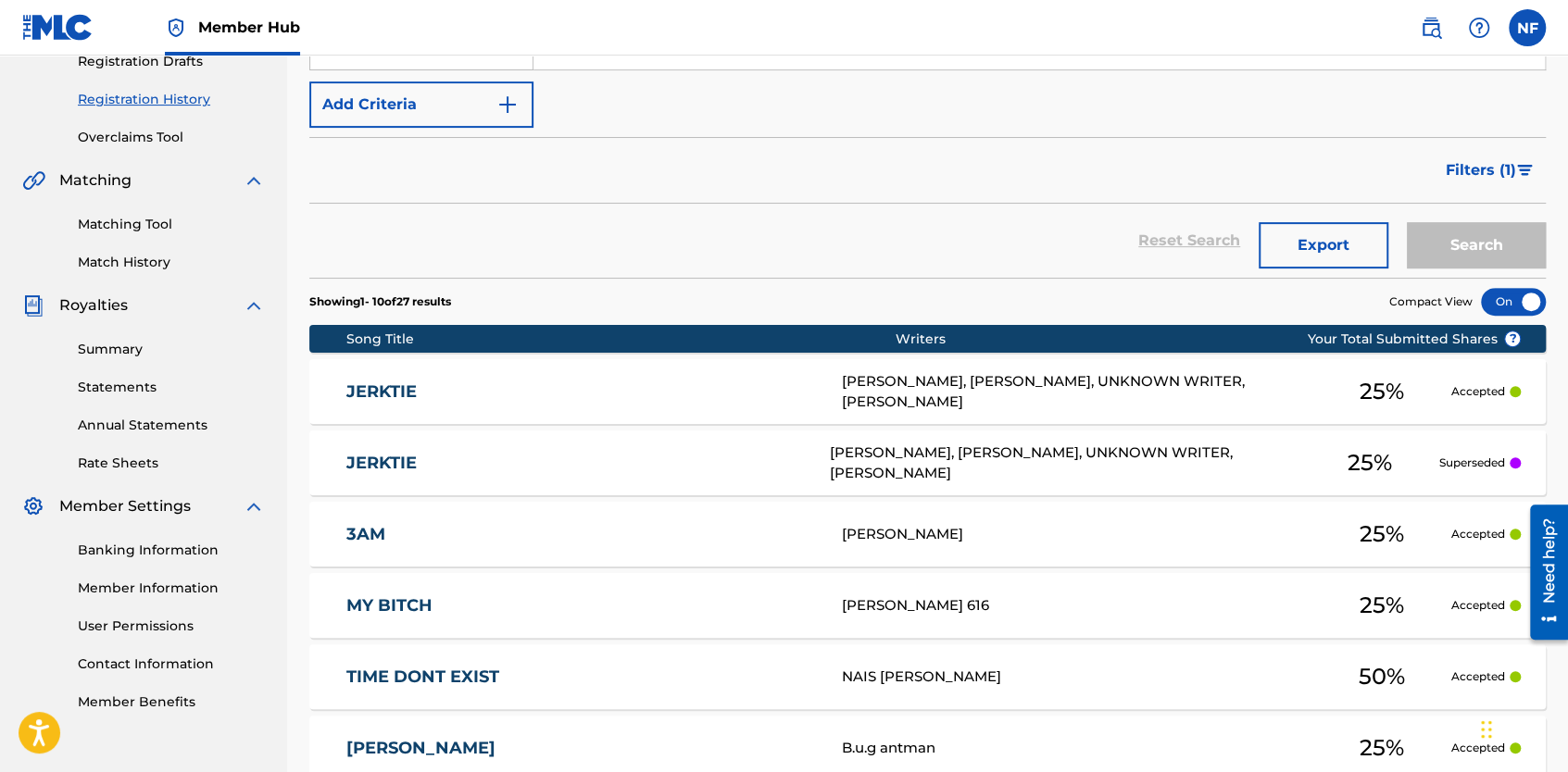
click at [908, 414] on div "JERKTIE J52PTY BRENNAN JONES, SEBASTIAN COLIN SHAH, UNKNOWN WRITER, DANIEL DAMO…" at bounding box center [927, 392] width 1236 height 65
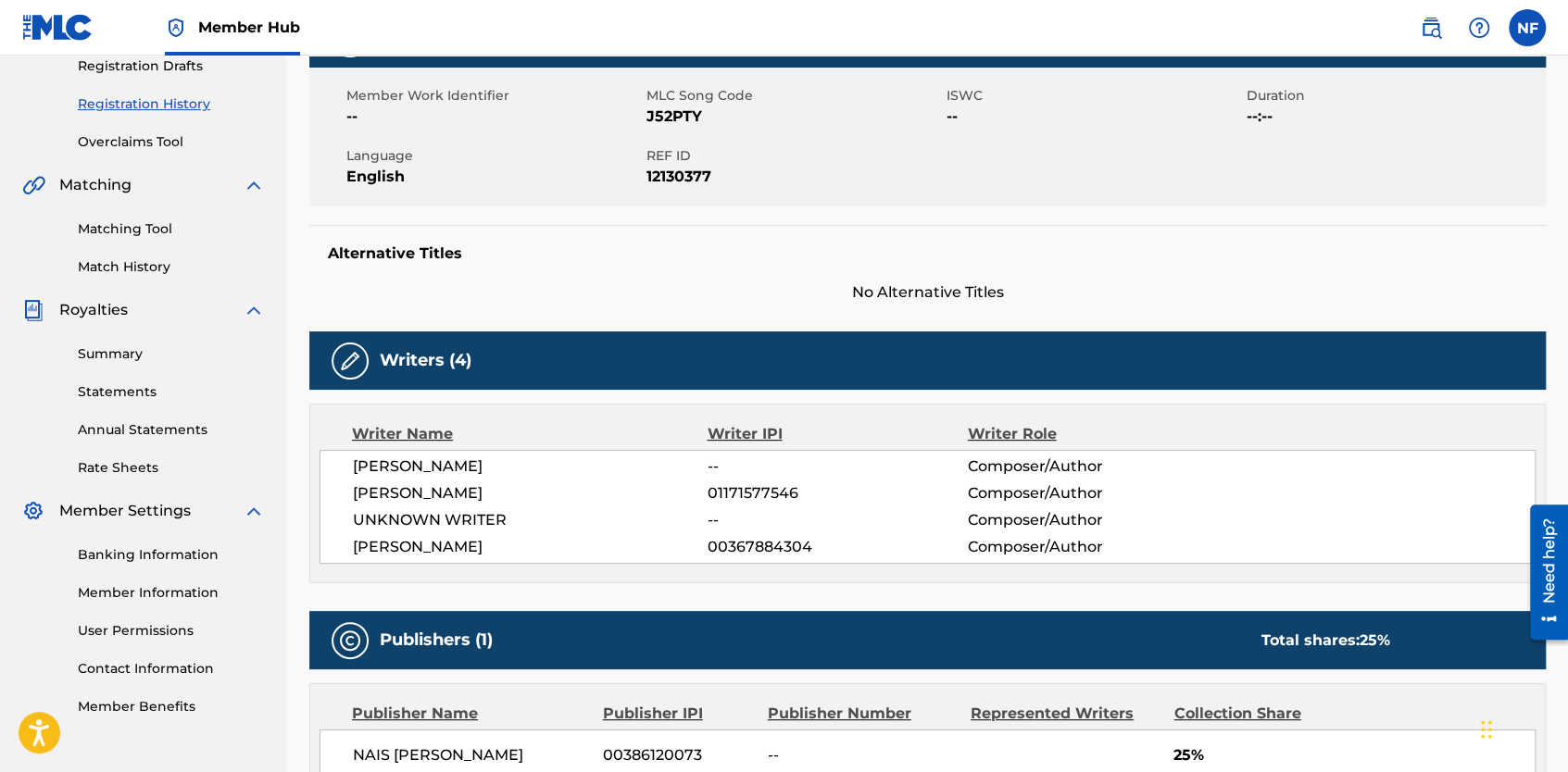
scroll to position [329, 0]
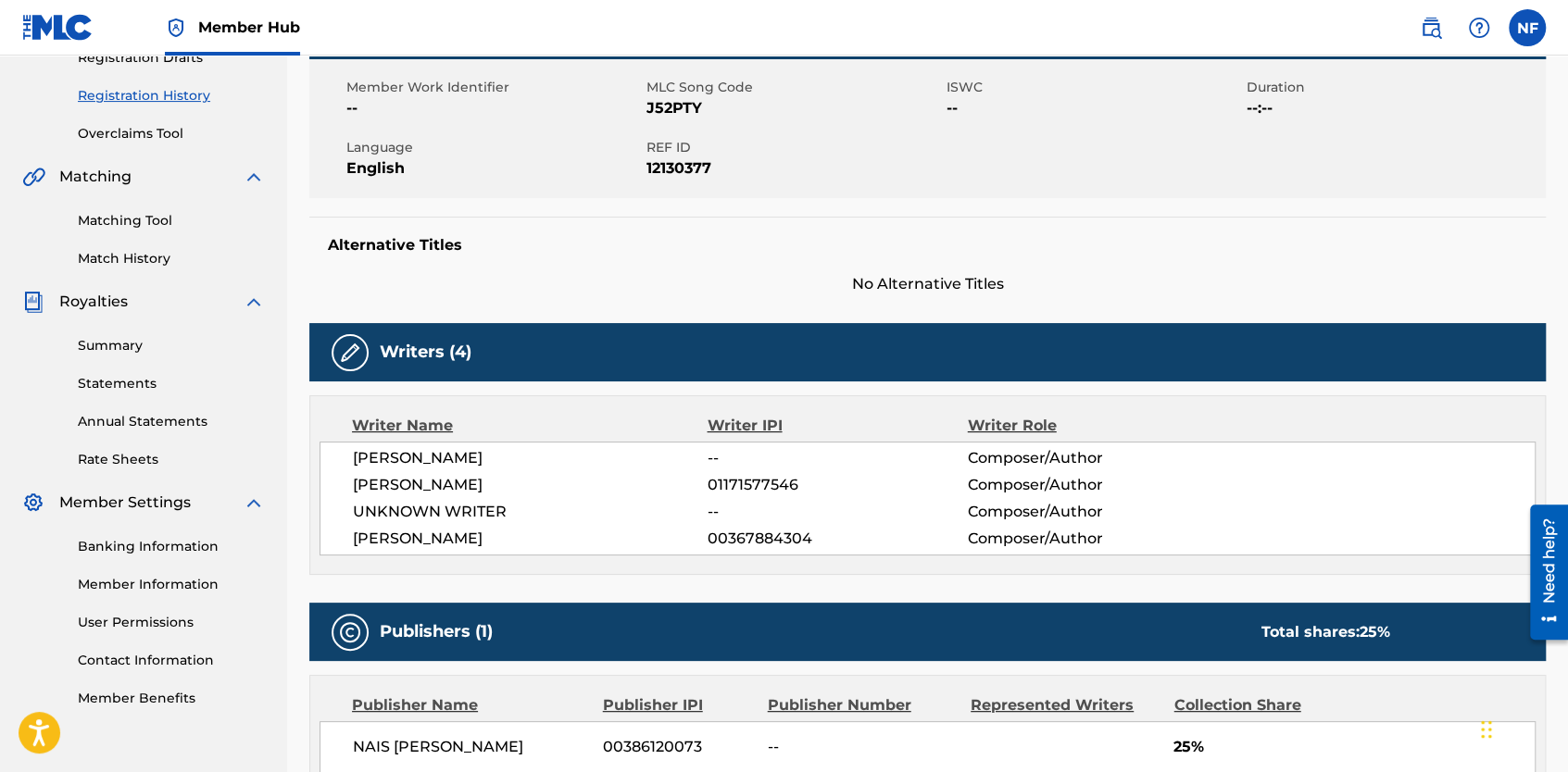
drag, startPoint x: 800, startPoint y: 487, endPoint x: 699, endPoint y: 475, distance: 101.7
click at [699, 475] on div "SEBASTIAN COLIN SHAH 01171577546 Composer/Author" at bounding box center [944, 485] width 1182 height 22
drag, startPoint x: 699, startPoint y: 475, endPoint x: 598, endPoint y: 514, distance: 108.3
click at [598, 514] on span "UNKNOWN WRITER" at bounding box center [530, 512] width 355 height 22
drag, startPoint x: 812, startPoint y: 543, endPoint x: 678, endPoint y: 517, distance: 136.5
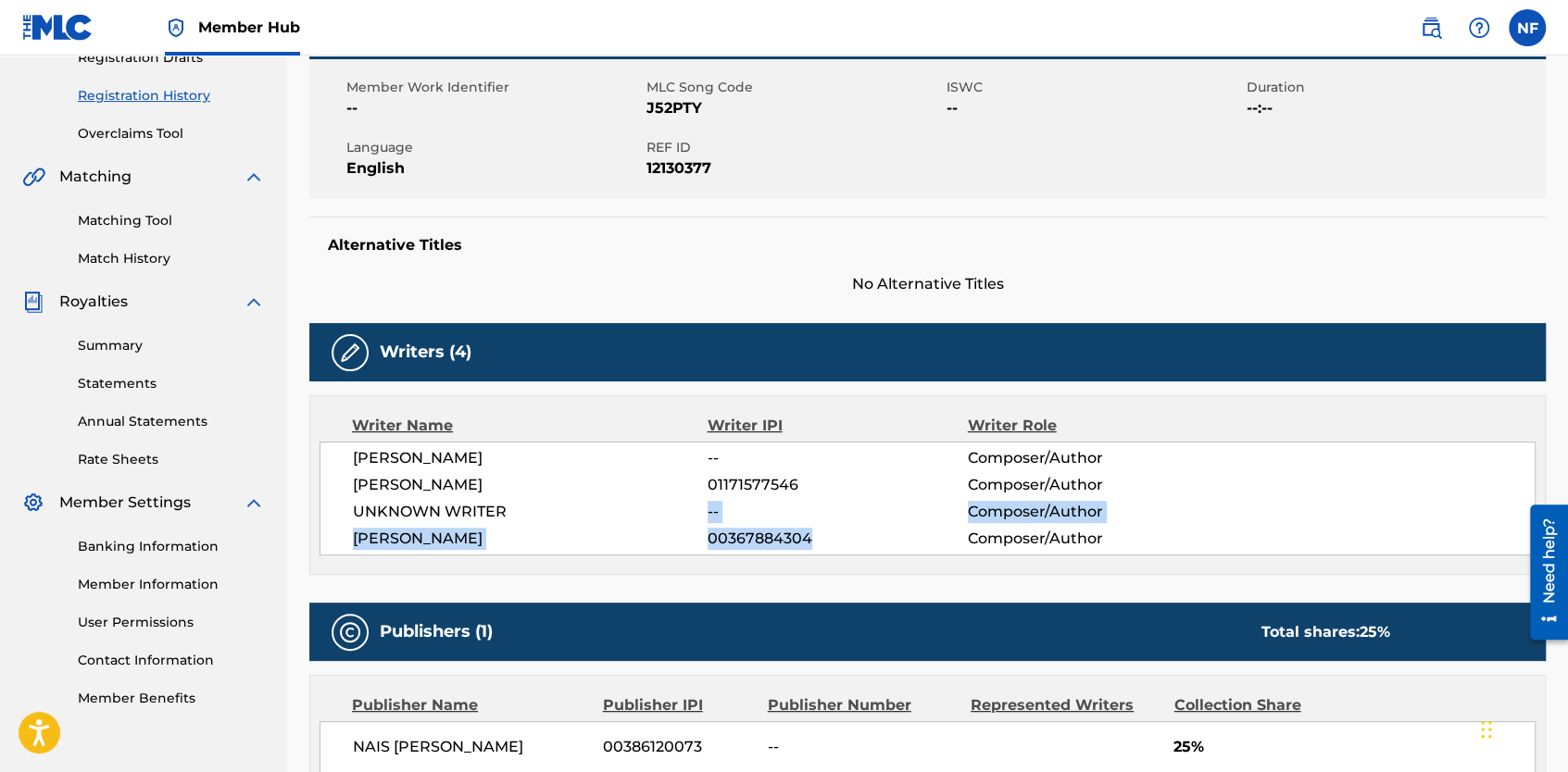
click at [678, 517] on div "BRENNAN JONES -- Composer/Author SEBASTIAN COLIN SHAH 01171577546 Composer/Auth…" at bounding box center [927, 499] width 1216 height 114
drag, startPoint x: 678, startPoint y: 517, endPoint x: 715, endPoint y: 540, distance: 43.6
click at [715, 540] on span "00367884304" at bounding box center [838, 539] width 260 height 22
click at [711, 542] on span "00367884304" at bounding box center [838, 539] width 260 height 22
drag, startPoint x: 711, startPoint y: 542, endPoint x: 827, endPoint y: 567, distance: 118.7
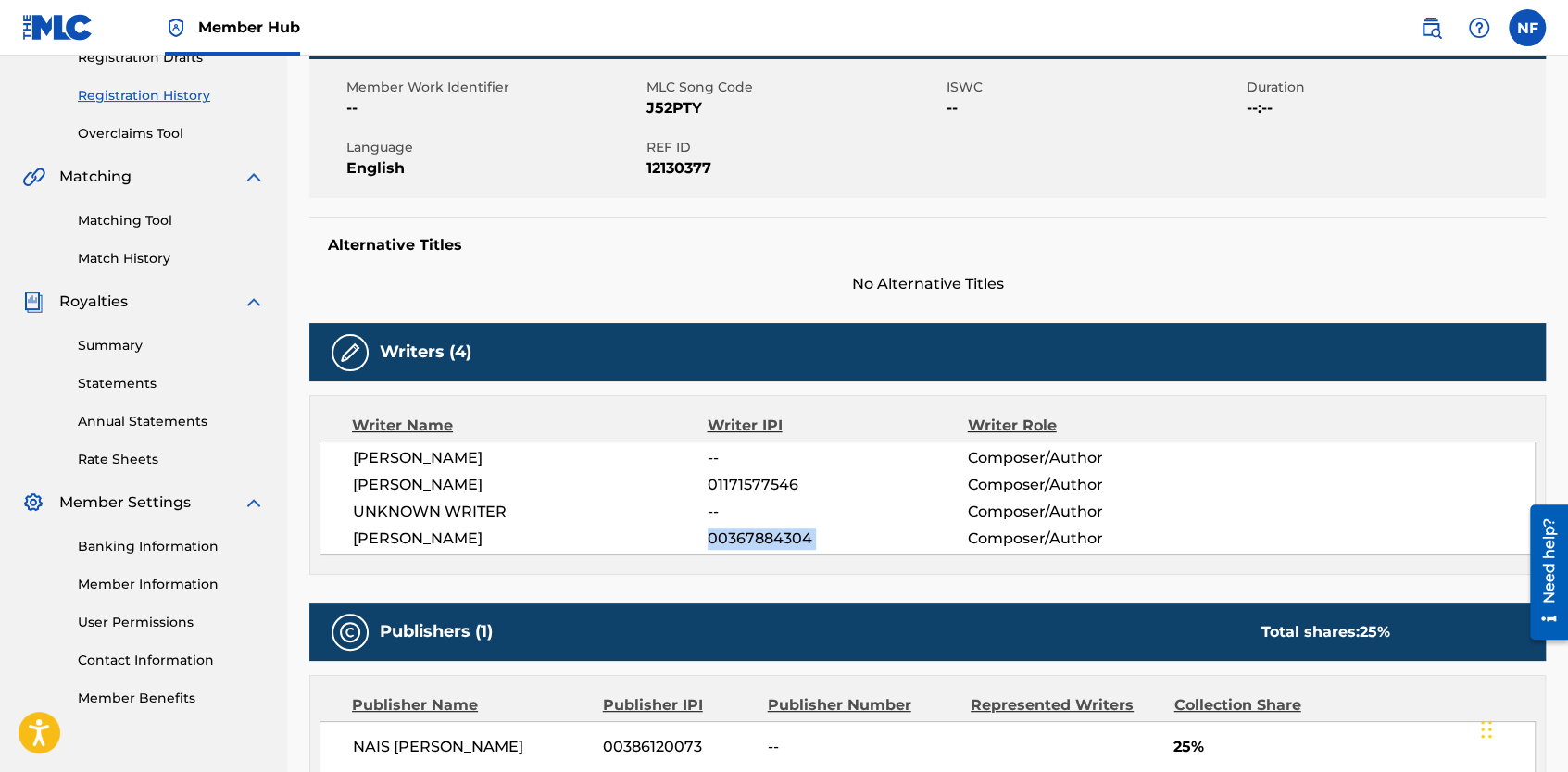
click at [827, 567] on div "Writer Name Writer IPI Writer Role BRENNAN JONES -- Composer/Author SEBASTIAN C…" at bounding box center [927, 485] width 1236 height 179
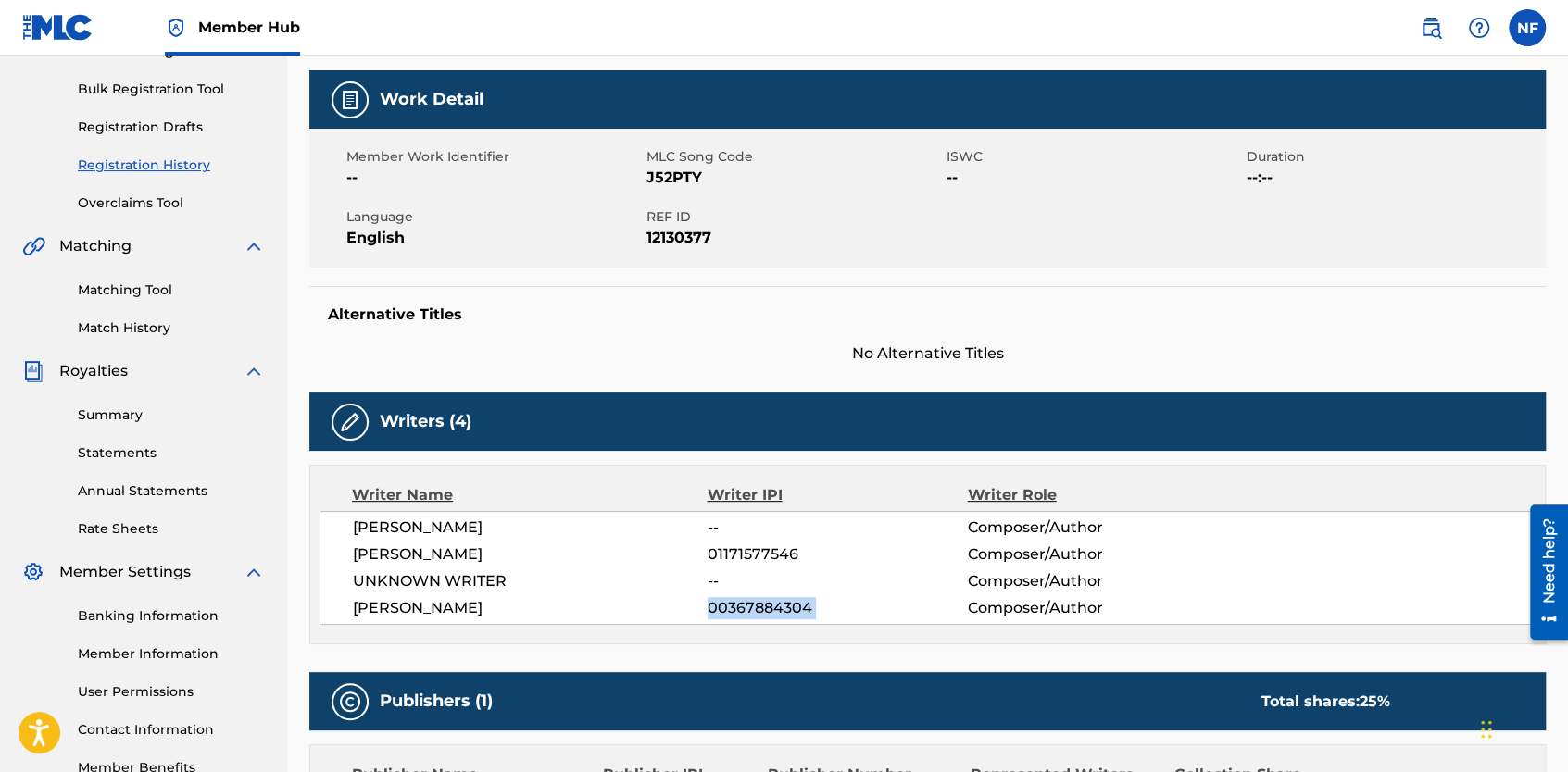
scroll to position [256, 0]
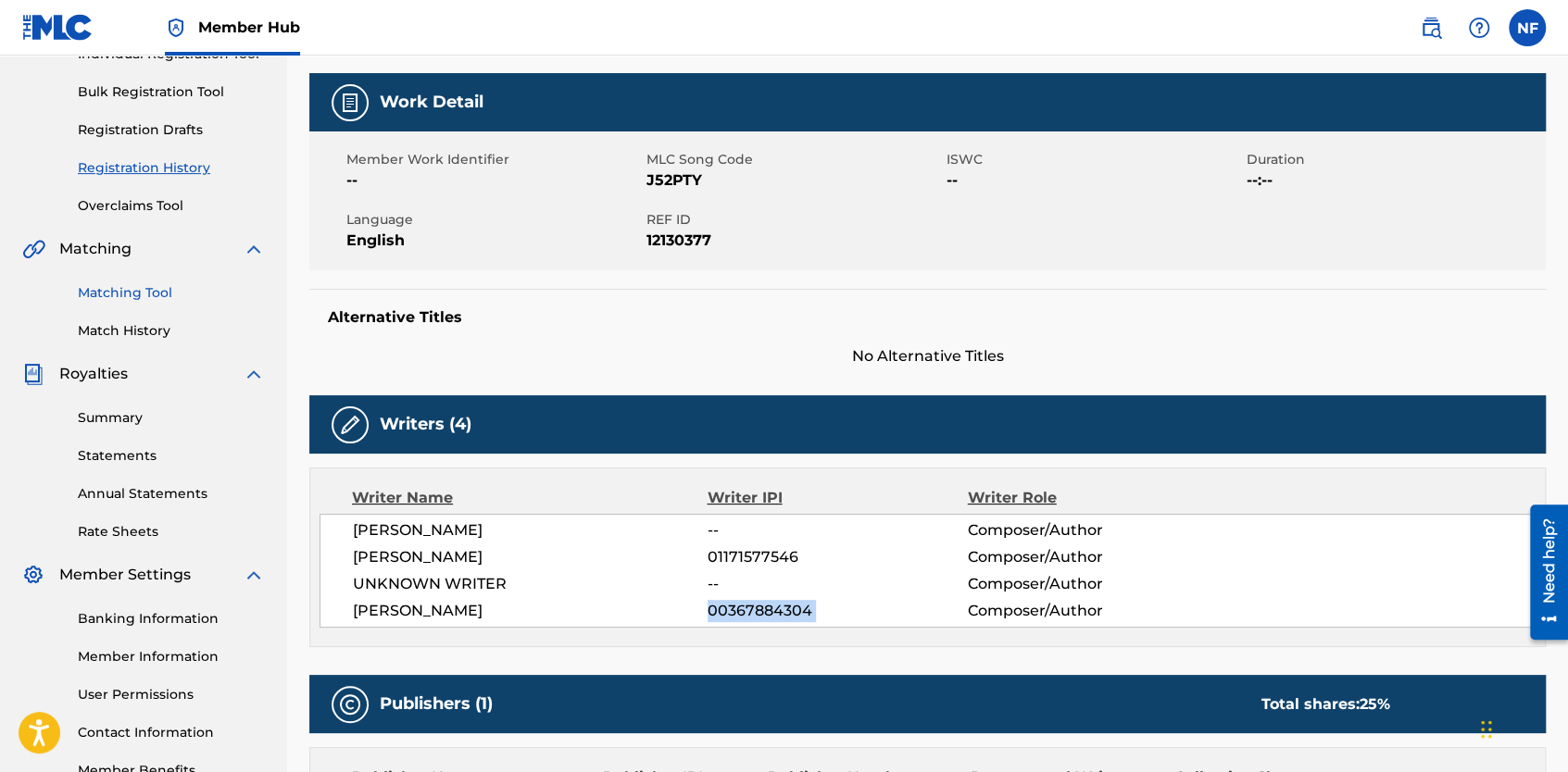
click at [124, 300] on link "Matching Tool" at bounding box center [171, 293] width 187 height 20
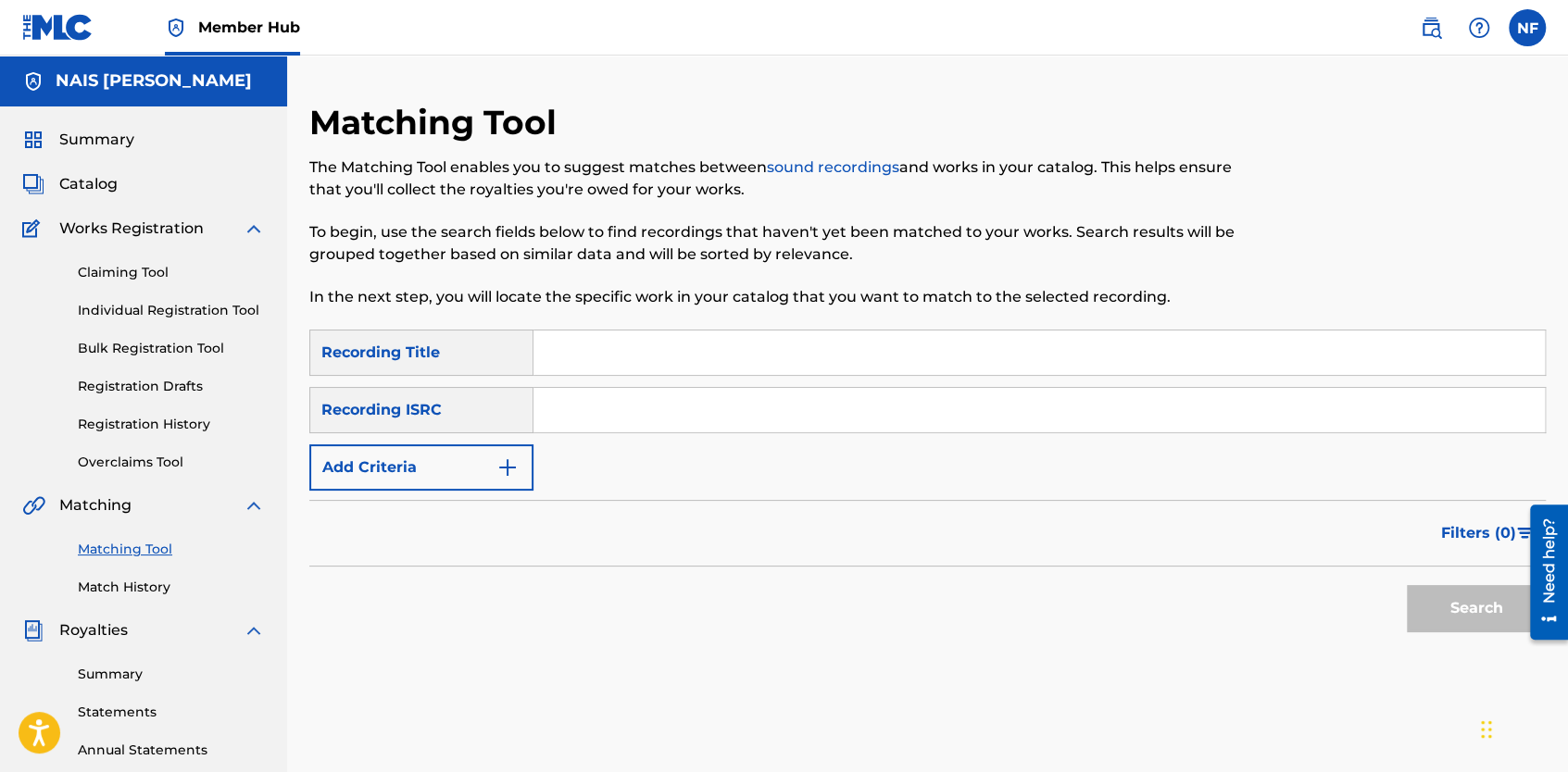
click at [460, 438] on div "SearchWithCriteria03ddd21c-052c-4dc6-8905-83b6ec4ad40d Recording Title SearchWi…" at bounding box center [927, 410] width 1236 height 161
click at [439, 410] on div "Recording ISRC" at bounding box center [421, 411] width 224 height 46
click at [434, 461] on button "Add Criteria" at bounding box center [421, 468] width 224 height 46
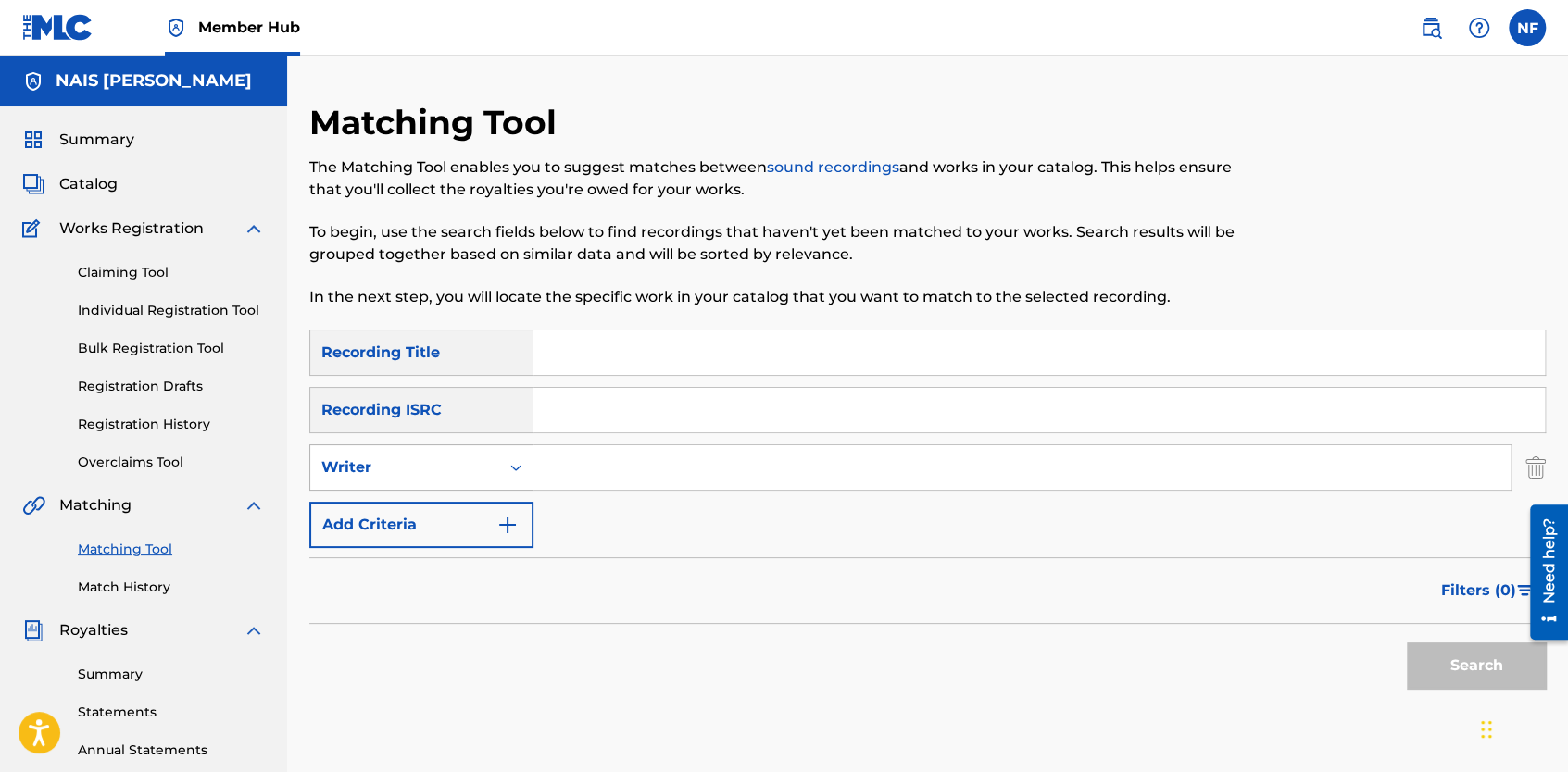
click at [487, 465] on div "Writer" at bounding box center [404, 467] width 166 height 22
click at [623, 479] on input "Search Form" at bounding box center [1022, 468] width 977 height 45
paste input "00367884304"
type input "00367884304"
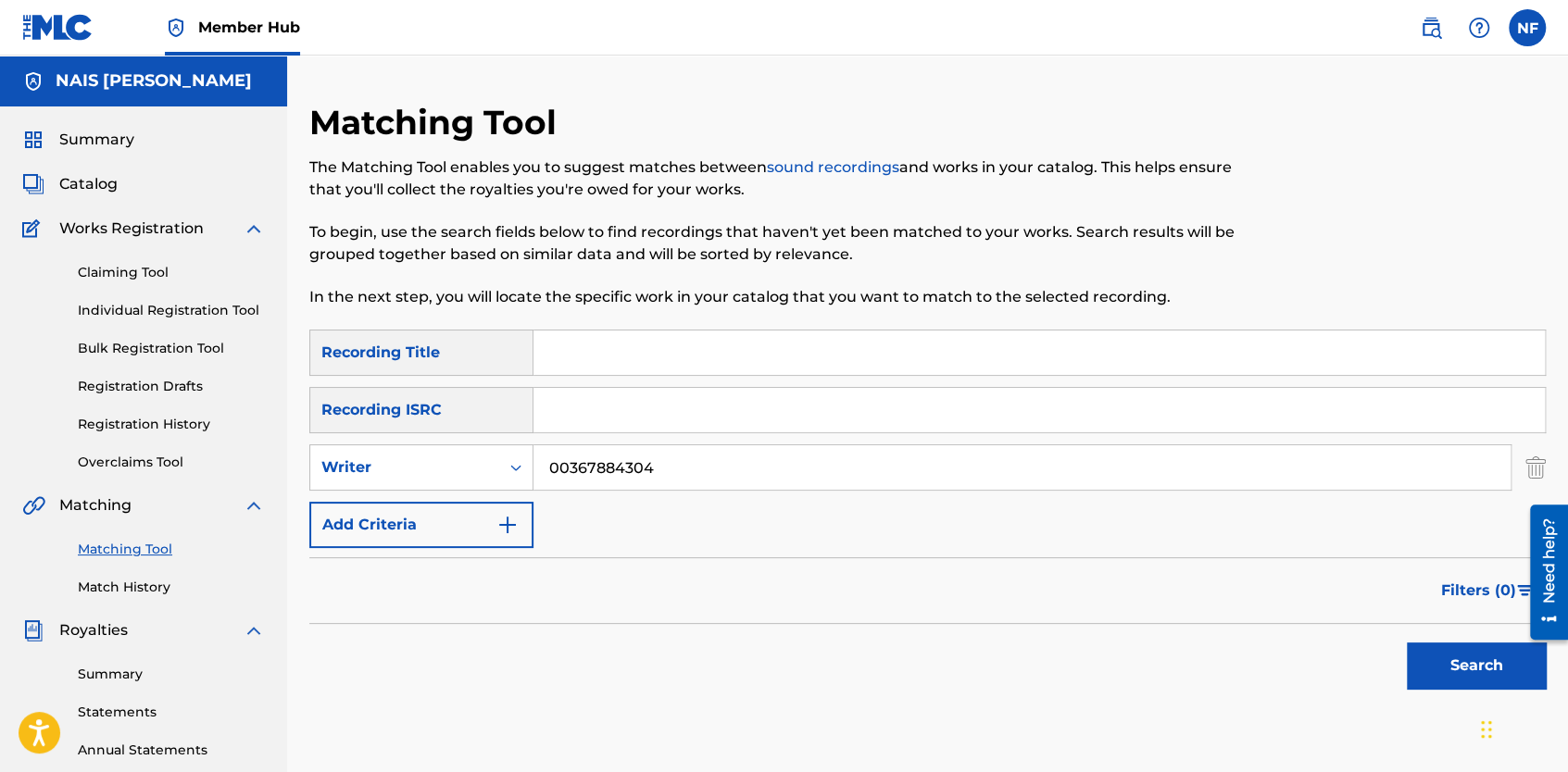
drag, startPoint x: 1450, startPoint y: 667, endPoint x: 1263, endPoint y: 687, distance: 188.1
click at [1263, 687] on div "Search" at bounding box center [927, 661] width 1236 height 74
click at [1470, 680] on button "Search" at bounding box center [1476, 666] width 139 height 46
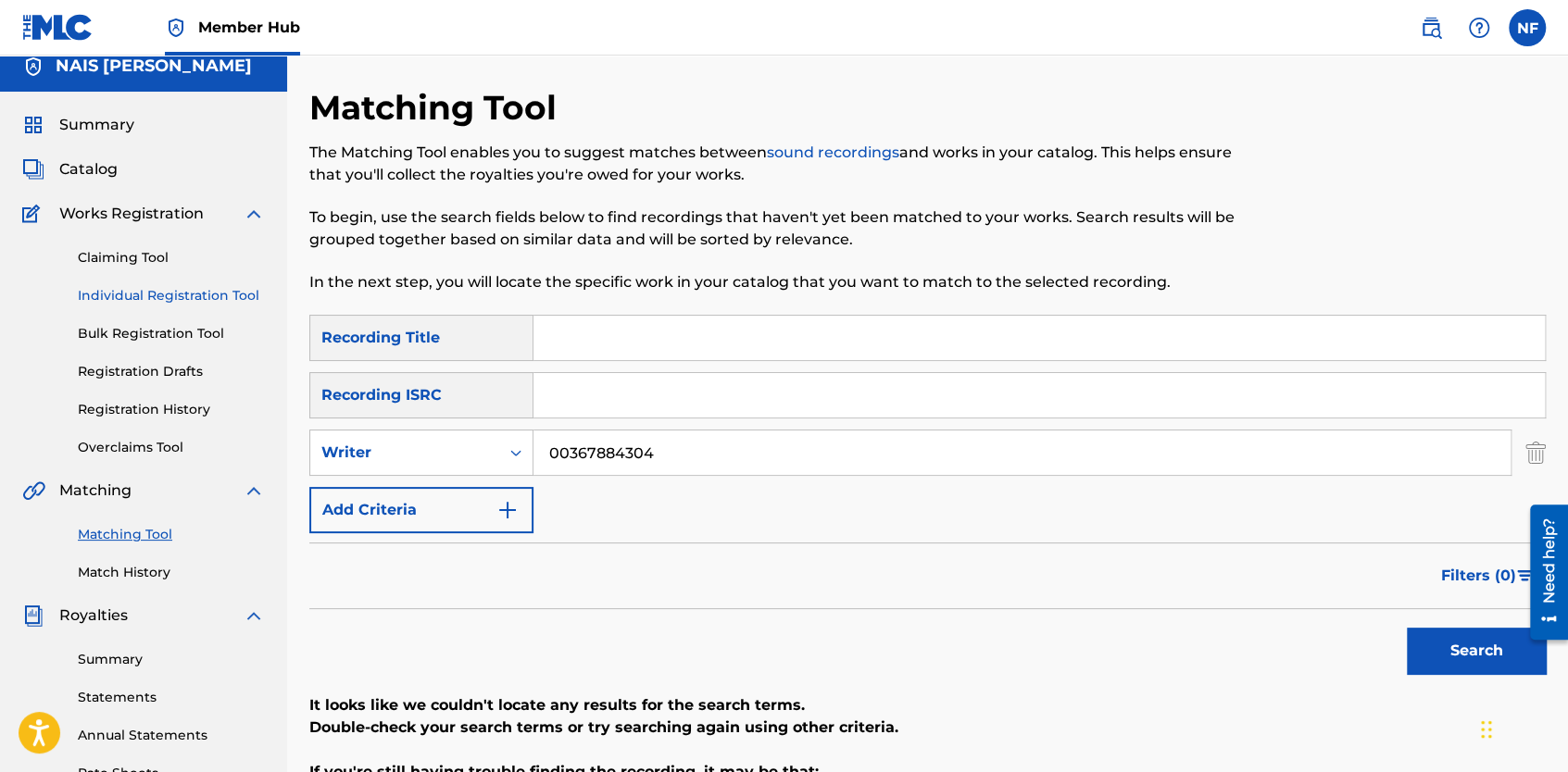
scroll to position [16, 0]
click at [140, 254] on link "Claiming Tool" at bounding box center [171, 256] width 187 height 20
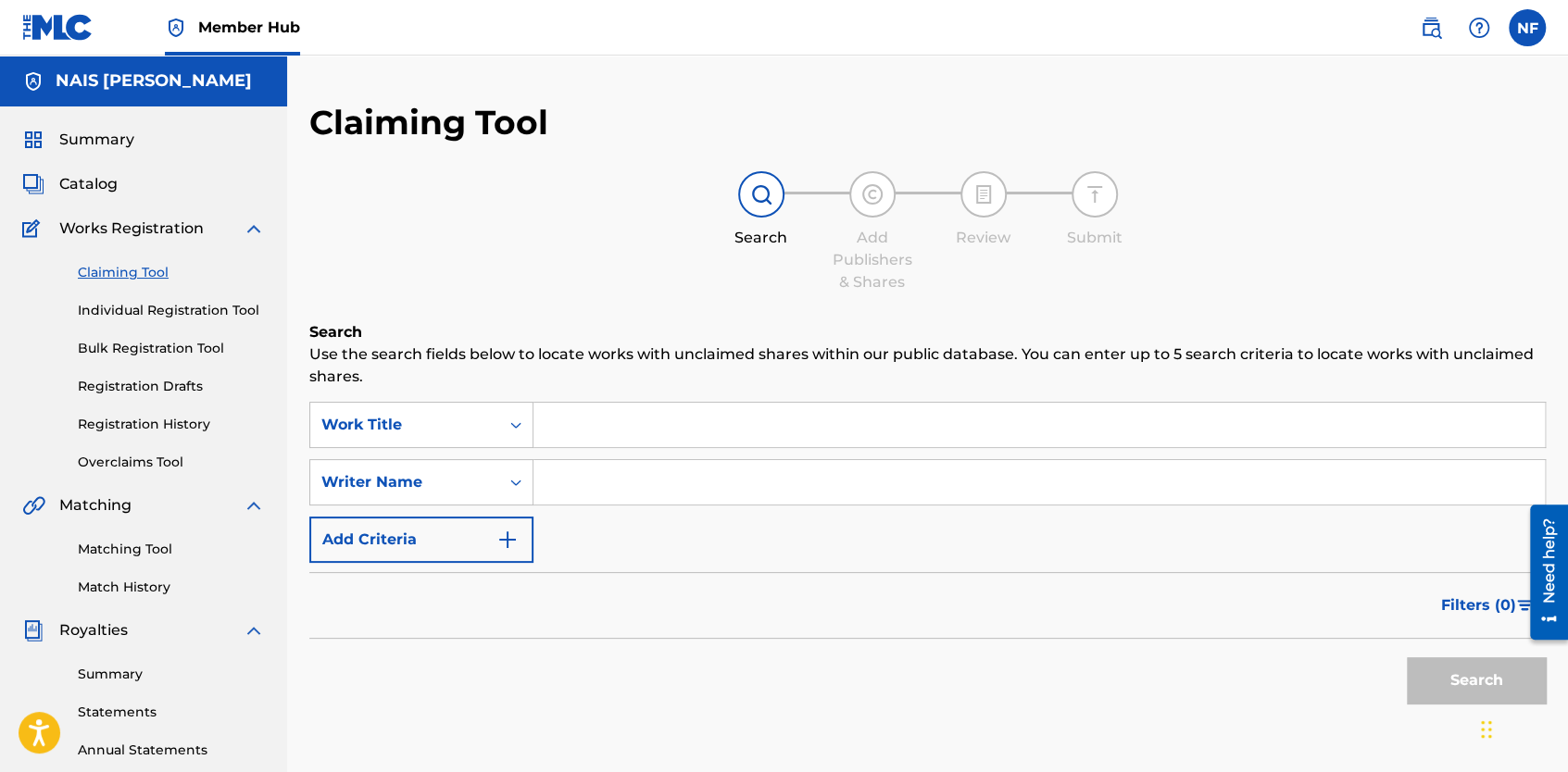
click at [558, 413] on input "Search Form" at bounding box center [1039, 425] width 1012 height 45
type input "jerktie"
click at [1444, 697] on button "Search" at bounding box center [1476, 681] width 139 height 46
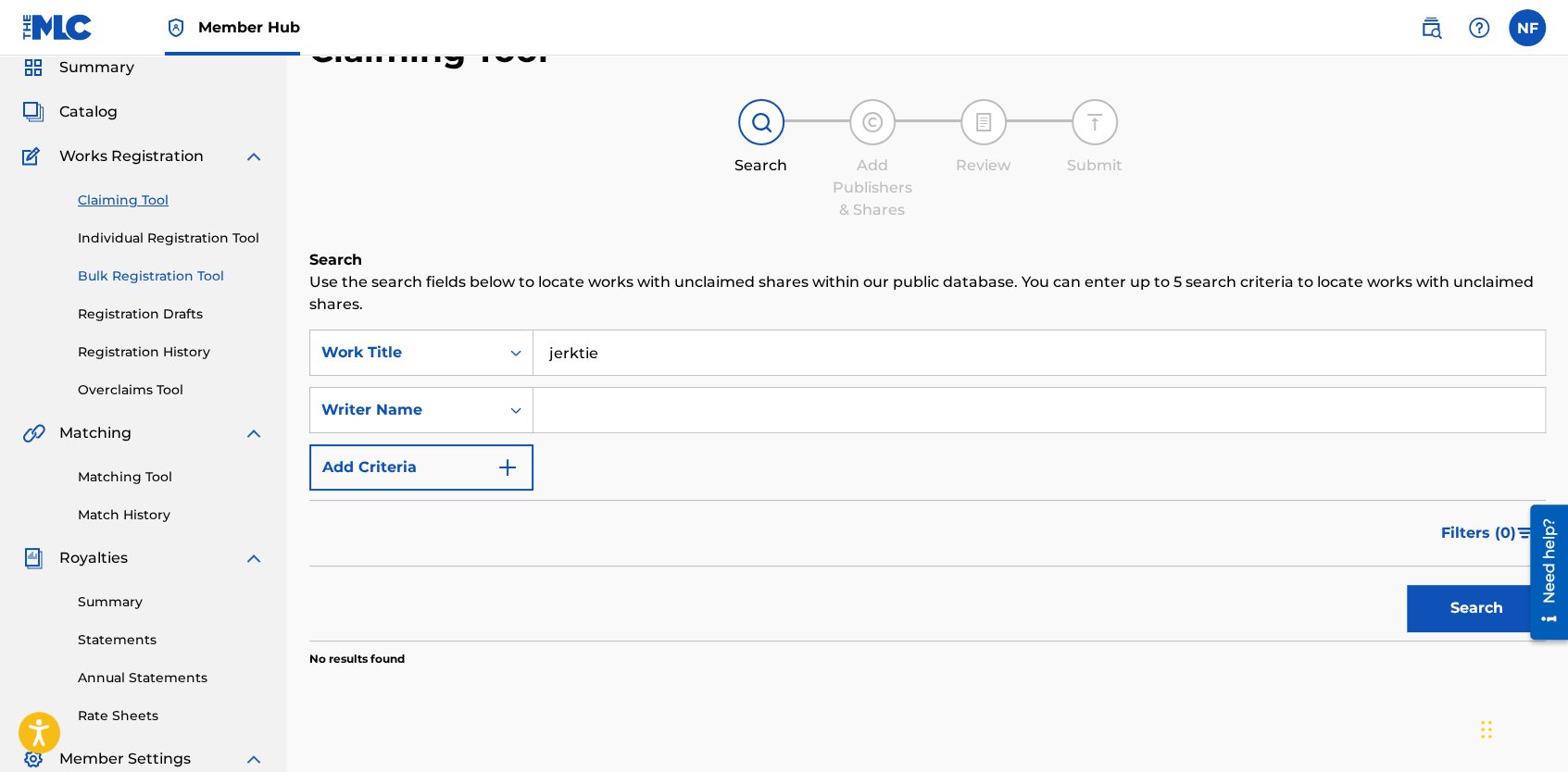
scroll to position [75, 0]
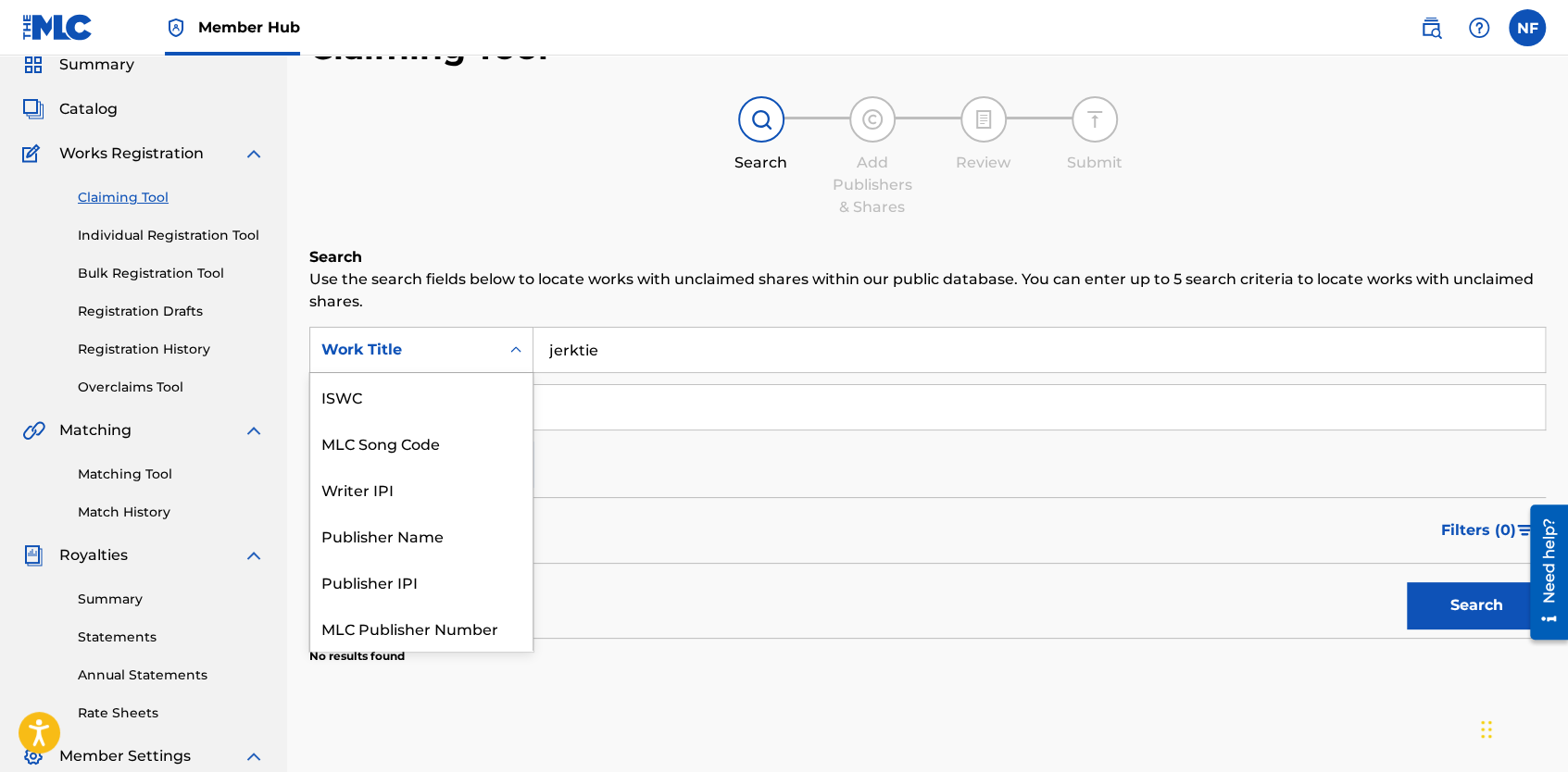
click at [440, 360] on div "Work Title" at bounding box center [404, 350] width 166 height 22
click at [441, 365] on div "Work Title" at bounding box center [404, 350] width 189 height 35
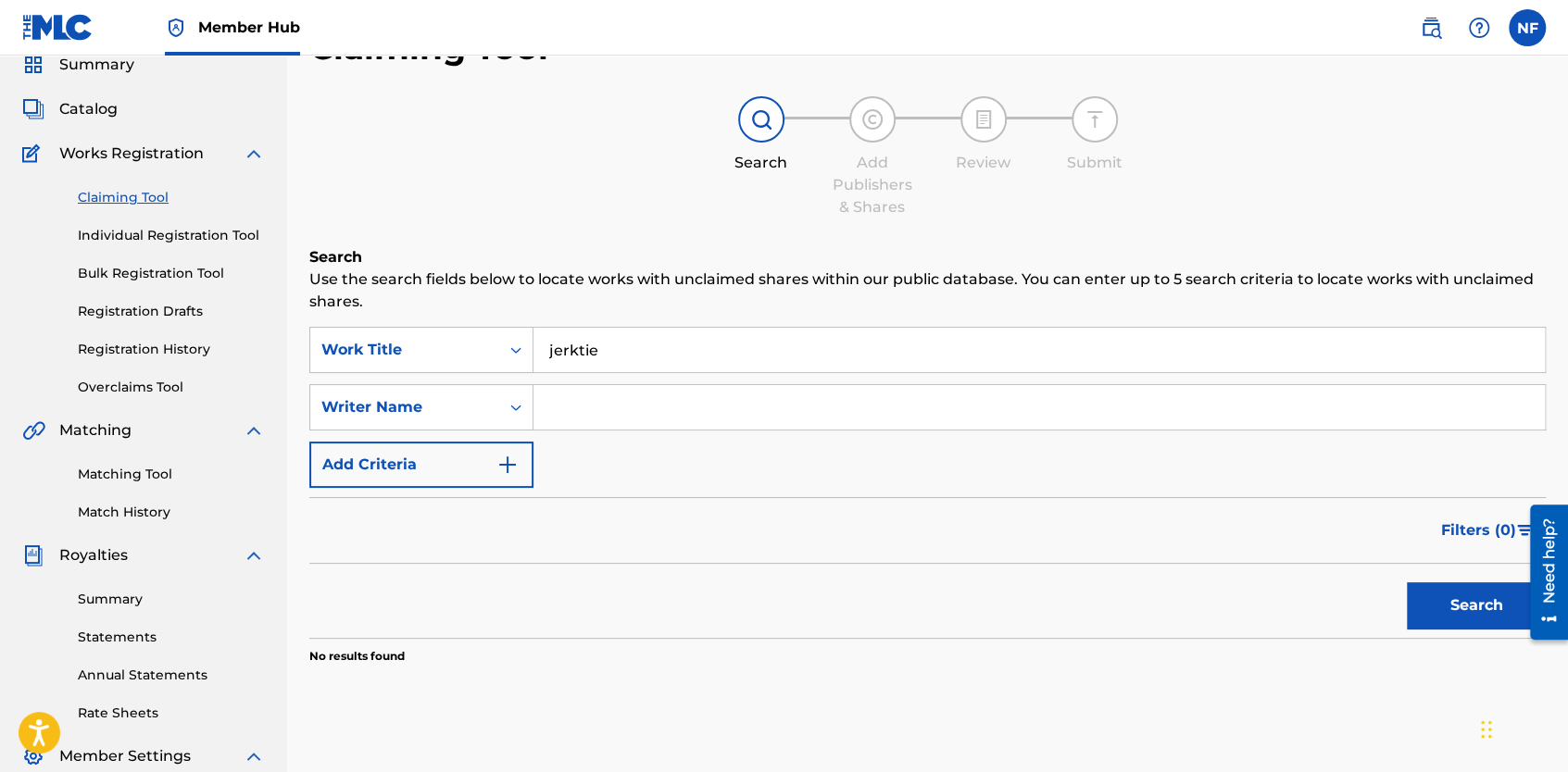
click at [439, 373] on div "Work Title" at bounding box center [421, 350] width 224 height 46
click at [149, 324] on div "Claiming Tool Individual Registration Tool Bulk Registration Tool Registration …" at bounding box center [143, 281] width 242 height 232
click at [170, 358] on link "Registration History" at bounding box center [171, 349] width 187 height 20
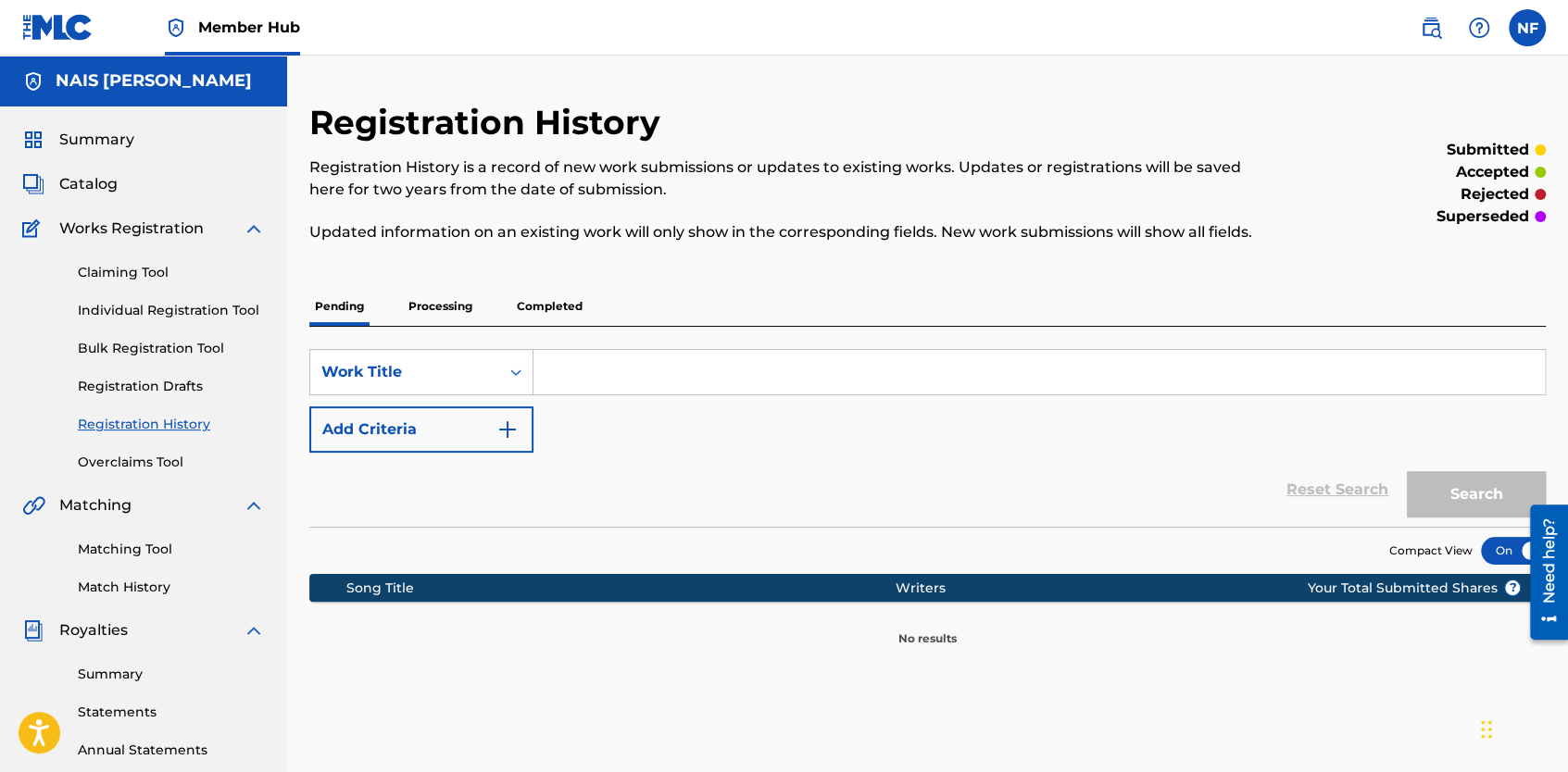
click at [572, 302] on p "Completed" at bounding box center [549, 307] width 77 height 39
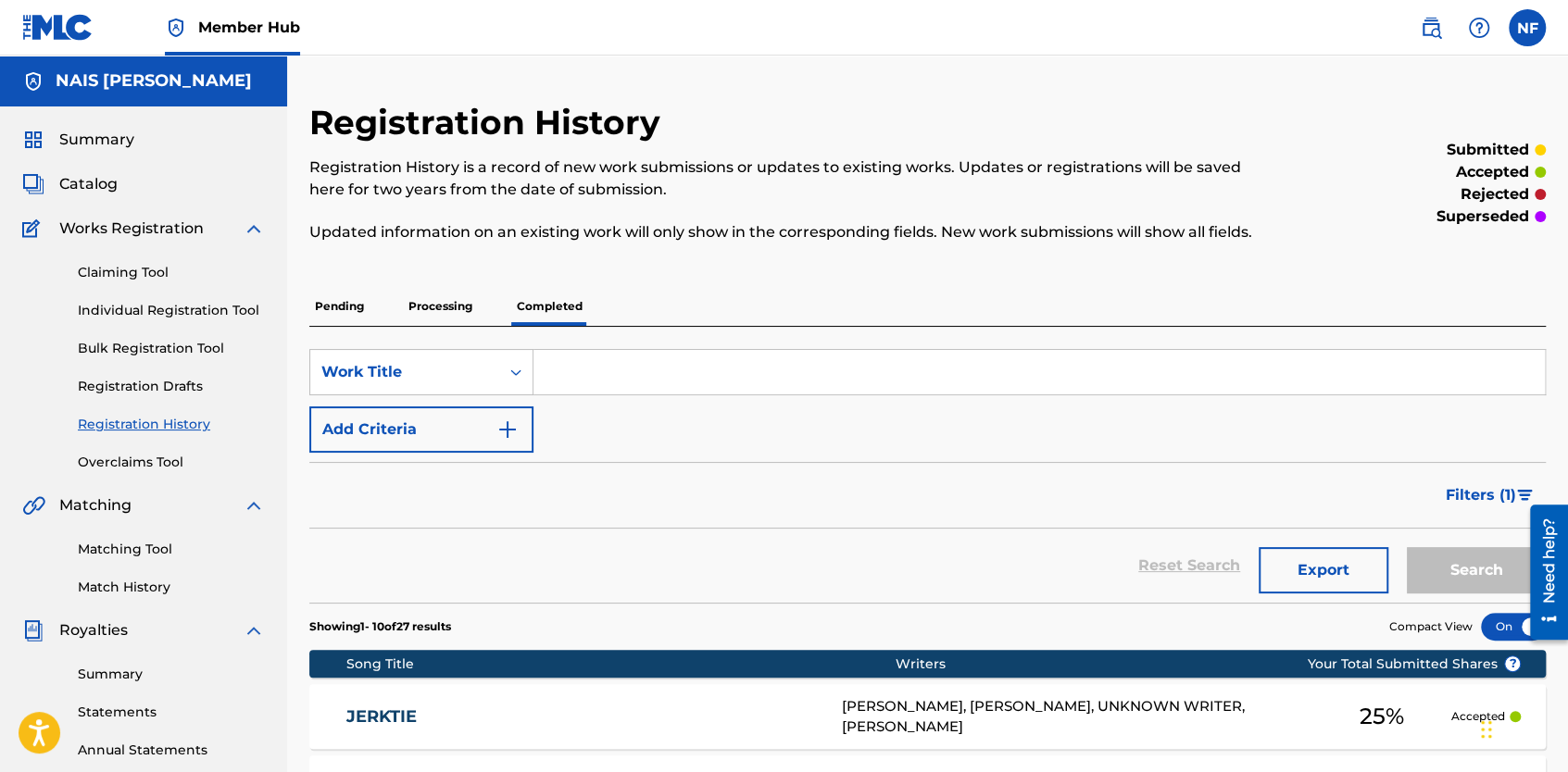
scroll to position [215, 0]
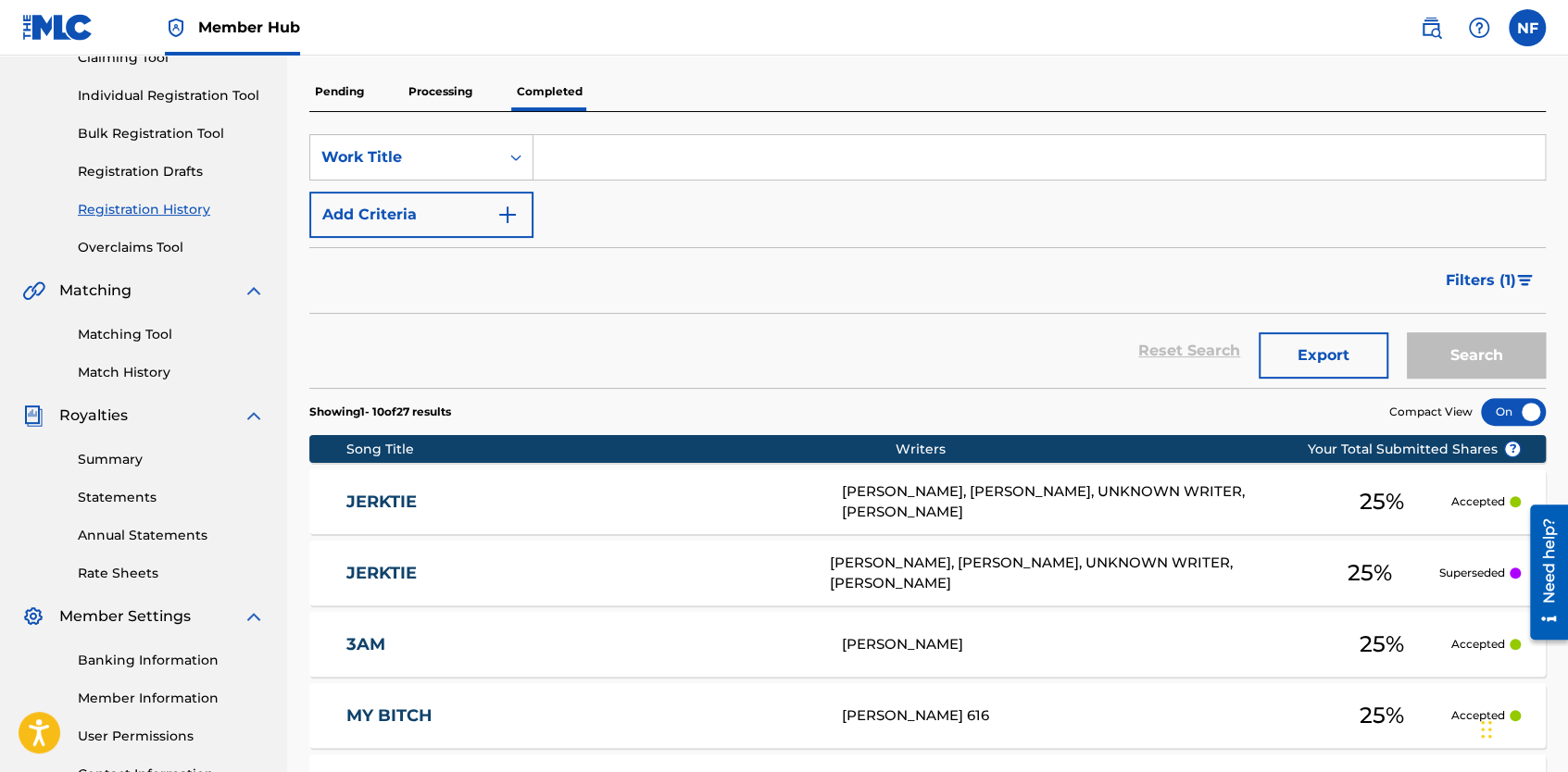
click at [818, 496] on div "JERKTIE" at bounding box center [594, 502] width 495 height 21
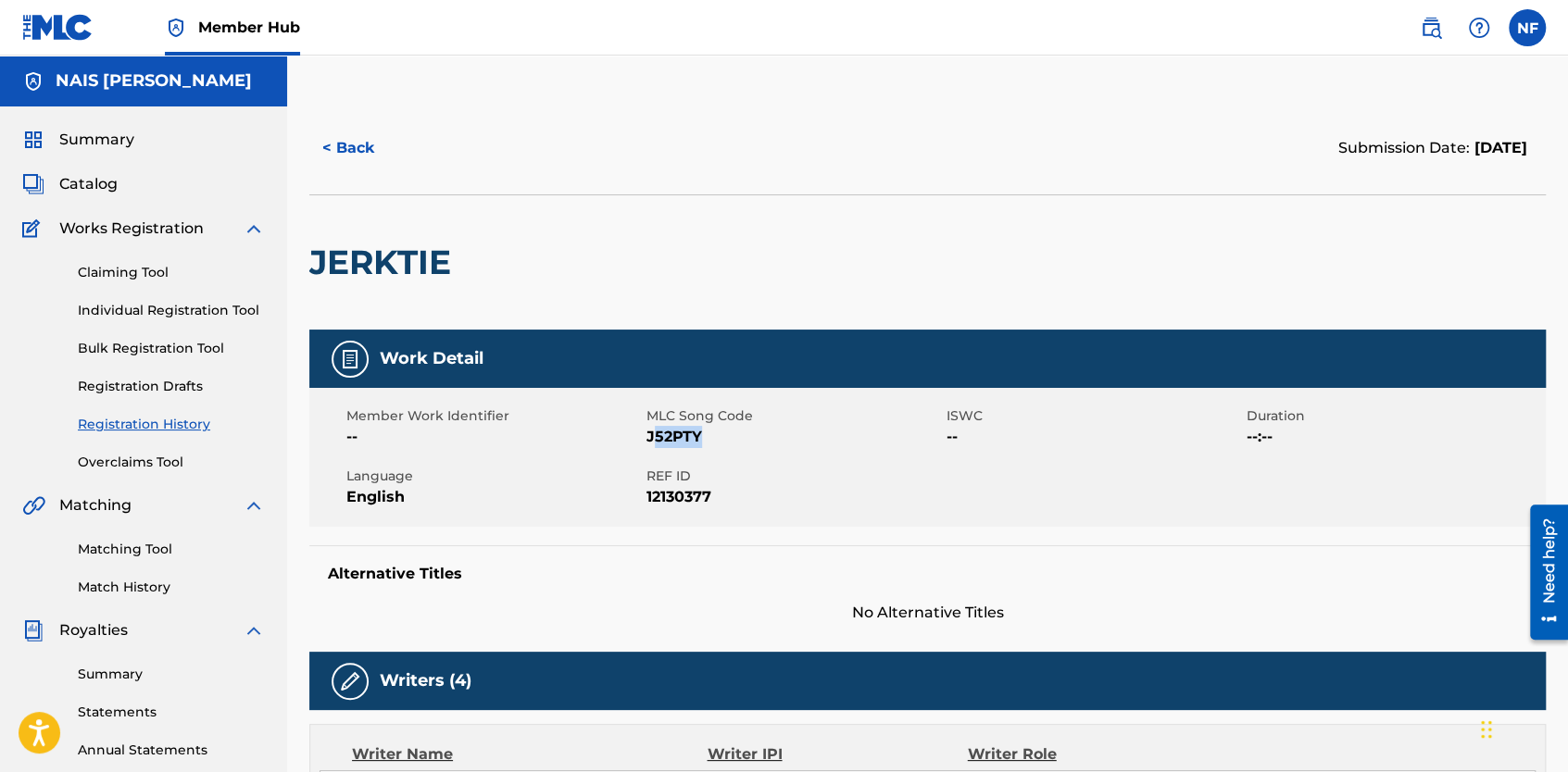
drag, startPoint x: 706, startPoint y: 434, endPoint x: 654, endPoint y: 436, distance: 52.0
click at [654, 436] on span "J52PTY" at bounding box center [794, 438] width 295 height 22
click at [647, 436] on span "J52PTY" at bounding box center [794, 438] width 295 height 22
drag, startPoint x: 647, startPoint y: 436, endPoint x: 746, endPoint y: 438, distance: 99.0
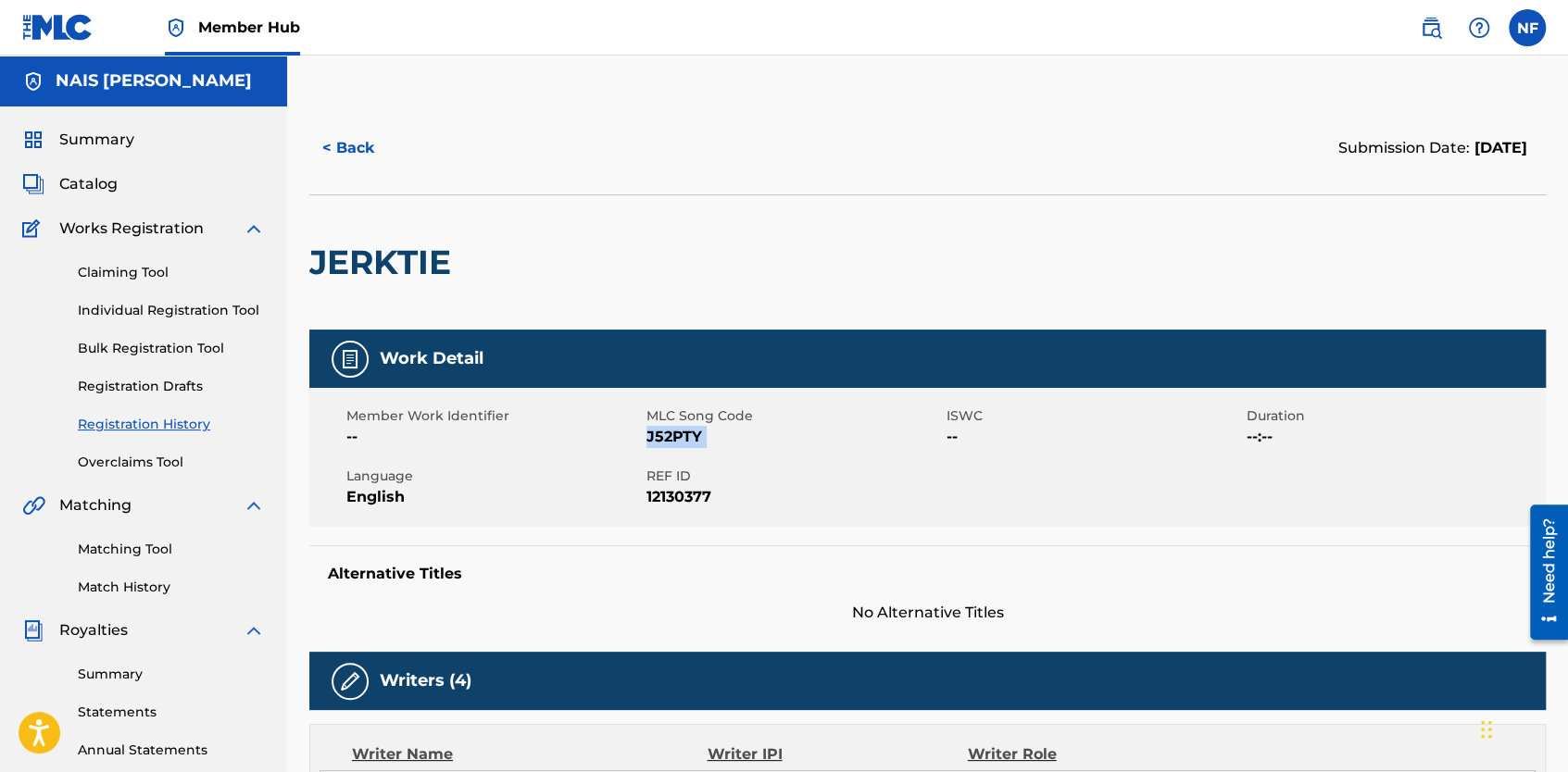
click at [746, 438] on span "J52PTY" at bounding box center [794, 438] width 295 height 22
copy span "J52PTY"
click at [98, 284] on div "Claiming Tool Individual Registration Tool Bulk Registration Tool Registration …" at bounding box center [143, 356] width 242 height 232
click at [105, 278] on link "Claiming Tool" at bounding box center [171, 272] width 187 height 20
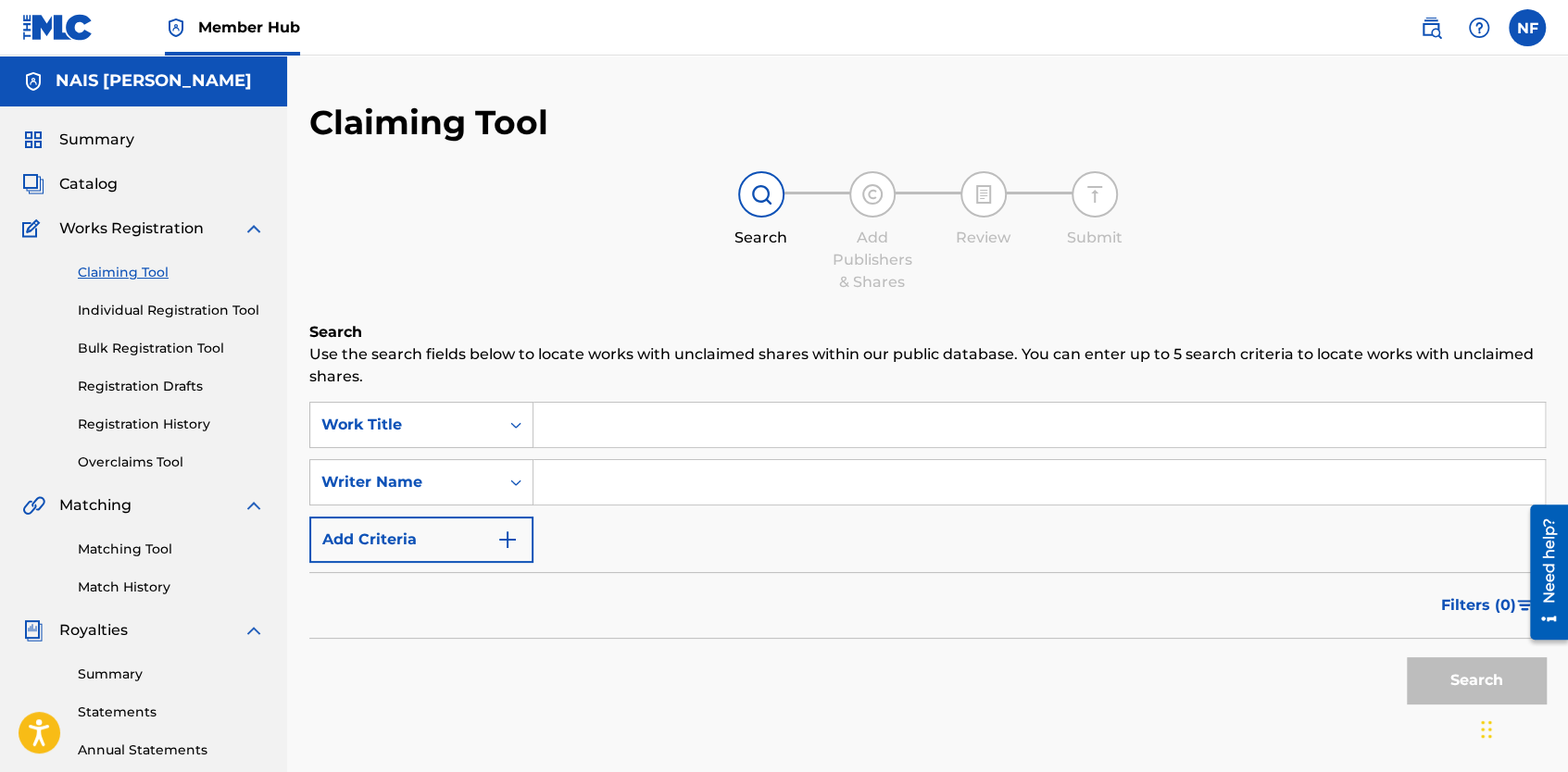
click at [595, 427] on input "Search Form" at bounding box center [1039, 425] width 1012 height 45
click at [503, 428] on div "Search Form" at bounding box center [516, 425] width 33 height 33
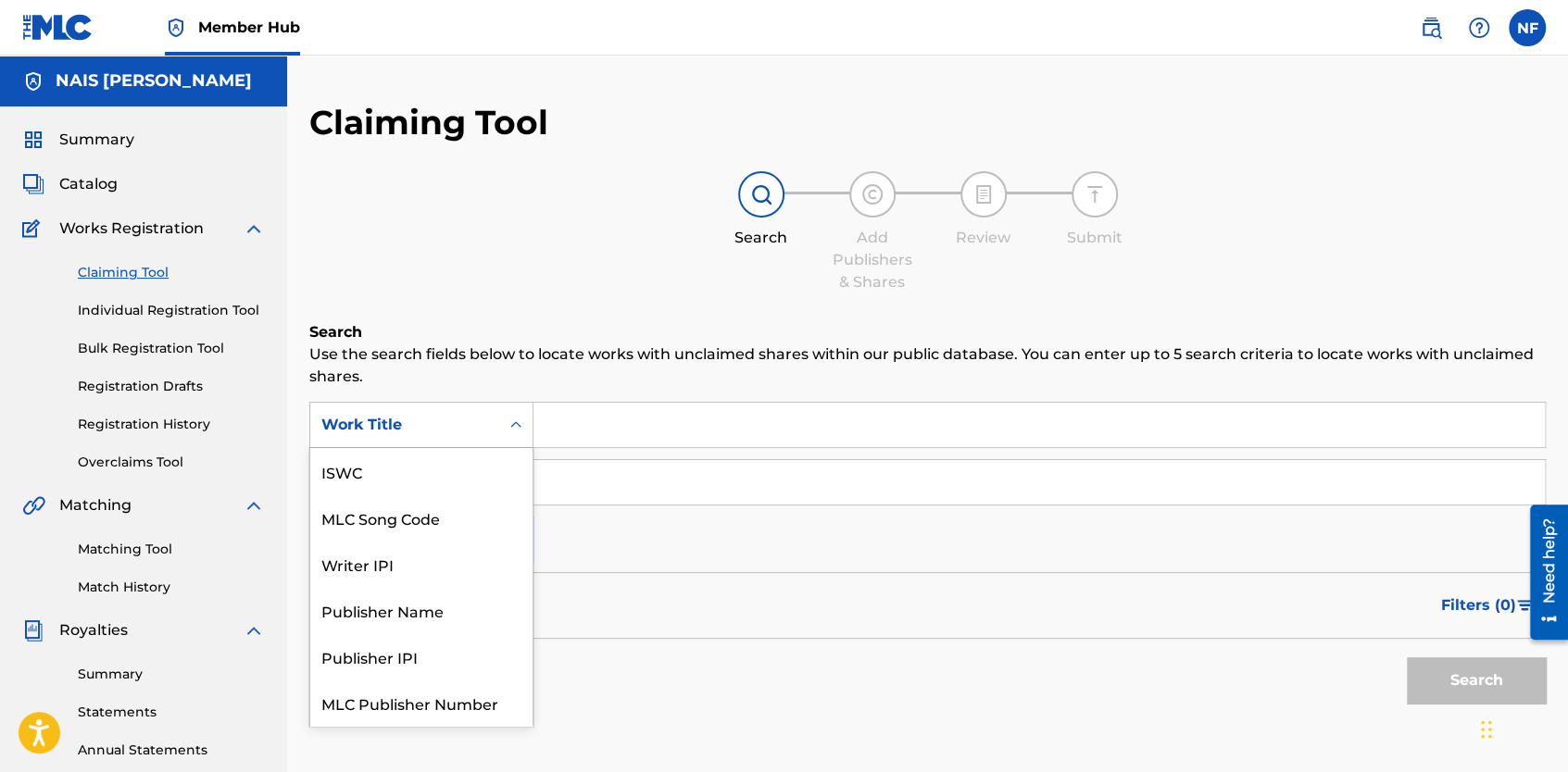
scroll to position [46, 0]
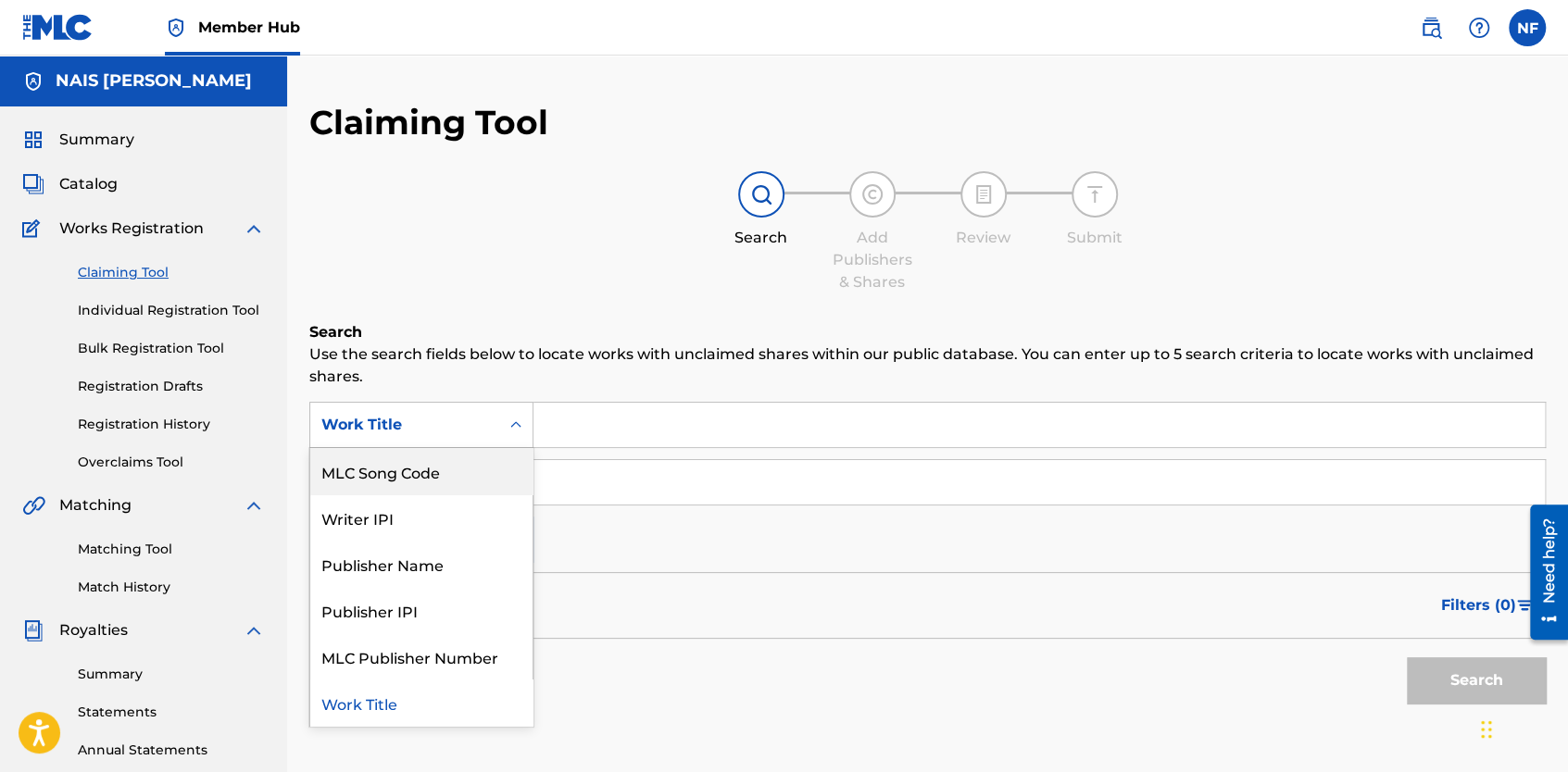
click at [461, 491] on div "MLC Song Code" at bounding box center [421, 472] width 222 height 46
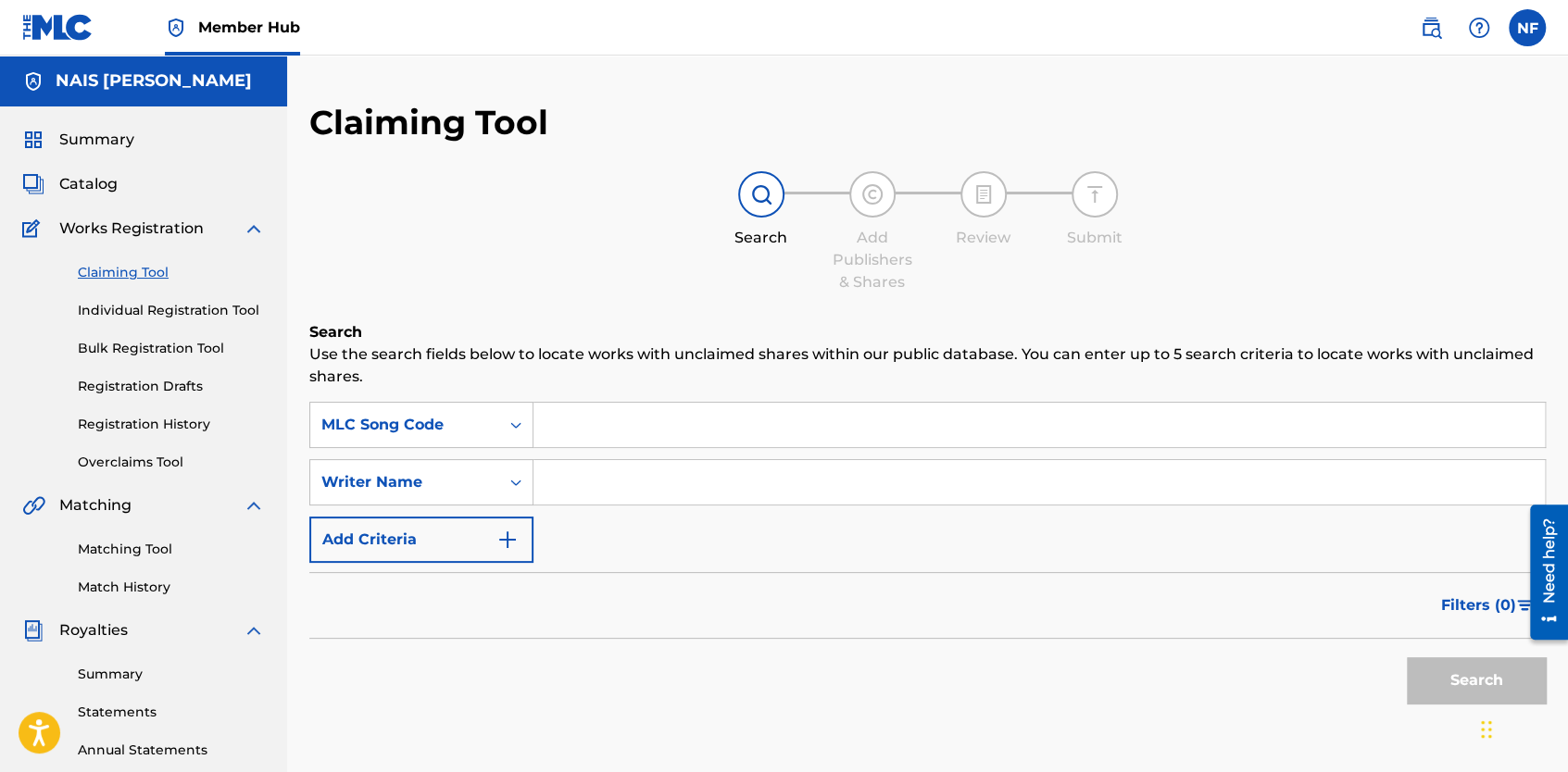
click at [621, 438] on input "Search Form" at bounding box center [1039, 425] width 1012 height 45
paste input "J52PTY"
type input "J52PTY"
click at [1424, 689] on button "Search" at bounding box center [1476, 681] width 139 height 46
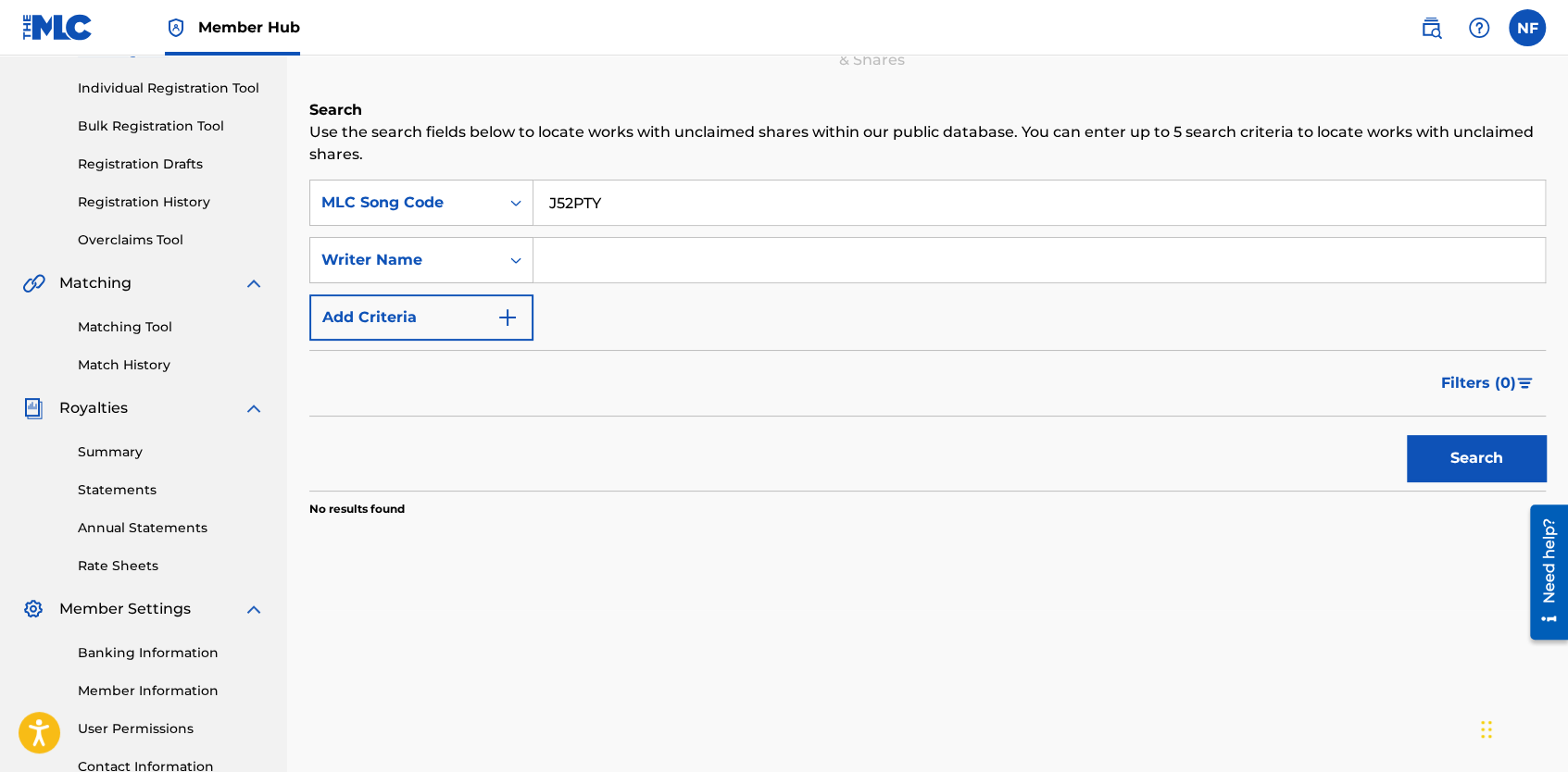
scroll to position [219, 0]
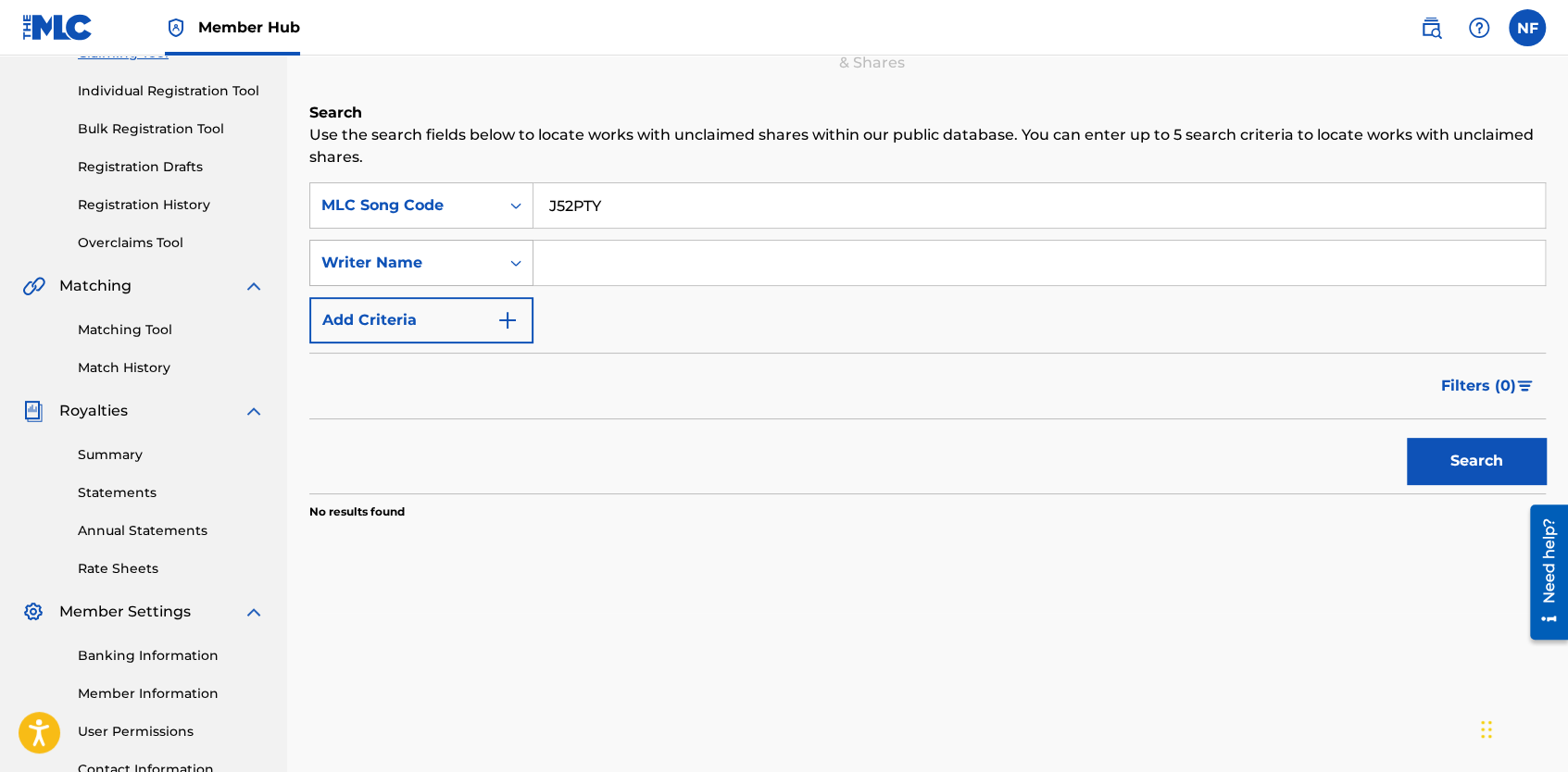
click at [470, 246] on div "Writer Name" at bounding box center [404, 263] width 189 height 35
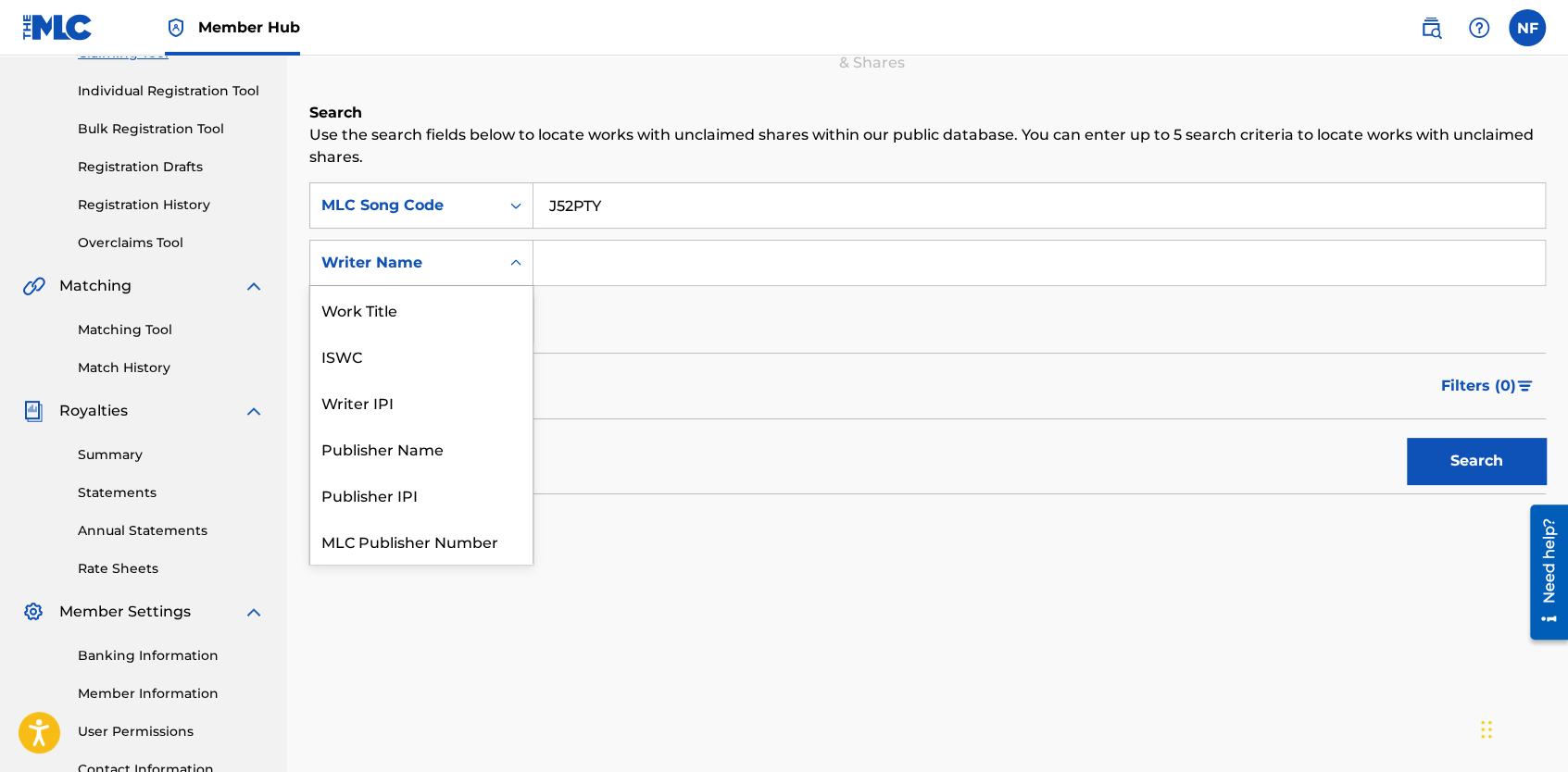
scroll to position [46, 0]
click at [396, 528] on div "Writer Name" at bounding box center [421, 541] width 222 height 46
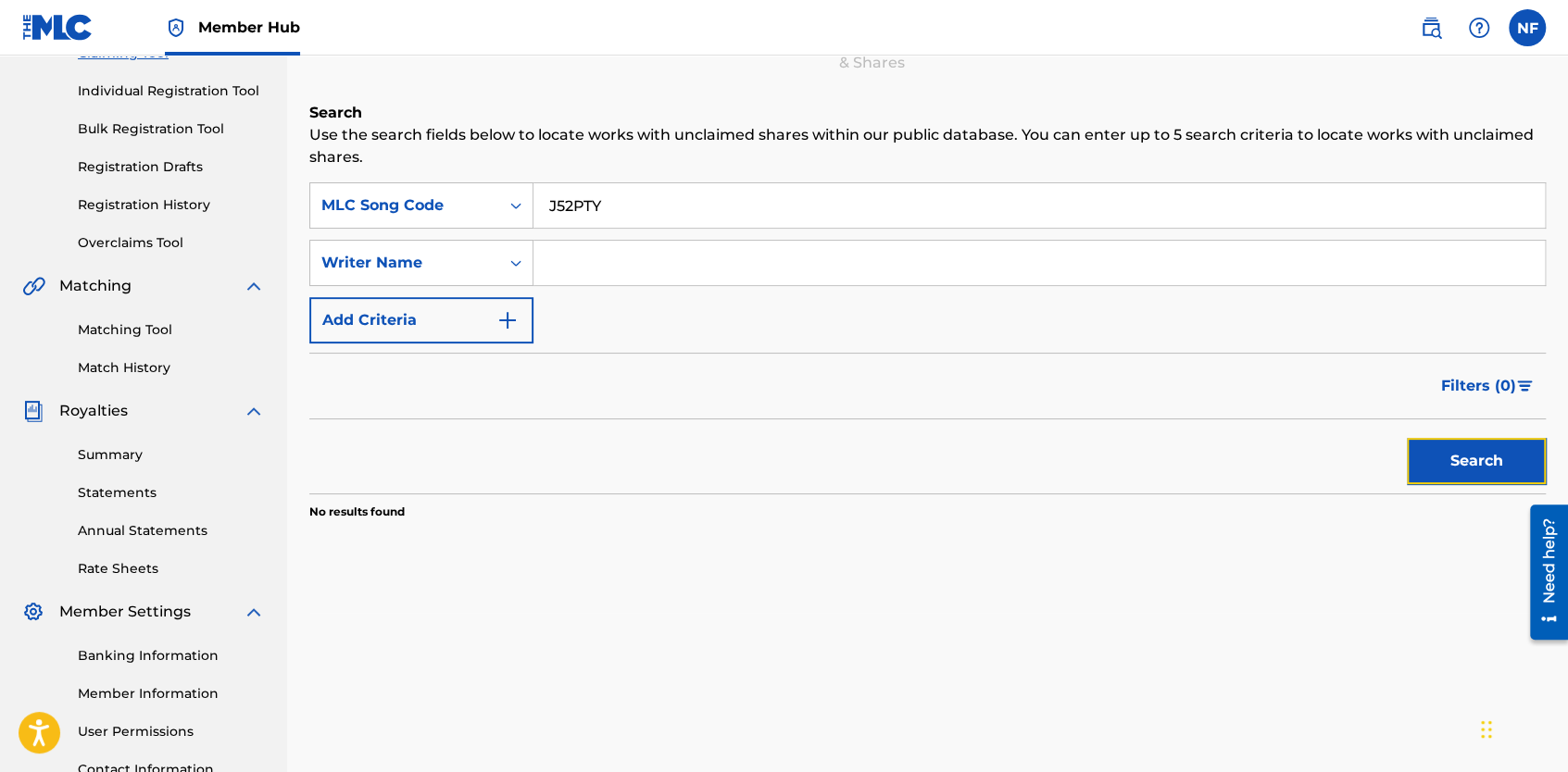
drag, startPoint x: 1461, startPoint y: 436, endPoint x: 1461, endPoint y: 446, distance: 10.0
click at [1461, 446] on button "Search" at bounding box center [1476, 462] width 139 height 46
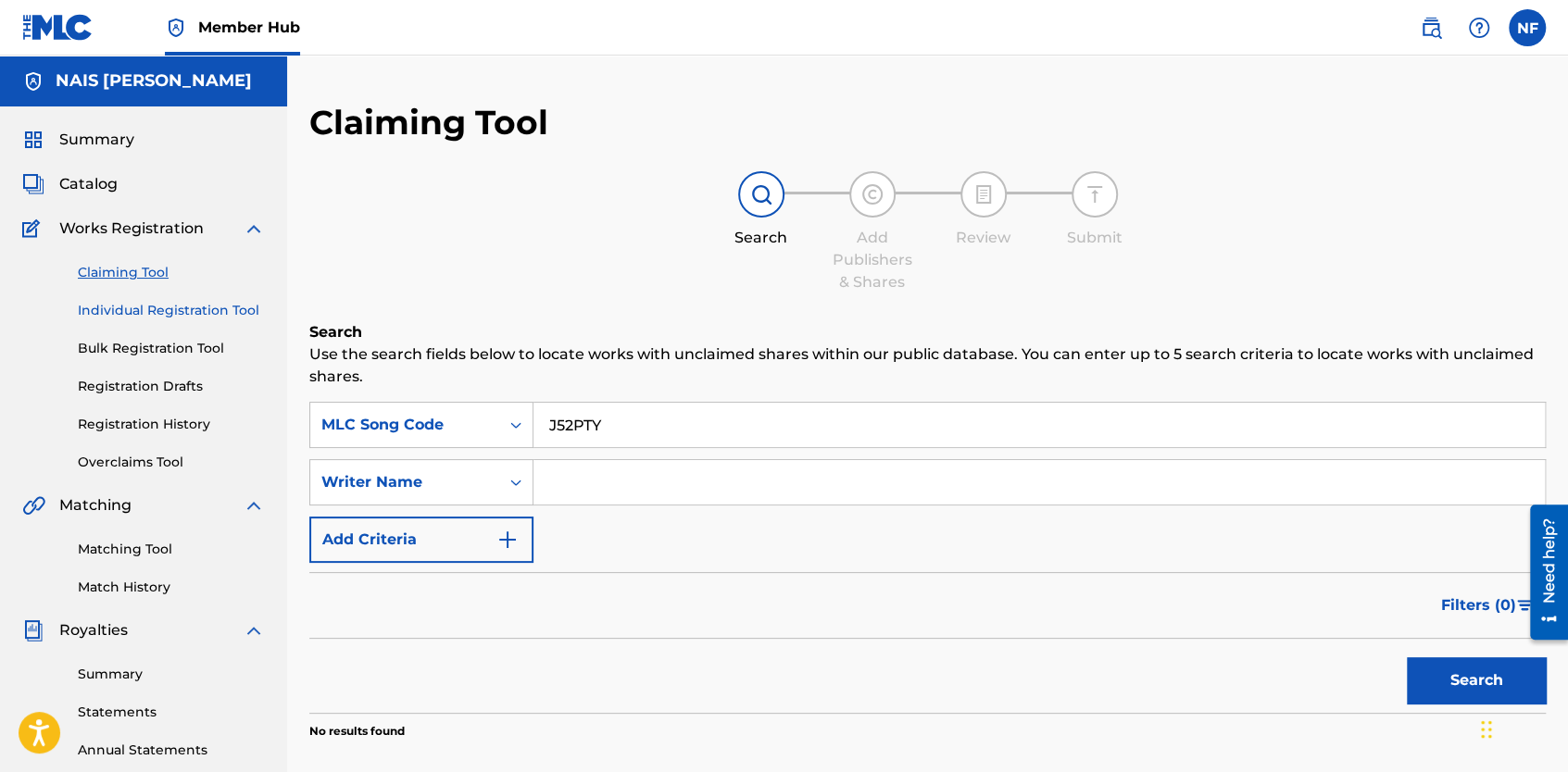
click at [129, 309] on link "Individual Registration Tool" at bounding box center [171, 310] width 187 height 20
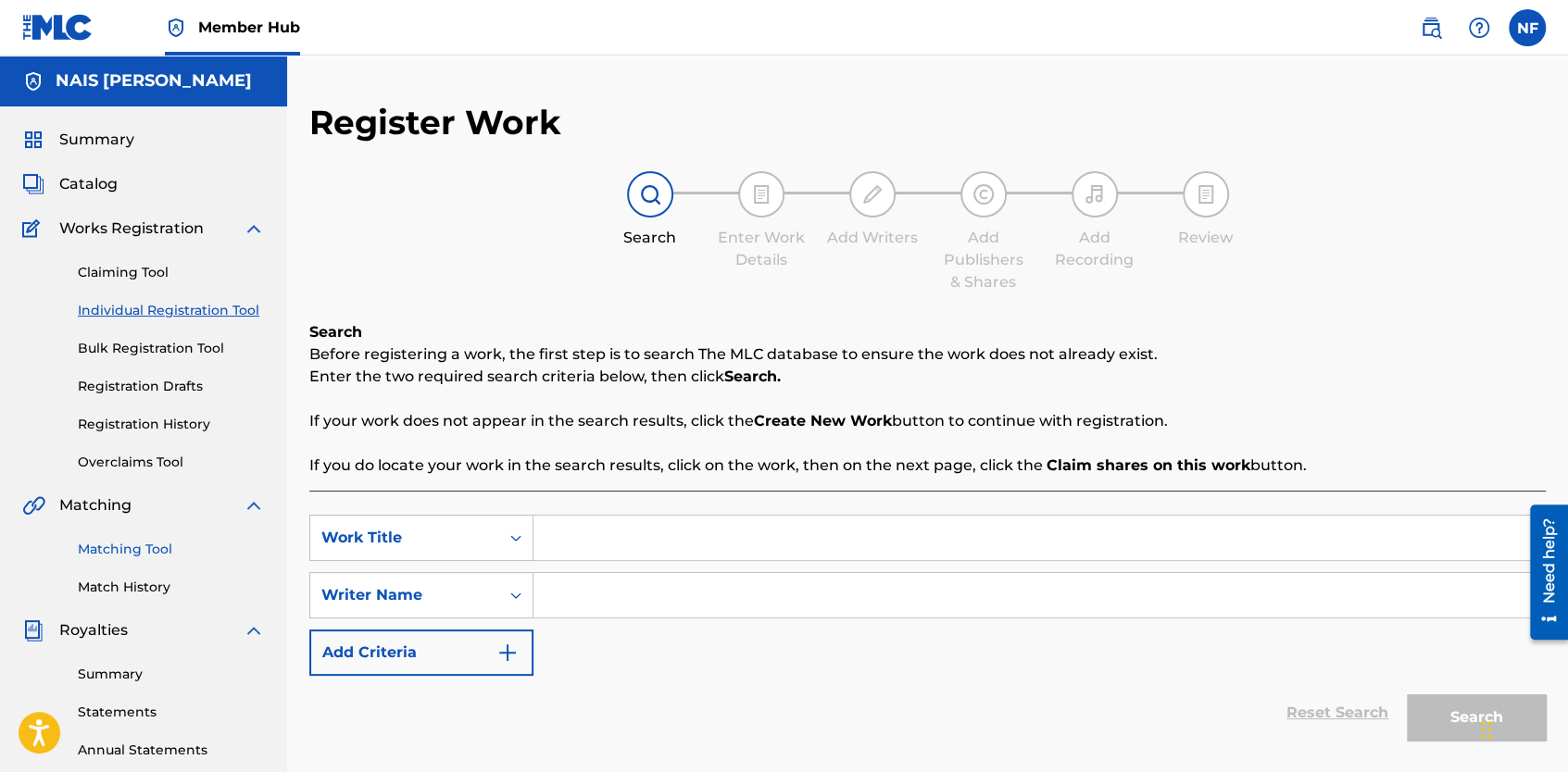
click at [134, 543] on link "Matching Tool" at bounding box center [171, 549] width 187 height 20
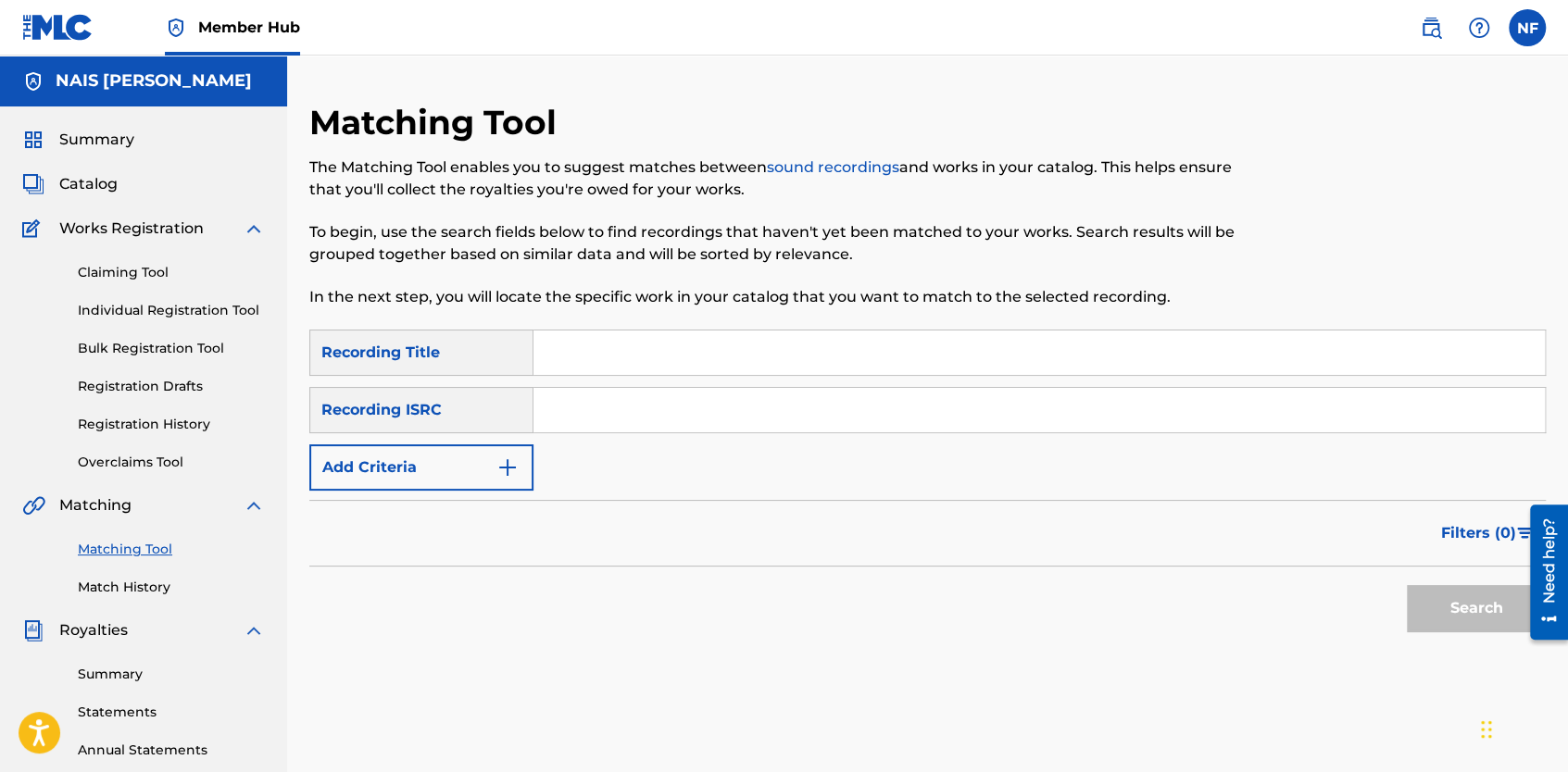
click at [470, 351] on div "Recording Title" at bounding box center [421, 353] width 224 height 46
click at [413, 472] on button "Add Criteria" at bounding box center [421, 468] width 224 height 46
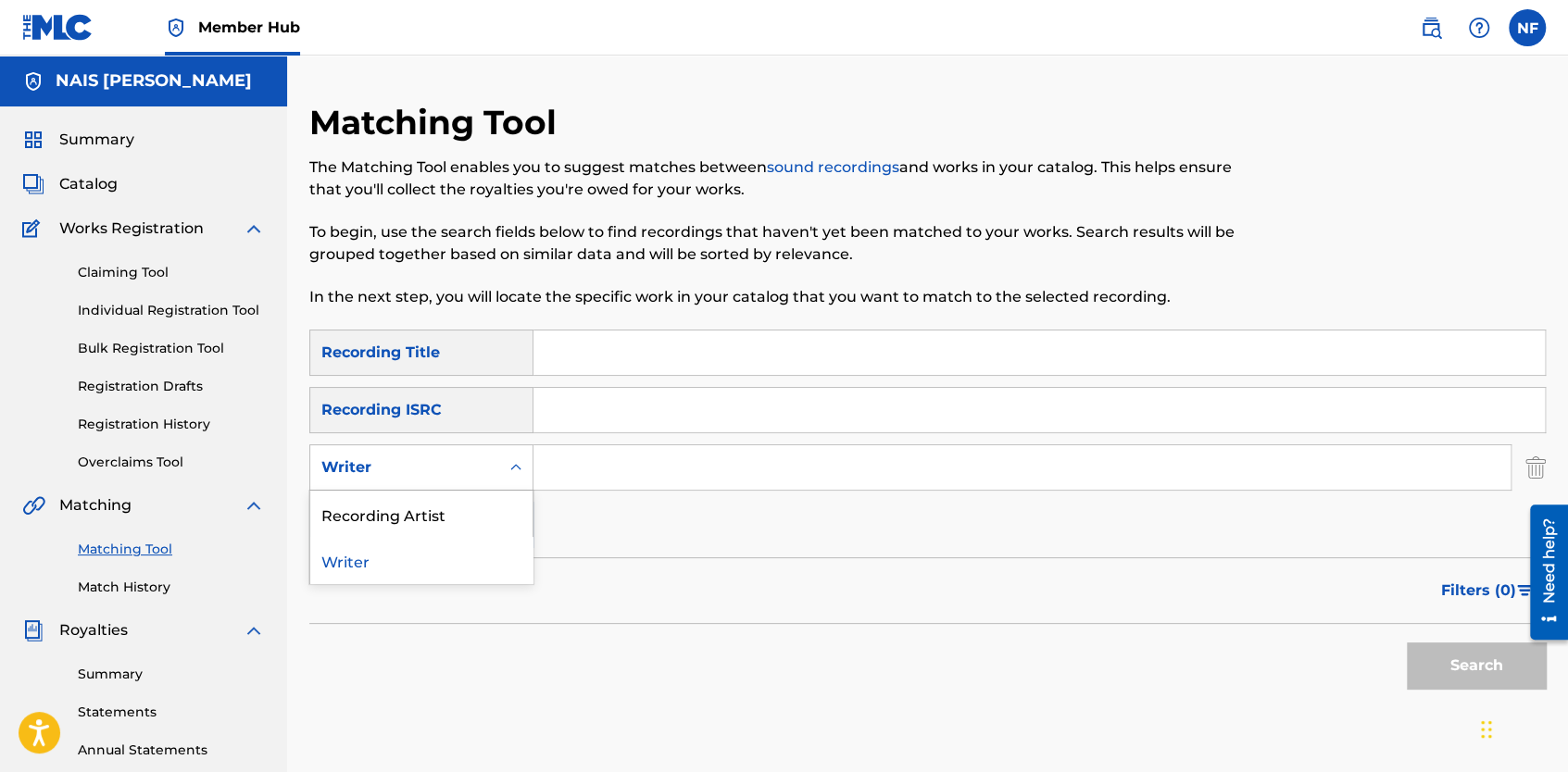
click at [413, 481] on div "Writer" at bounding box center [404, 468] width 189 height 35
click at [564, 596] on div "Filters ( 0 )" at bounding box center [927, 591] width 1236 height 67
click at [454, 495] on div "SearchWithCriteria03ddd21c-052c-4dc6-8905-83b6ec4ad40d Recording Title SearchWi…" at bounding box center [927, 438] width 1236 height 218
click at [446, 526] on button "Add Criteria" at bounding box center [421, 525] width 224 height 46
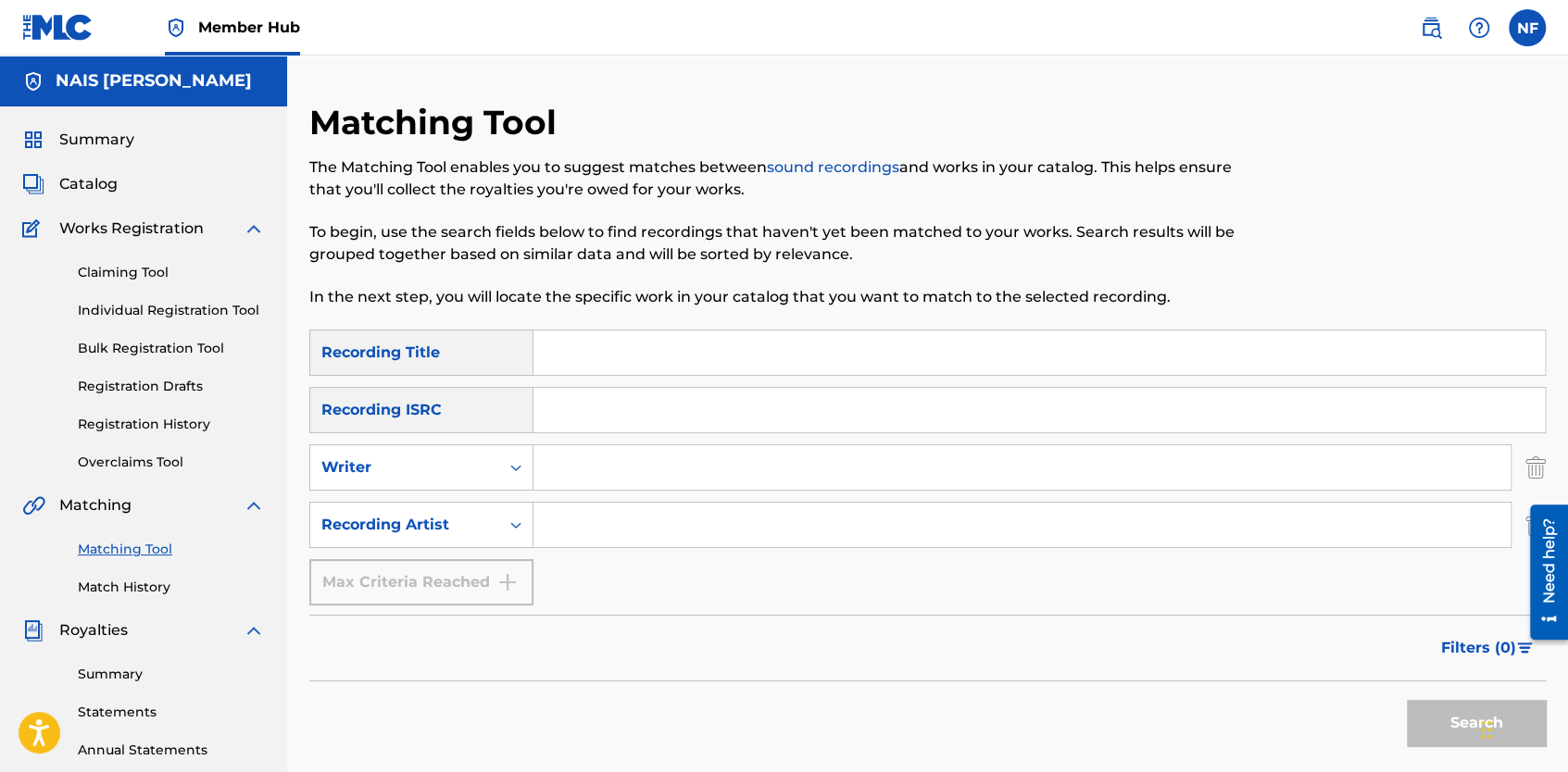
click at [392, 496] on div "SearchWithCriteria03ddd21c-052c-4dc6-8905-83b6ec4ad40d Recording Title SearchWi…" at bounding box center [927, 467] width 1236 height 276
click at [390, 525] on div "Recording Artist" at bounding box center [404, 525] width 166 height 22
click at [654, 500] on div "SearchWithCriteria03ddd21c-052c-4dc6-8905-83b6ec4ad40d Recording Title SearchWi…" at bounding box center [927, 467] width 1236 height 276
